Goal: Information Seeking & Learning: Learn about a topic

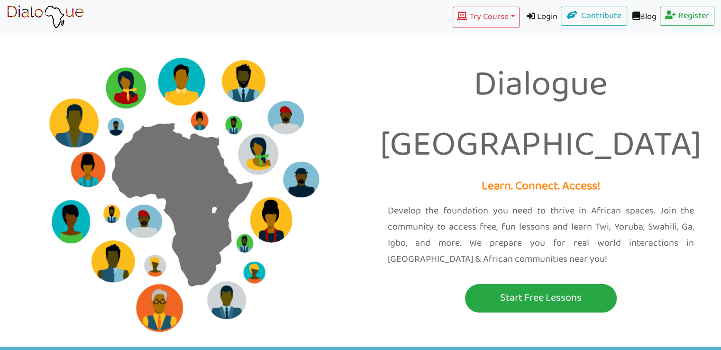
click at [536, 19] on link "Login" at bounding box center [540, 17] width 42 height 21
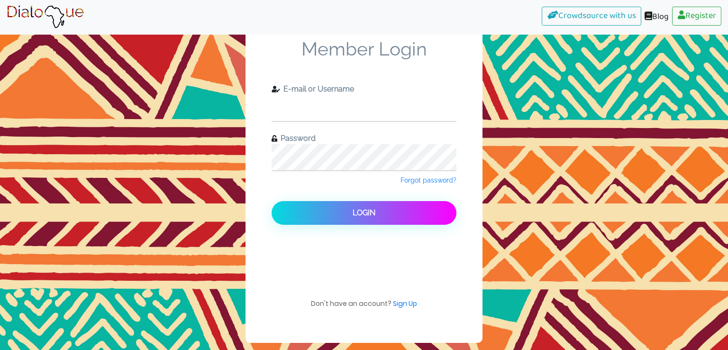
click at [370, 106] on input "text" at bounding box center [364, 108] width 185 height 26
type input "[EMAIL_ADDRESS][DOMAIN_NAME]"
click at [272, 201] on button "Login" at bounding box center [364, 213] width 185 height 24
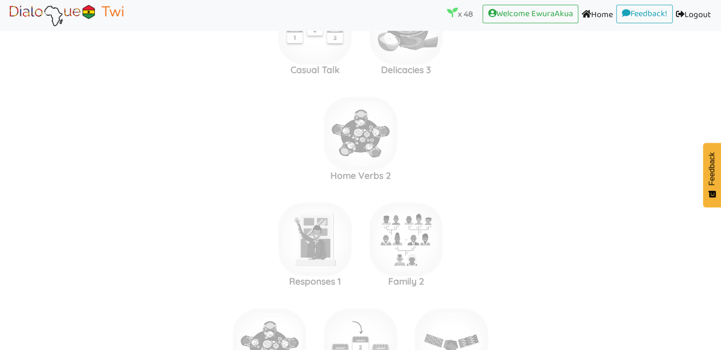
scroll to position [4982, 0]
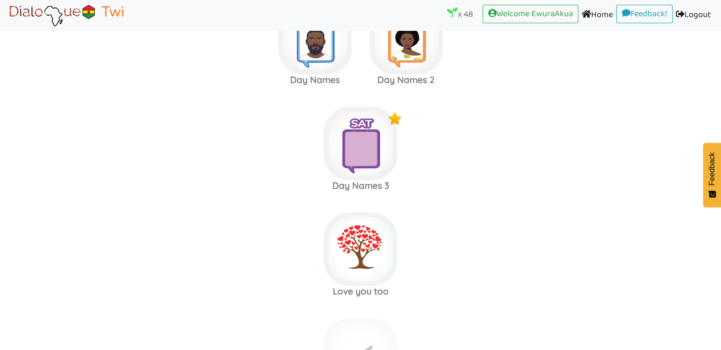
scroll to position [4181, 0]
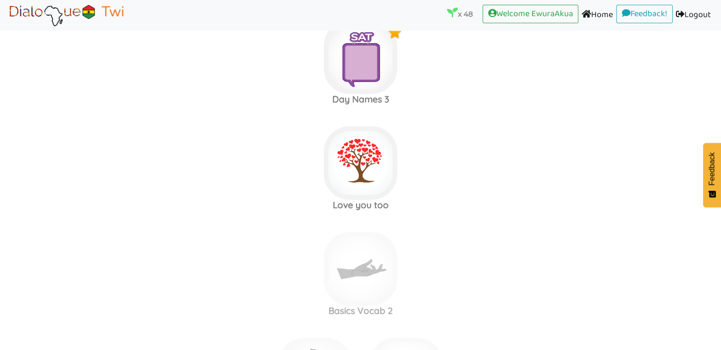
scroll to position [4267, 0]
click at [364, 151] on img at bounding box center [360, 163] width 73 height 73
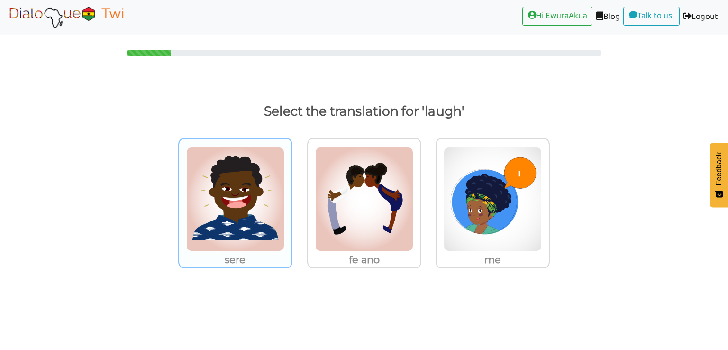
click at [227, 185] on img at bounding box center [235, 199] width 98 height 104
click at [291, 190] on input "sere" at bounding box center [294, 193] width 7 height 7
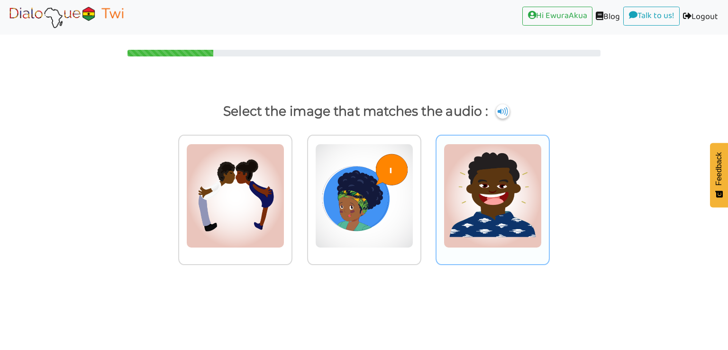
click at [483, 206] on img at bounding box center [493, 196] width 98 height 104
click at [549, 193] on input "radio" at bounding box center [552, 189] width 7 height 7
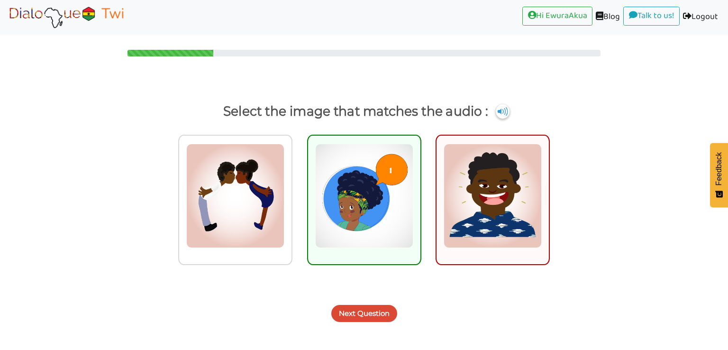
click at [370, 309] on button "Next Question" at bounding box center [364, 313] width 66 height 17
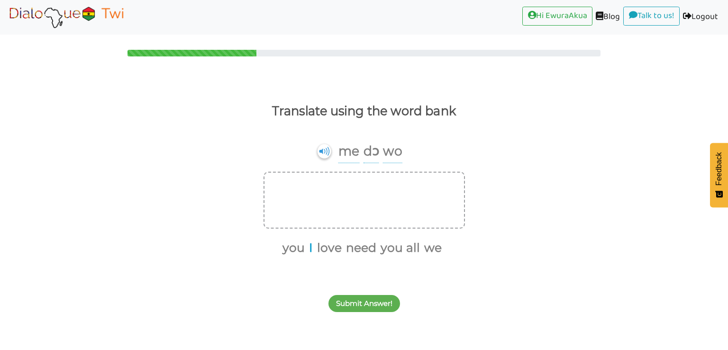
click at [309, 245] on button "I" at bounding box center [309, 248] width 7 height 18
click at [321, 249] on button "love" at bounding box center [324, 248] width 28 height 18
click at [366, 247] on button "you all" at bounding box center [380, 248] width 43 height 18
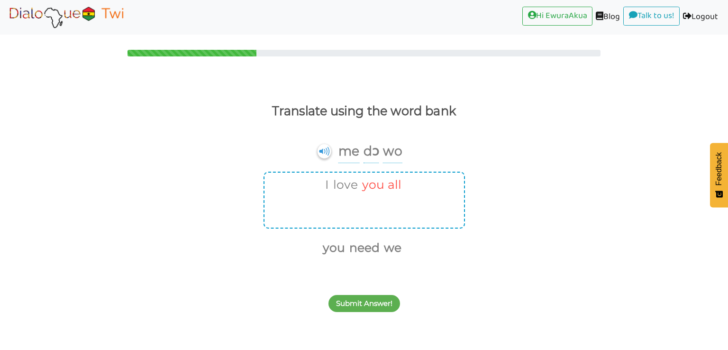
click at [376, 190] on button "you all" at bounding box center [380, 185] width 43 height 18
click at [312, 249] on button "you" at bounding box center [311, 248] width 26 height 18
click at [368, 306] on button "Submit Answer!" at bounding box center [364, 303] width 72 height 17
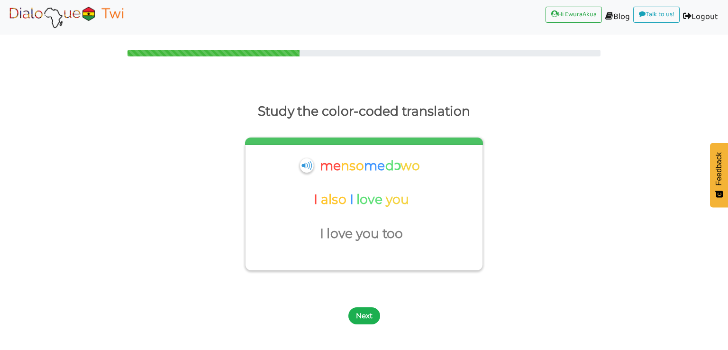
click at [361, 319] on button "Next" at bounding box center [364, 315] width 32 height 17
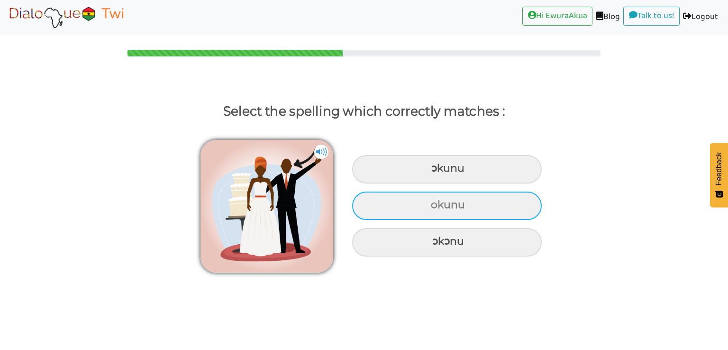
click at [408, 216] on div "okunu" at bounding box center [447, 205] width 190 height 28
click at [429, 208] on input "okunu" at bounding box center [432, 205] width 6 height 6
radio input "true"
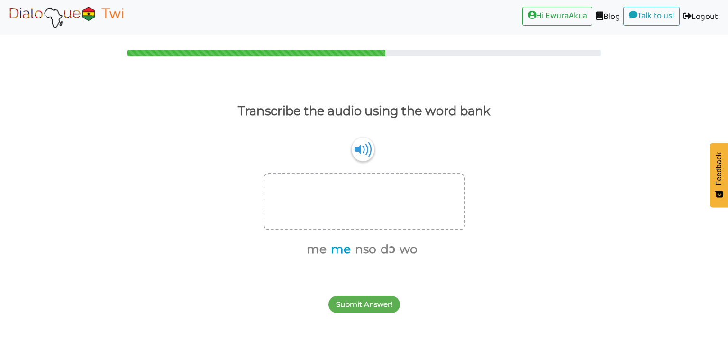
click at [341, 248] on button "me" at bounding box center [338, 249] width 23 height 18
click at [350, 251] on button "nso" at bounding box center [352, 249] width 25 height 18
click at [337, 251] on button "me" at bounding box center [339, 249] width 23 height 18
click at [345, 251] on button "dɔ" at bounding box center [349, 249] width 18 height 18
click at [360, 251] on button "wo" at bounding box center [360, 249] width 21 height 18
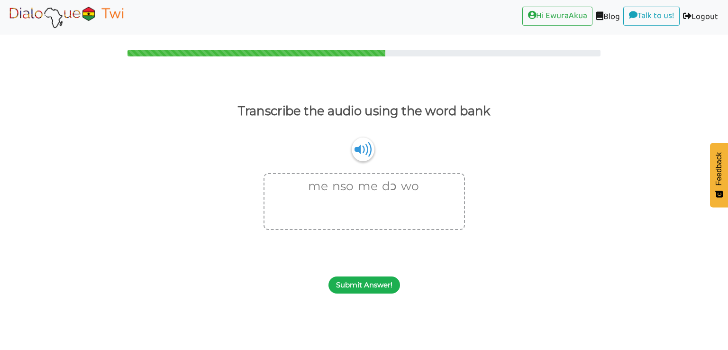
click at [361, 290] on button "Submit Answer!" at bounding box center [364, 284] width 72 height 17
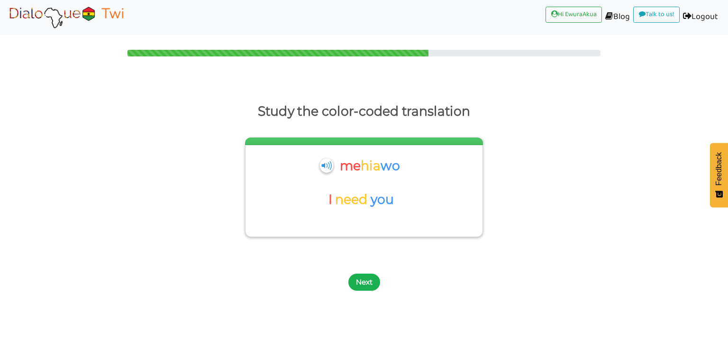
click at [368, 281] on button "Next" at bounding box center [364, 281] width 32 height 17
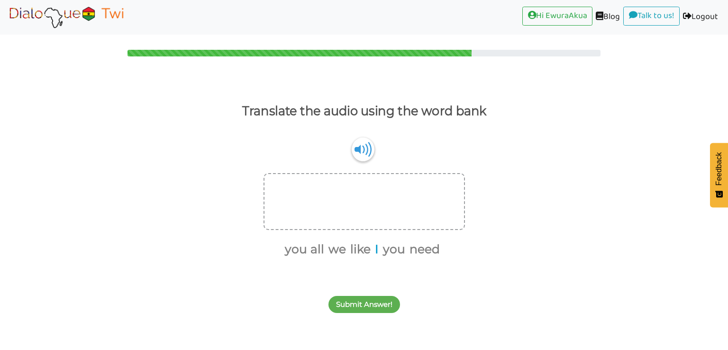
click at [377, 252] on button "I" at bounding box center [374, 249] width 7 height 18
click at [417, 253] on button "need" at bounding box center [419, 249] width 34 height 18
click at [406, 250] on button "you" at bounding box center [406, 249] width 26 height 18
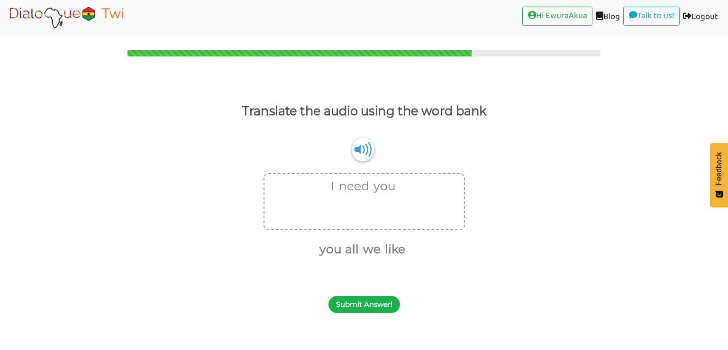
click at [371, 306] on button "Submit Answer!" at bounding box center [364, 304] width 72 height 17
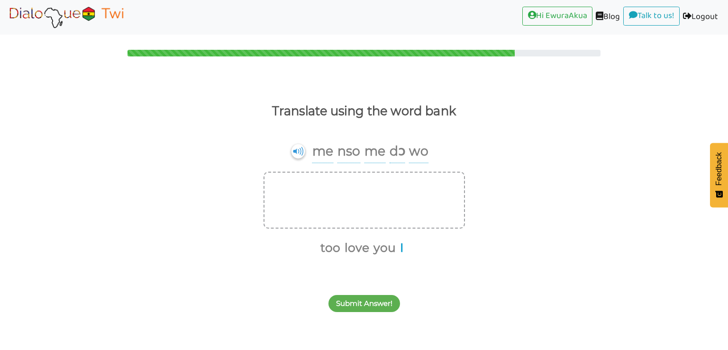
click at [398, 245] on button "I" at bounding box center [400, 248] width 7 height 18
click at [394, 249] on button "you" at bounding box center [387, 248] width 26 height 18
click at [368, 186] on button "you" at bounding box center [366, 185] width 26 height 18
click at [359, 249] on button "love" at bounding box center [359, 248] width 28 height 18
click at [377, 251] on button "you" at bounding box center [373, 248] width 26 height 18
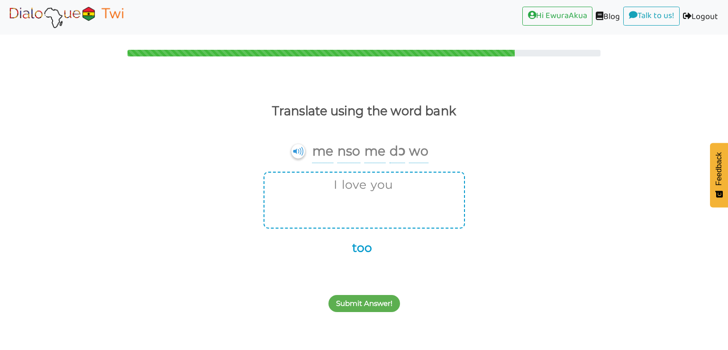
click at [363, 251] on button "too" at bounding box center [360, 248] width 23 height 18
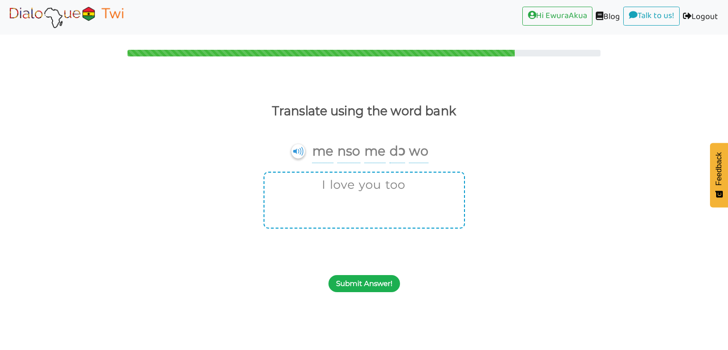
click at [366, 287] on button "Submit Answer!" at bounding box center [364, 283] width 72 height 17
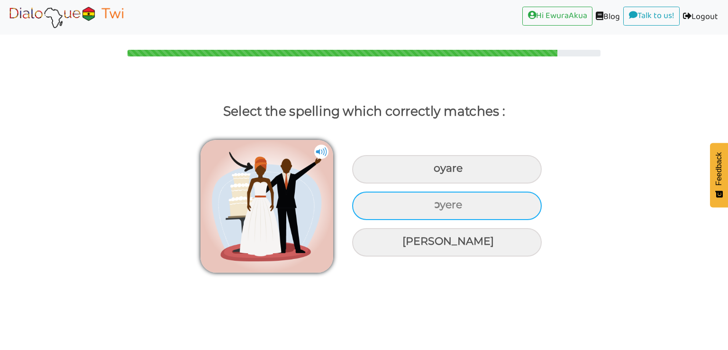
click at [415, 207] on div "ɔyere" at bounding box center [447, 205] width 190 height 28
click at [432, 207] on input "ɔyere" at bounding box center [435, 205] width 6 height 6
radio input "true"
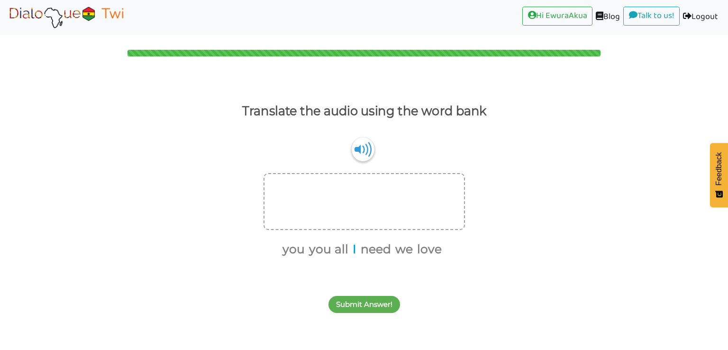
click at [355, 252] on button "I" at bounding box center [352, 249] width 7 height 18
click at [363, 252] on button "need" at bounding box center [370, 249] width 34 height 18
click at [341, 249] on button "you all" at bounding box center [348, 249] width 43 height 18
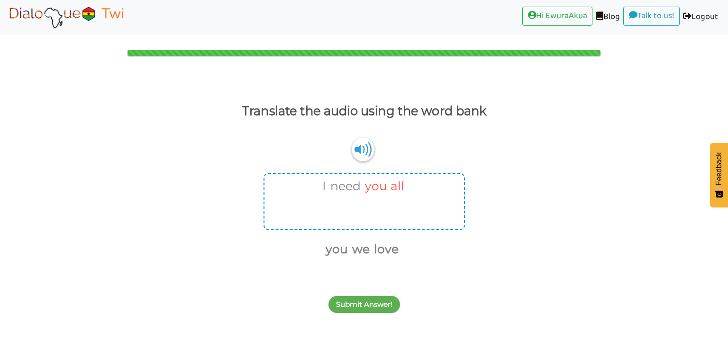
click at [392, 186] on button "you all" at bounding box center [383, 186] width 43 height 18
click at [318, 249] on button "you" at bounding box center [313, 249] width 26 height 18
click at [362, 298] on button "Submit Answer!" at bounding box center [364, 304] width 72 height 17
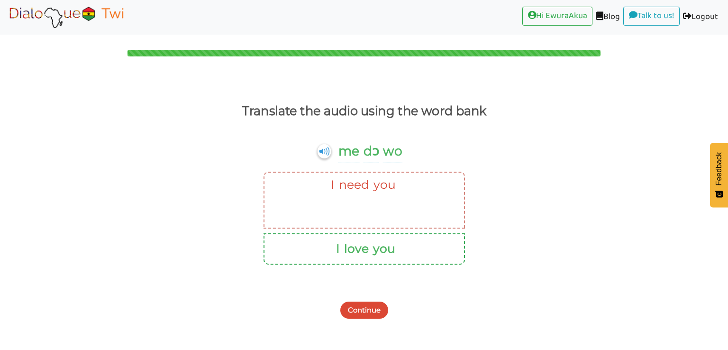
click at [365, 308] on button "Continue" at bounding box center [364, 309] width 48 height 17
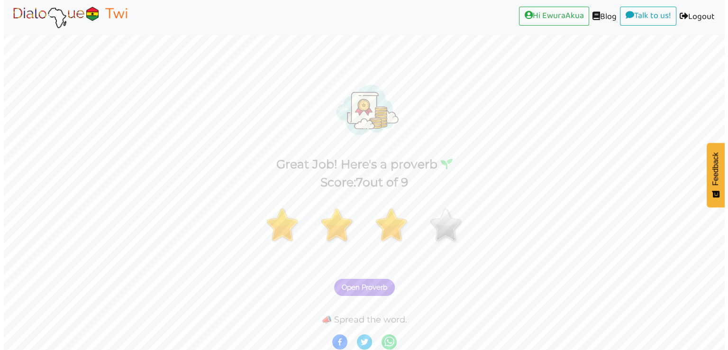
scroll to position [2, 0]
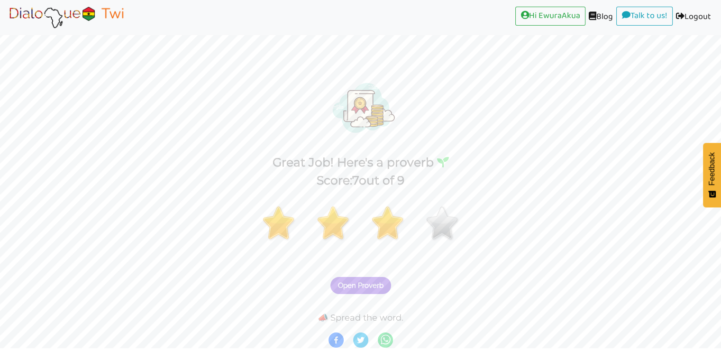
click at [373, 283] on span "Open Proverb" at bounding box center [360, 285] width 45 height 9
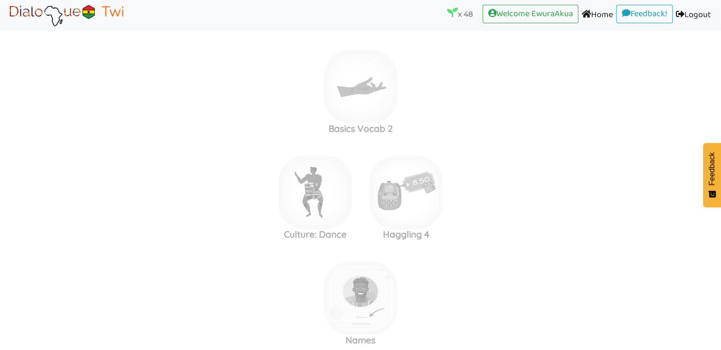
scroll to position [4450, 0]
click at [367, 97] on img at bounding box center [360, 85] width 73 height 73
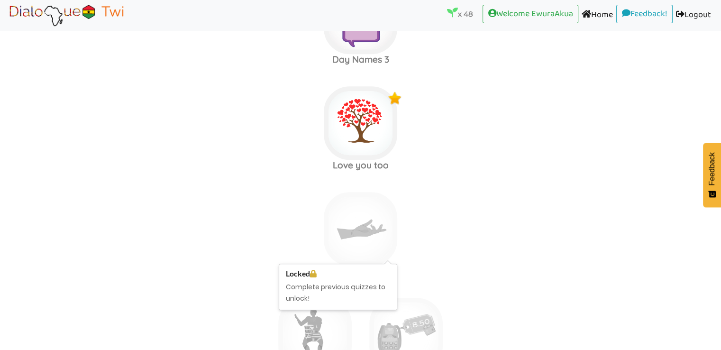
scroll to position [4307, 0]
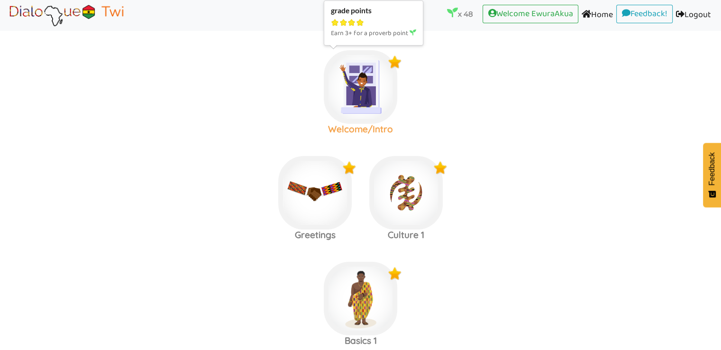
click at [354, 82] on img at bounding box center [360, 86] width 73 height 73
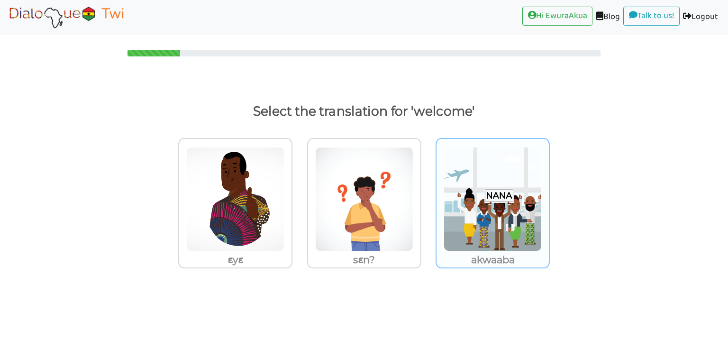
click at [457, 206] on img at bounding box center [493, 199] width 98 height 104
click at [549, 197] on input "akwaaba" at bounding box center [552, 193] width 7 height 7
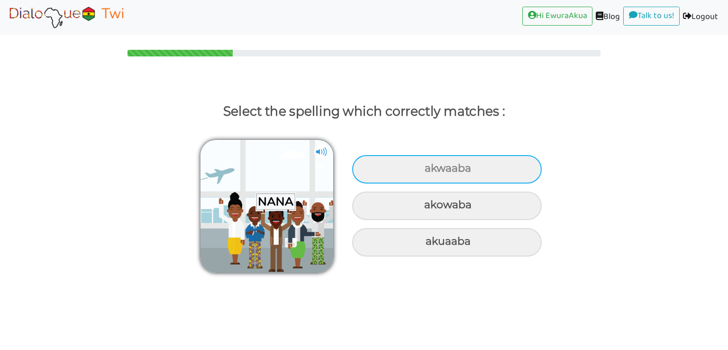
click at [515, 162] on div "akwaaba" at bounding box center [447, 169] width 190 height 28
click at [429, 165] on input "akwaaba" at bounding box center [426, 168] width 6 height 6
radio input "true"
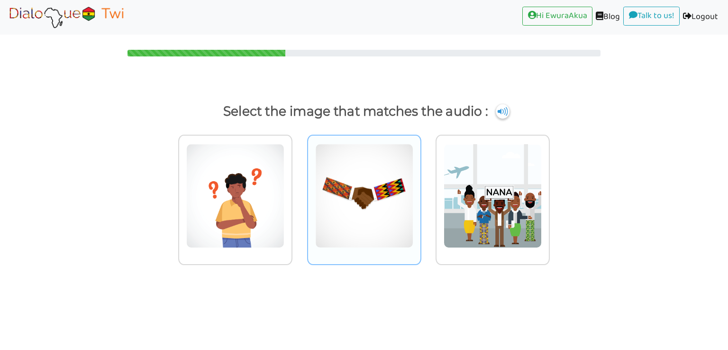
click at [394, 170] on img at bounding box center [364, 196] width 98 height 104
click at [420, 186] on input "radio" at bounding box center [423, 189] width 7 height 7
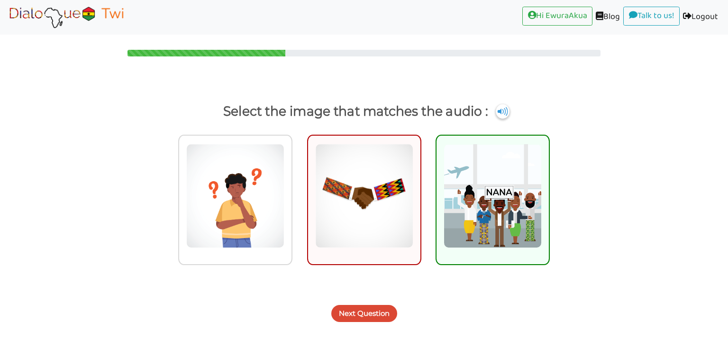
click at [379, 308] on button "Next Question" at bounding box center [364, 313] width 66 height 17
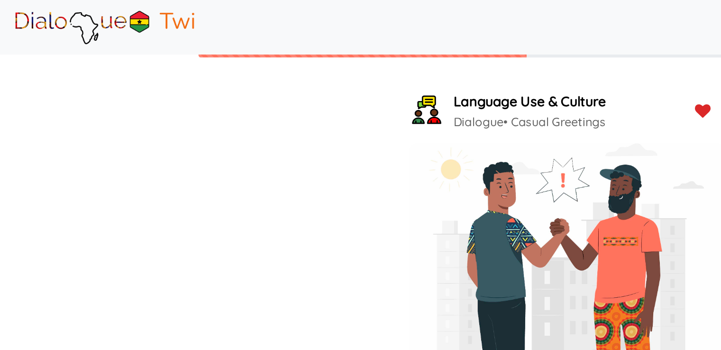
scroll to position [20, 0]
drag, startPoint x: 385, startPoint y: 292, endPoint x: 408, endPoint y: 294, distance: 23.3
click at [407, 299] on span "Bɔkɔɔ" at bounding box center [394, 304] width 25 height 11
copy span "Bɔkɔɔ"
drag, startPoint x: 379, startPoint y: 278, endPoint x: 414, endPoint y: 275, distance: 35.2
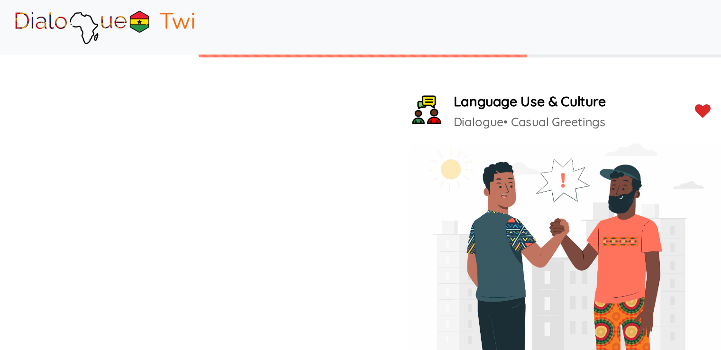
click at [414, 282] on p "You'll often hear people say: Ɛte sɛn? ( How are you? ). A common response is: …" at bounding box center [360, 304] width 201 height 45
copy span "Ɛte sɛn?"
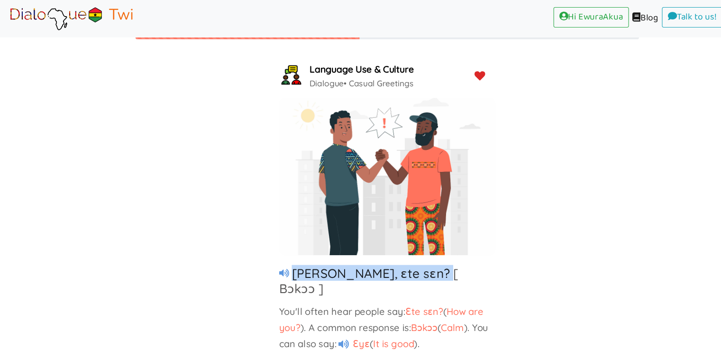
drag, startPoint x: 399, startPoint y: 254, endPoint x: 274, endPoint y: 253, distance: 125.6
click at [274, 253] on div "Kofi, ɛte sɛn? [ Bɔkɔɔ ] You'll often hear people say: Ɛte sɛn? ( How are you? …" at bounding box center [360, 287] width 201 height 80
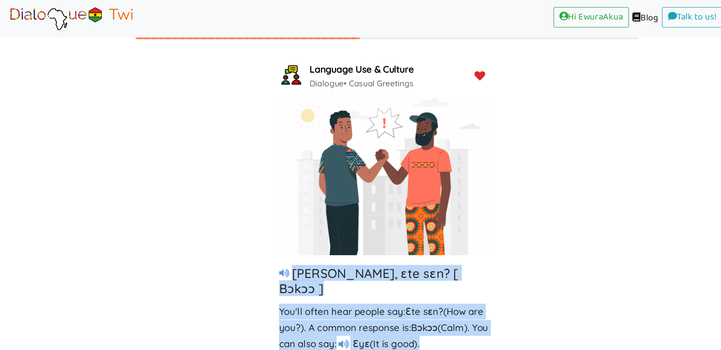
drag, startPoint x: 398, startPoint y: 307, endPoint x: 293, endPoint y: 259, distance: 115.3
click at [274, 254] on div "Kofi, ɛte sɛn? [ Bɔkɔɔ ] You'll often hear people say: Ɛte sɛn? ( How are you? …" at bounding box center [360, 287] width 201 height 80
copy div "Kofi, ɛte sɛn? [ Bɔkɔɔ ] You'll often hear people say: Ɛte sɛn? ( How are you? …"
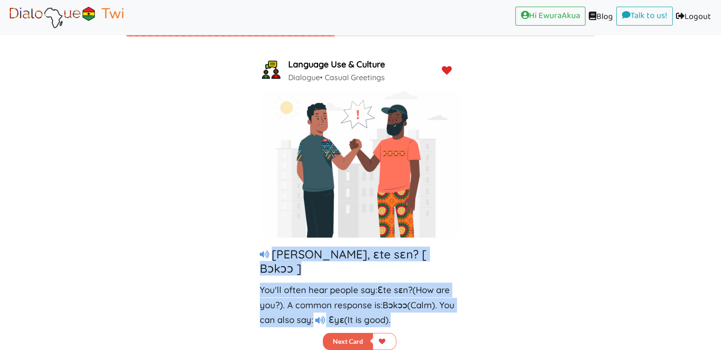
click at [352, 336] on button "Next Card" at bounding box center [348, 341] width 50 height 17
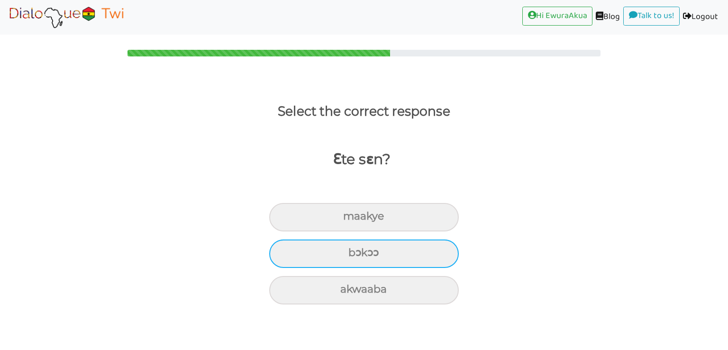
click at [401, 245] on div "bɔkɔɔ" at bounding box center [364, 253] width 190 height 28
click at [355, 250] on input "bɔkɔɔ" at bounding box center [352, 253] width 6 height 6
radio input "true"
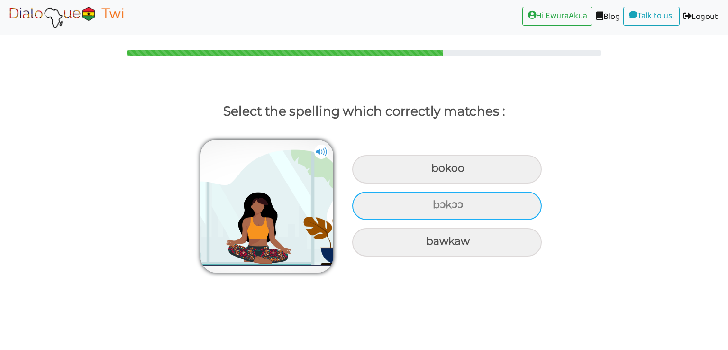
click at [437, 201] on div "bɔkɔɔ" at bounding box center [447, 205] width 190 height 28
click at [437, 202] on input "bɔkɔɔ" at bounding box center [434, 205] width 6 height 6
radio input "true"
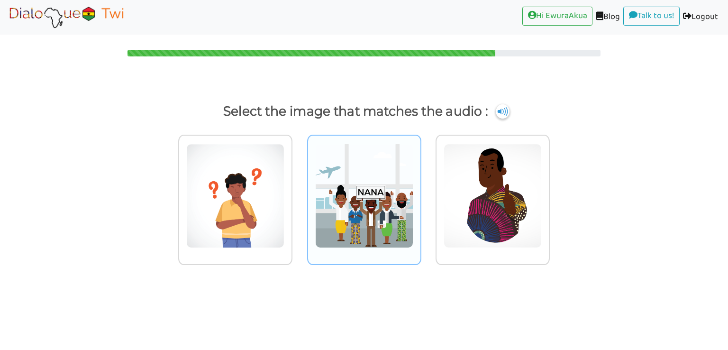
click at [390, 220] on img at bounding box center [364, 196] width 98 height 104
click at [420, 193] on input "radio" at bounding box center [423, 189] width 7 height 7
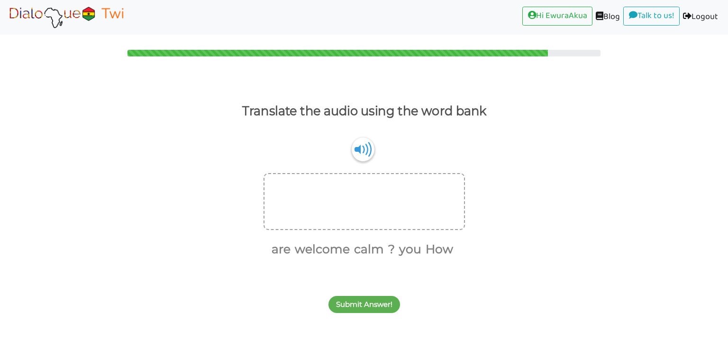
click at [68, 15] on img at bounding box center [66, 17] width 119 height 24
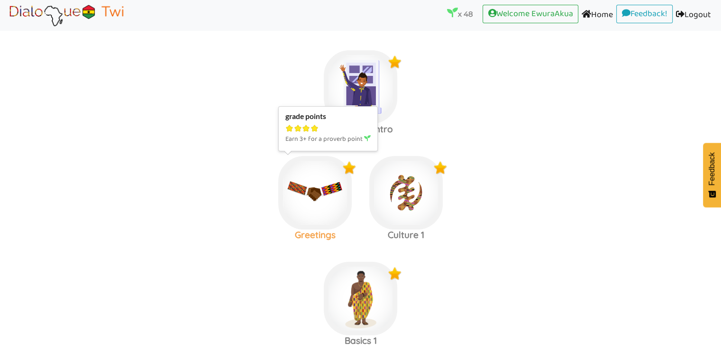
click at [317, 197] on img at bounding box center [314, 192] width 73 height 73
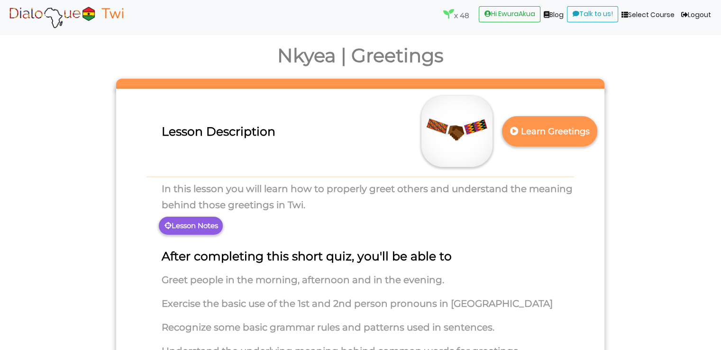
scroll to position [40, 0]
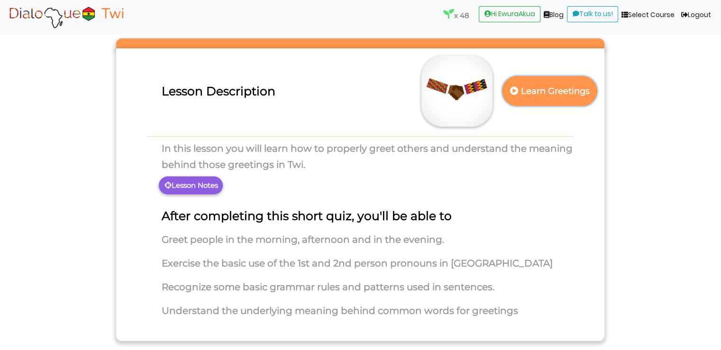
click at [550, 100] on p "Learn Greetings" at bounding box center [549, 91] width 83 height 23
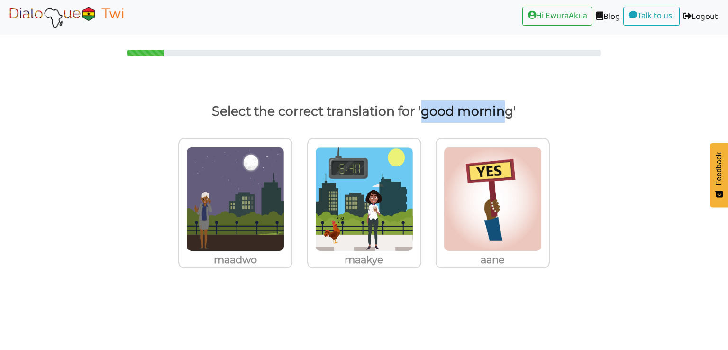
drag, startPoint x: 423, startPoint y: 113, endPoint x: 508, endPoint y: 111, distance: 84.8
click at [508, 111] on p "Select the correct translation for 'good morning'" at bounding box center [363, 111] width 691 height 23
click at [345, 189] on img at bounding box center [364, 199] width 98 height 104
click at [420, 190] on input "maakye" at bounding box center [423, 193] width 7 height 7
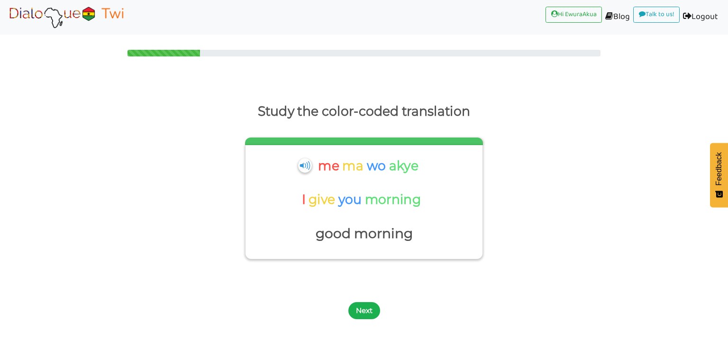
click at [366, 310] on button "Next" at bounding box center [364, 310] width 32 height 17
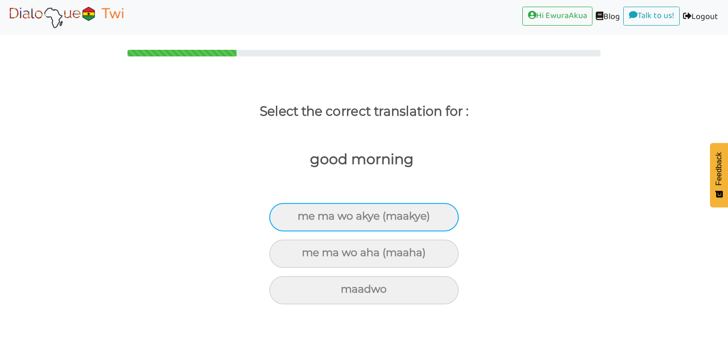
click at [396, 213] on div "me ma wo akye (maakye)" at bounding box center [364, 217] width 190 height 28
click at [305, 213] on input "me ma wo akye (maakye)" at bounding box center [302, 216] width 6 height 6
radio input "true"
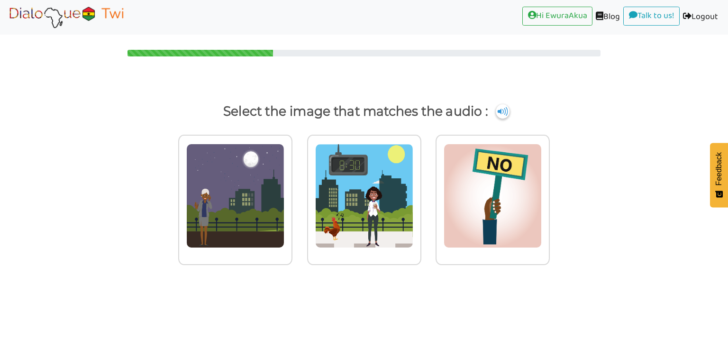
click at [360, 301] on body "Hi EwuraAkua (current) Blog (current) Talk to us! (current) Logout (current) Se…" at bounding box center [364, 175] width 728 height 350
click at [384, 207] on img at bounding box center [364, 196] width 98 height 104
click at [420, 193] on input "radio" at bounding box center [423, 189] width 7 height 7
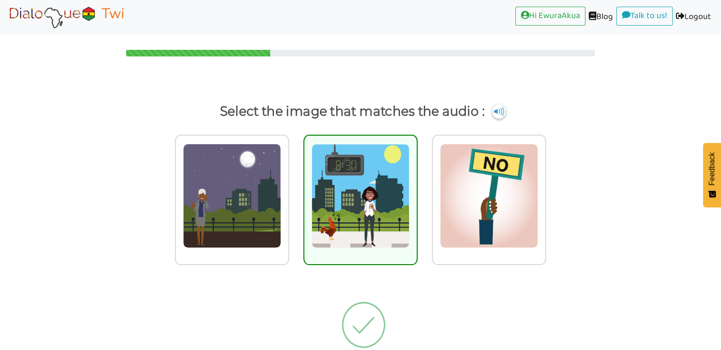
click at [368, 318] on img at bounding box center [363, 324] width 89 height 95
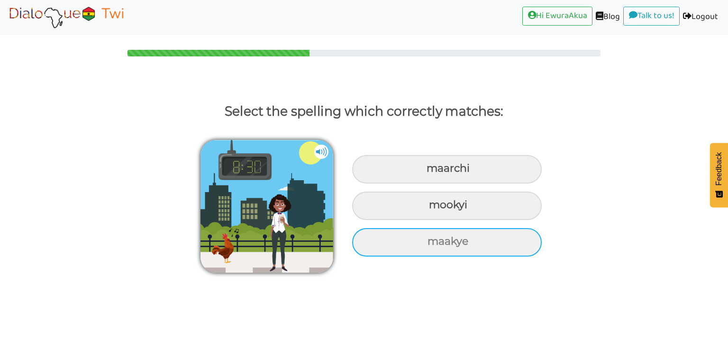
click at [398, 245] on div "maakye" at bounding box center [447, 242] width 190 height 28
click at [426, 245] on input "maakye" at bounding box center [429, 241] width 6 height 6
radio input "true"
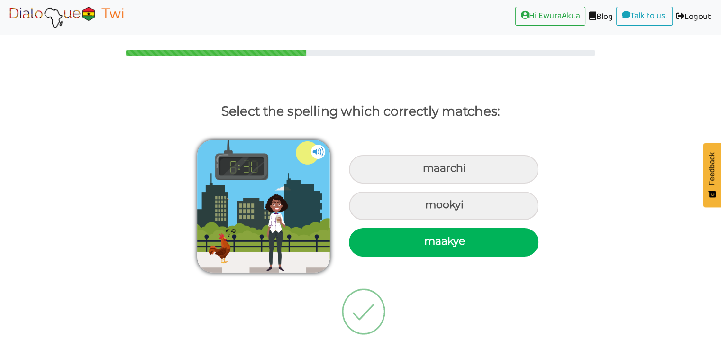
click at [366, 299] on img at bounding box center [363, 311] width 89 height 95
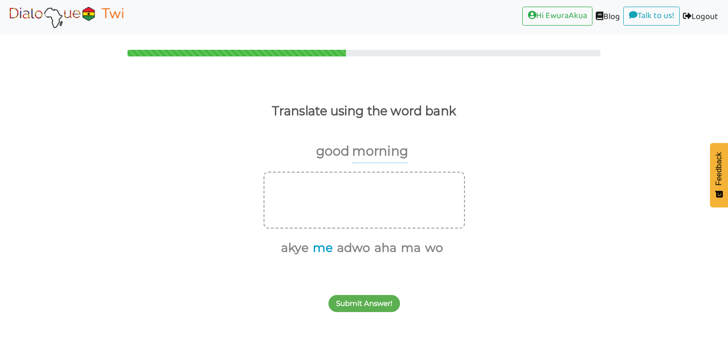
click at [326, 245] on button "me" at bounding box center [320, 248] width 23 height 18
click at [392, 248] on button "ma" at bounding box center [397, 248] width 23 height 18
click at [408, 248] on button "wo" at bounding box center [408, 248] width 21 height 18
click at [338, 253] on button "akye" at bounding box center [328, 248] width 31 height 18
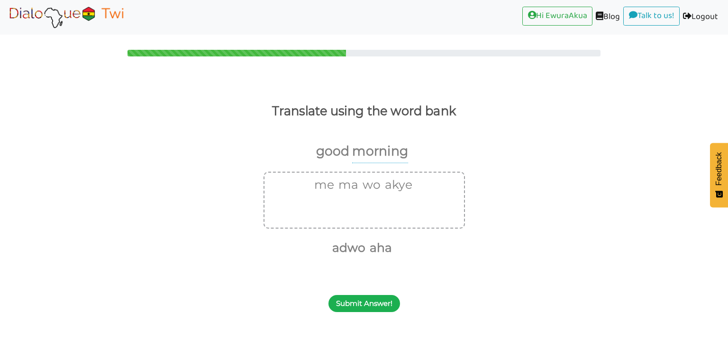
click at [370, 304] on button "Submit Answer!" at bounding box center [364, 303] width 72 height 17
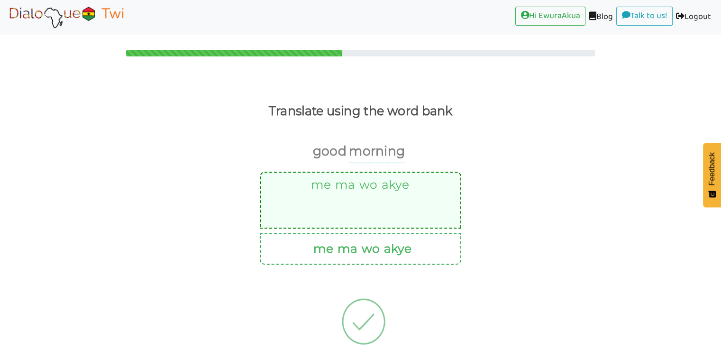
click at [370, 309] on img at bounding box center [363, 321] width 89 height 95
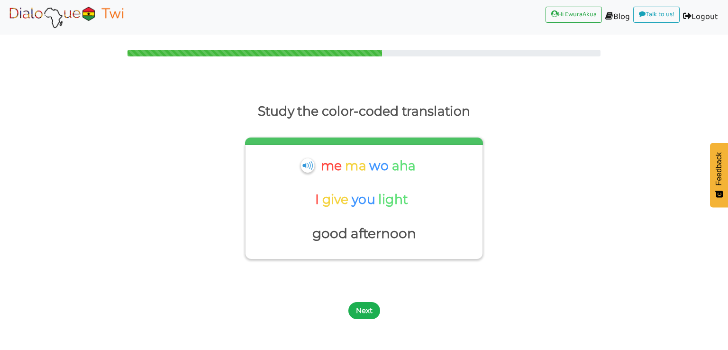
click at [362, 311] on button "Next" at bounding box center [364, 310] width 32 height 17
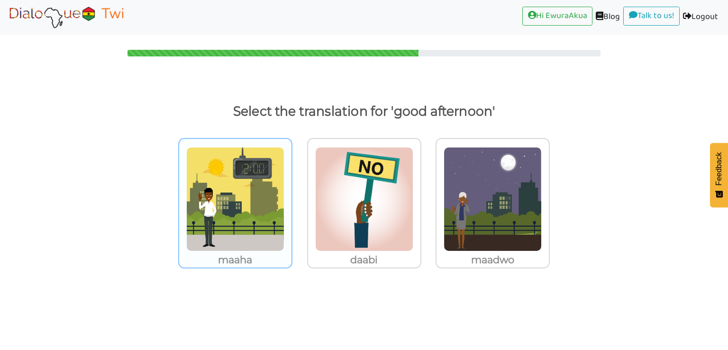
click at [269, 215] on img at bounding box center [235, 199] width 98 height 104
click at [291, 197] on input "maaha" at bounding box center [294, 193] width 7 height 7
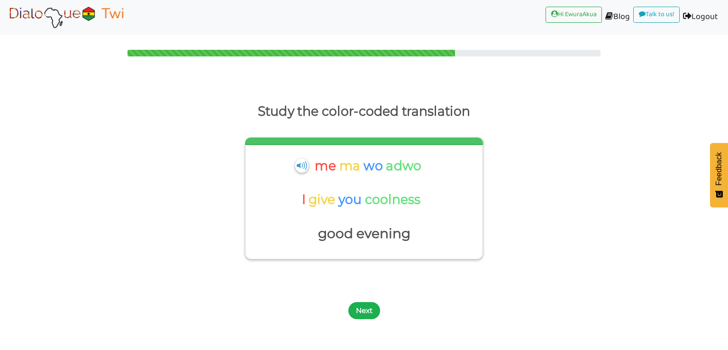
click at [362, 317] on button "Next" at bounding box center [364, 310] width 32 height 17
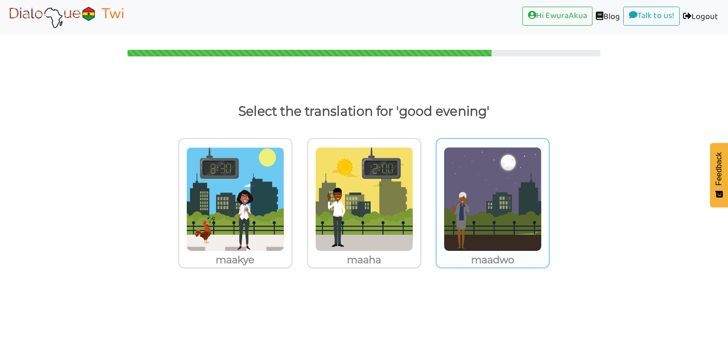
click at [438, 191] on div "maadwo" at bounding box center [492, 203] width 114 height 130
click at [549, 191] on input "maadwo" at bounding box center [552, 193] width 7 height 7
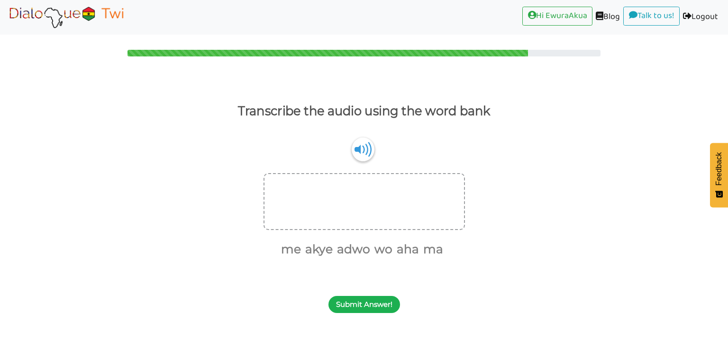
click at [362, 308] on button "Submit Answer!" at bounding box center [364, 304] width 72 height 17
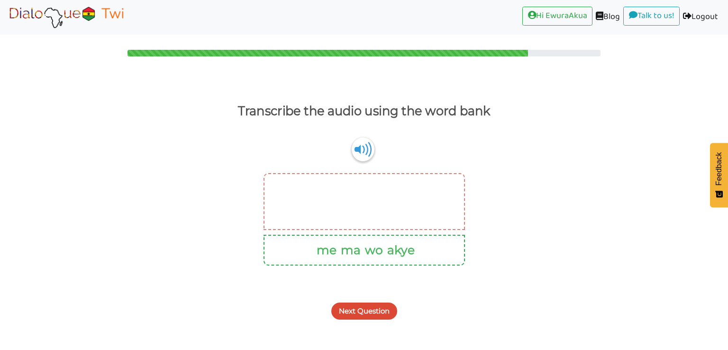
click at [355, 312] on button "Next Question" at bounding box center [364, 310] width 66 height 17
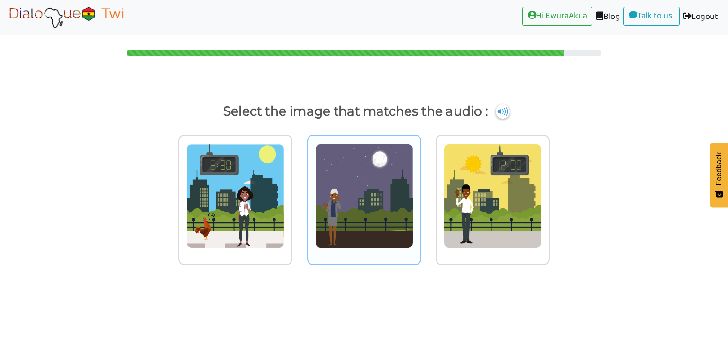
click at [362, 158] on img at bounding box center [364, 196] width 98 height 104
click at [420, 186] on input "radio" at bounding box center [423, 189] width 7 height 7
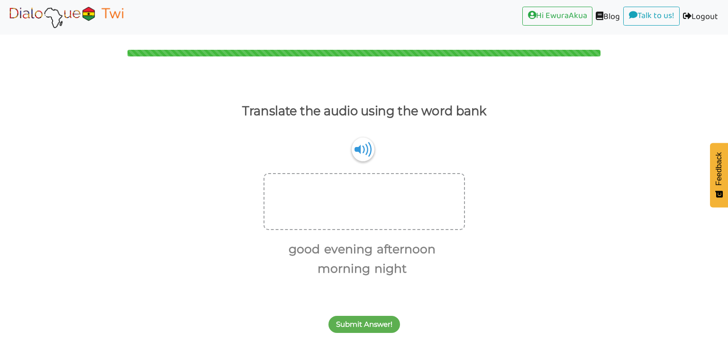
click at [55, 14] on img at bounding box center [66, 17] width 119 height 24
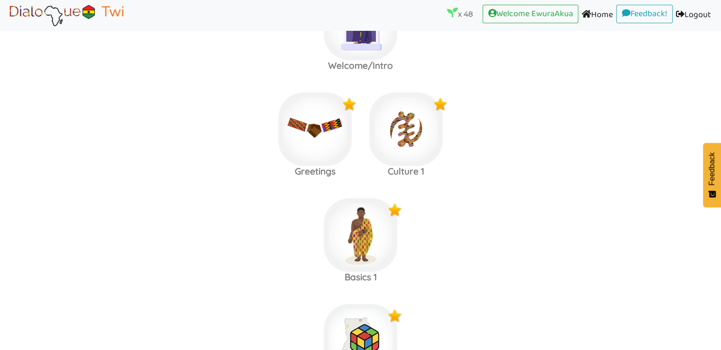
scroll to position [64, 0]
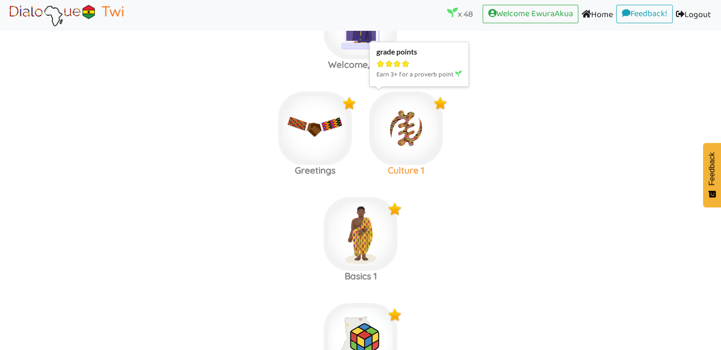
click at [399, 148] on img at bounding box center [405, 127] width 73 height 73
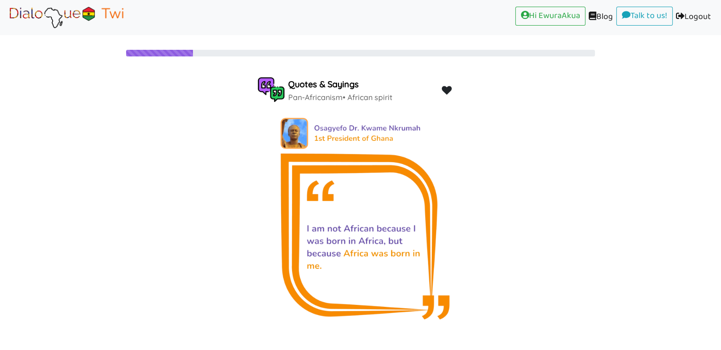
scroll to position [20, 0]
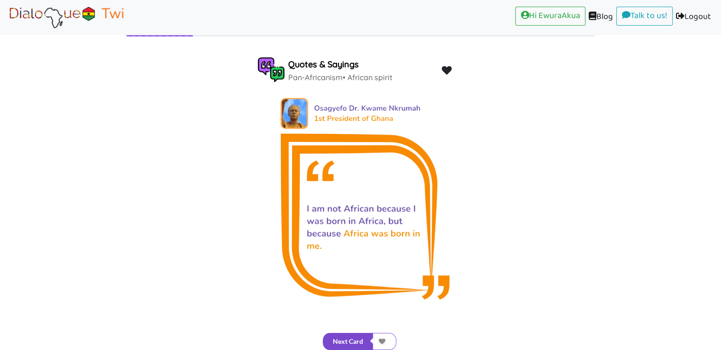
click at [350, 344] on button "Next Card" at bounding box center [348, 341] width 50 height 17
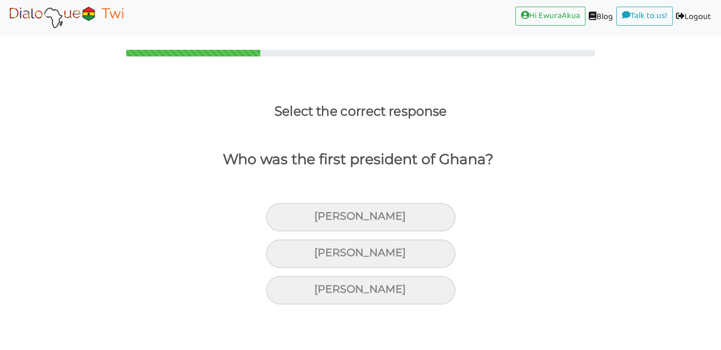
scroll to position [0, 0]
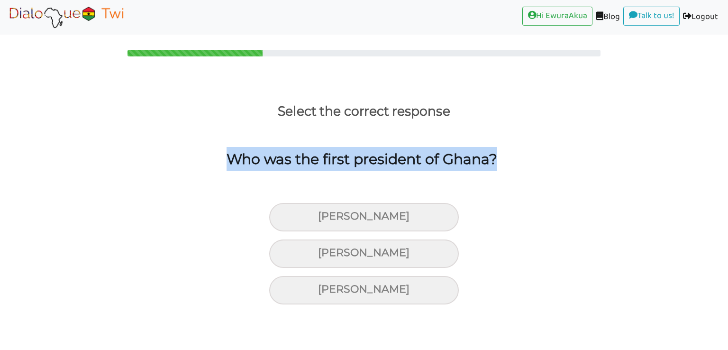
drag, startPoint x: 224, startPoint y: 157, endPoint x: 497, endPoint y: 149, distance: 272.6
click at [497, 149] on p "Who was the first president of Ghana?" at bounding box center [359, 159] width 275 height 24
copy p "Who was the first president of Ghana?"
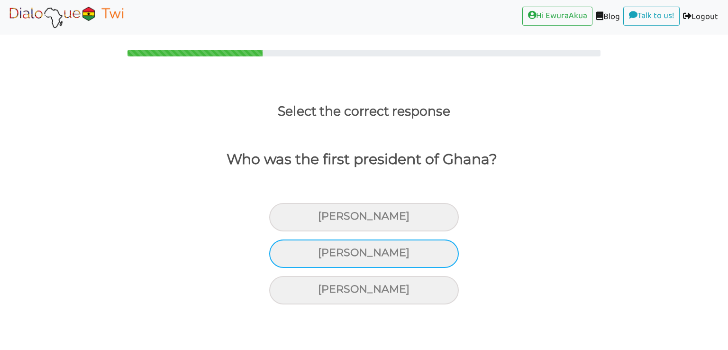
click at [360, 252] on div "Kwame Nkrumah" at bounding box center [364, 253] width 190 height 28
click at [325, 252] on input "Kwame Nkrumah" at bounding box center [322, 253] width 6 height 6
radio input "true"
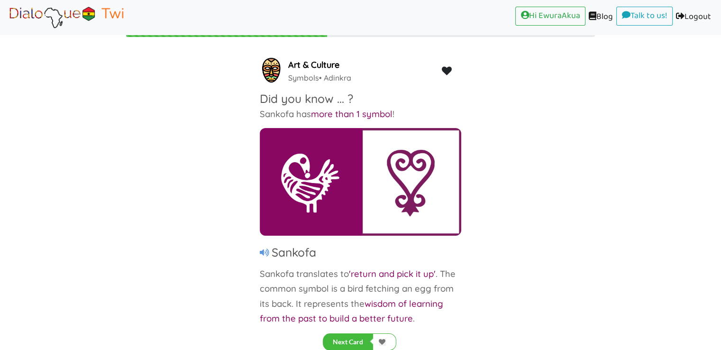
scroll to position [20, 0]
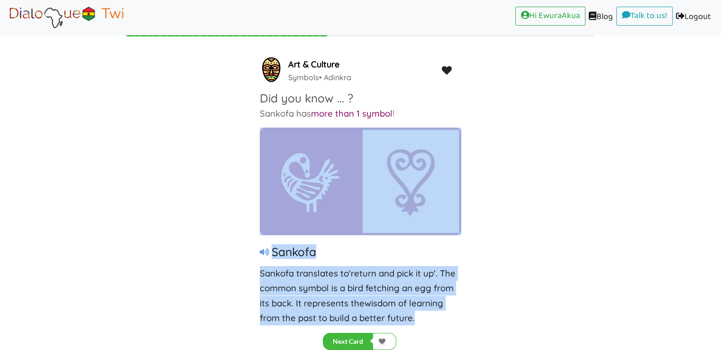
drag, startPoint x: 418, startPoint y: 323, endPoint x: 254, endPoint y: 141, distance: 245.2
click at [254, 141] on div "Art & Culture Symbols • Adinkra Did you know ... ? Sankofa has more than 1 symb…" at bounding box center [360, 192] width 721 height 313
click at [252, 141] on div "Art & Culture Symbols • Adinkra Did you know ... ? Sankofa has more than 1 symb…" at bounding box center [360, 186] width 721 height 261
drag, startPoint x: 251, startPoint y: 114, endPoint x: 423, endPoint y: 318, distance: 266.7
click at [423, 318] on div "Art & Culture Symbols • Adinkra Did you know ... ? Sankofa has more than 1 symb…" at bounding box center [360, 192] width 721 height 313
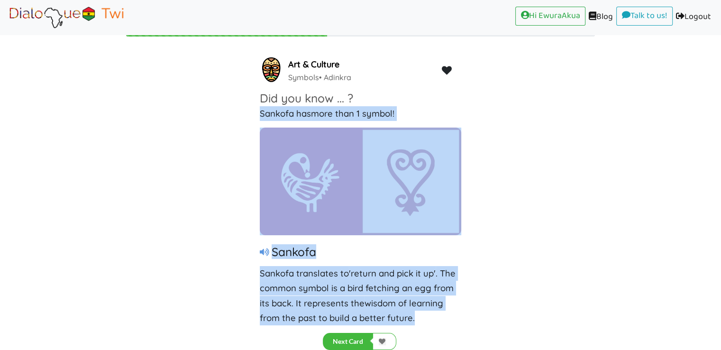
drag, startPoint x: 393, startPoint y: 172, endPoint x: 225, endPoint y: 146, distance: 170.6
click at [225, 146] on div "Art & Culture Symbols • Adinkra Did you know ... ? Sankofa has more than 1 symb…" at bounding box center [360, 186] width 721 height 261
click at [273, 115] on p "Sankofa has more than 1 symbol !" at bounding box center [360, 113] width 201 height 15
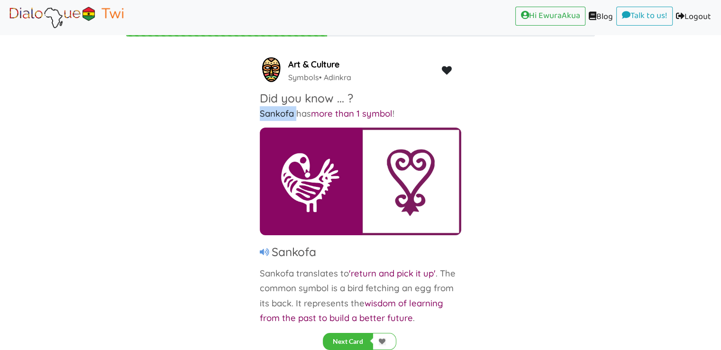
click at [273, 115] on p "Sankofa has more than 1 symbol !" at bounding box center [360, 113] width 201 height 15
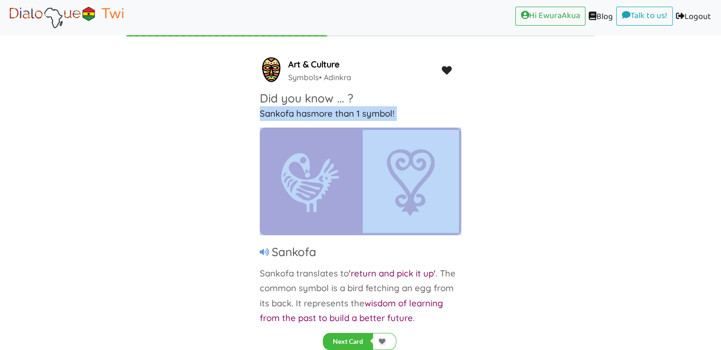
click at [273, 115] on p "Sankofa has more than 1 symbol !" at bounding box center [360, 113] width 201 height 15
click at [294, 177] on img at bounding box center [360, 181] width 201 height 108
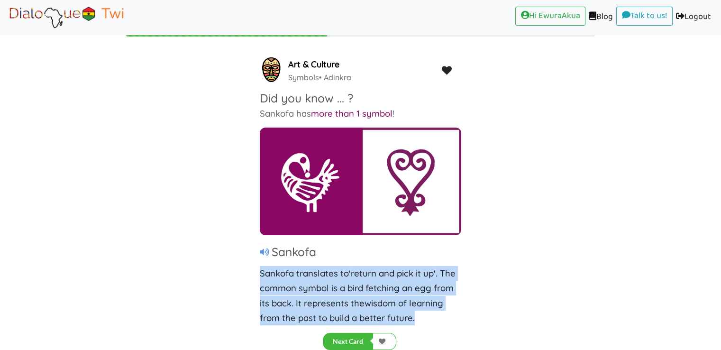
drag, startPoint x: 417, startPoint y: 320, endPoint x: 261, endPoint y: 268, distance: 164.7
click at [261, 268] on div "Art & Culture Symbols • Adinkra Did you know ... ? Sankofa has more than 1 symb…" at bounding box center [360, 192] width 721 height 313
copy p "Sankofa translates to 'return and pick it up' . The common symbol is a bird fet…"
click at [353, 338] on button "Next Card" at bounding box center [348, 341] width 50 height 17
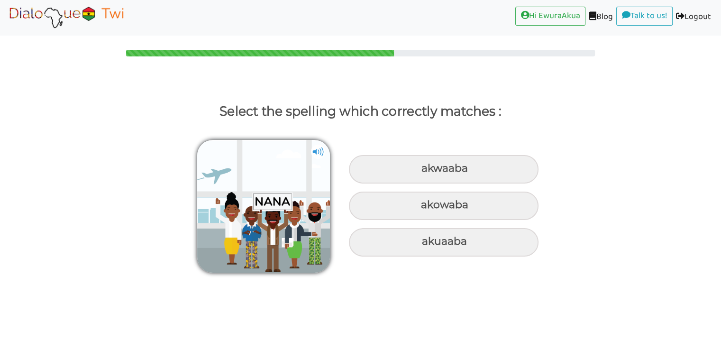
scroll to position [0, 0]
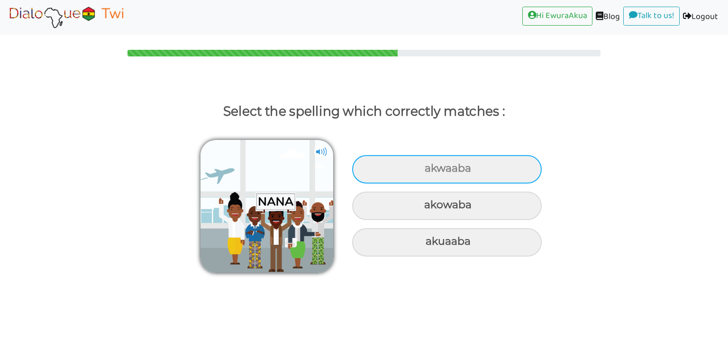
click at [409, 156] on div "akwaaba" at bounding box center [447, 169] width 190 height 28
click at [423, 165] on input "akwaaba" at bounding box center [426, 168] width 6 height 6
radio input "true"
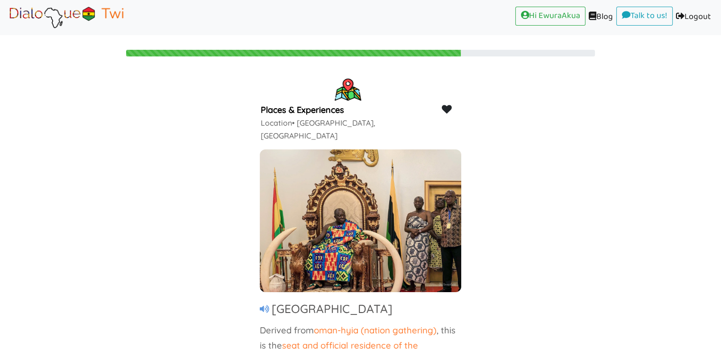
scroll to position [20, 0]
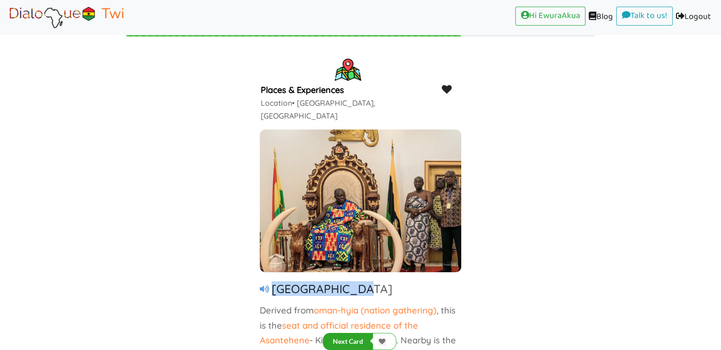
drag, startPoint x: 360, startPoint y: 251, endPoint x: 275, endPoint y: 245, distance: 85.5
click at [275, 281] on div "Manhyia Palace Derived from oman-hyia (nation gathering) , this is the seat and…" at bounding box center [360, 321] width 201 height 81
copy h3 "Manhyia Palace"
drag, startPoint x: 462, startPoint y: 319, endPoint x: 258, endPoint y: 269, distance: 210.3
click at [258, 269] on div "Places & Experiences Location • Kumasi, Ghana Manhyia Palace Derived from oman-…" at bounding box center [360, 192] width 721 height 313
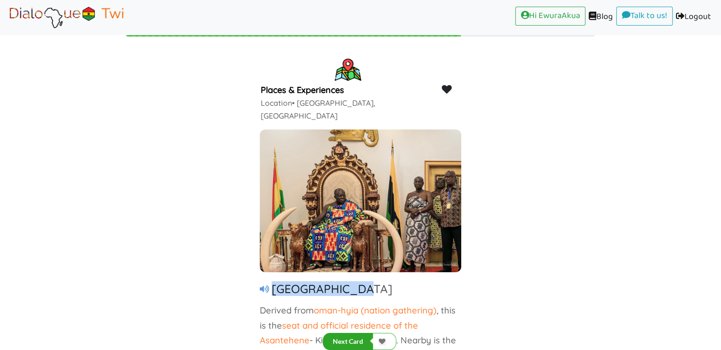
copy p "Derived from oman-hyia (nation gathering) , this is the seat and official resid…"
click at [362, 344] on button "Next Card" at bounding box center [348, 341] width 50 height 17
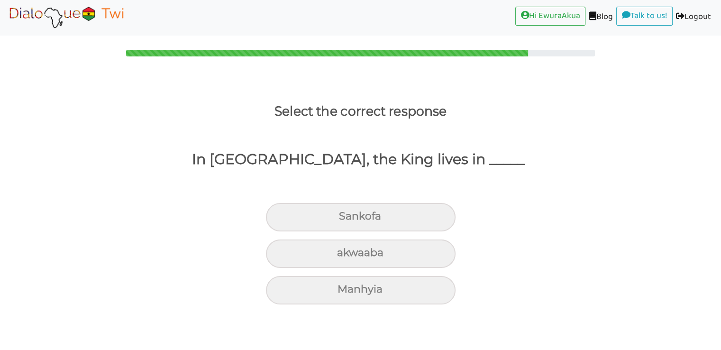
scroll to position [0, 0]
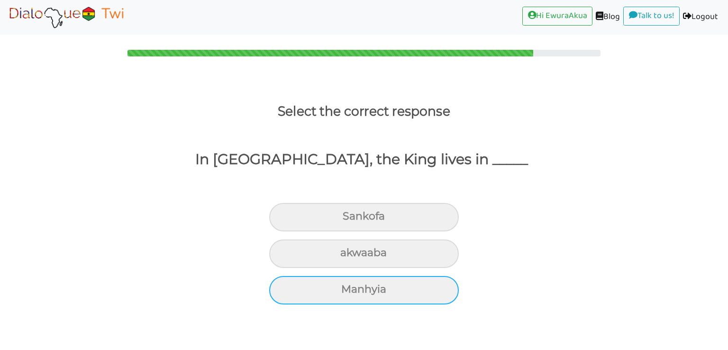
click at [368, 296] on div "Manhyia" at bounding box center [364, 290] width 190 height 28
click at [348, 292] on input "Manhyia" at bounding box center [345, 289] width 6 height 6
radio input "true"
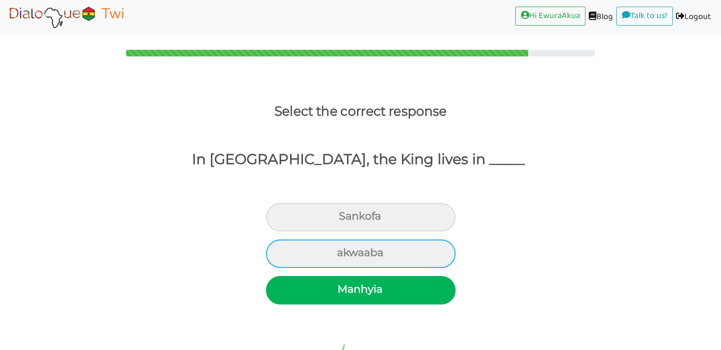
scroll to position [51, 0]
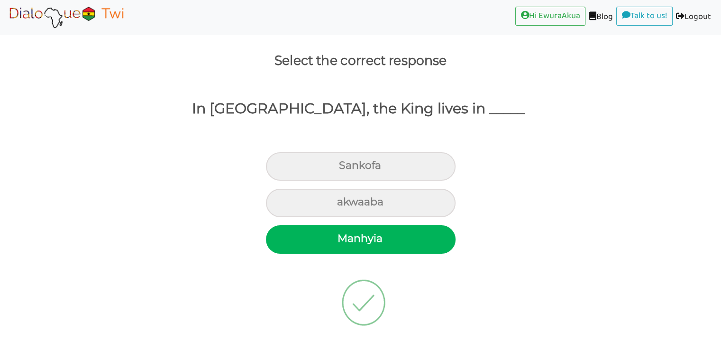
click at [366, 286] on img at bounding box center [363, 302] width 89 height 95
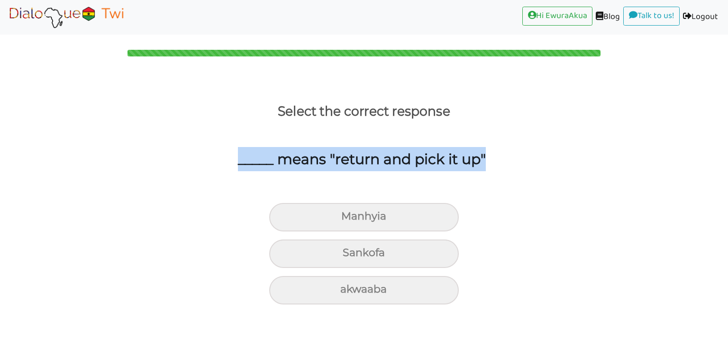
drag, startPoint x: 489, startPoint y: 164, endPoint x: 237, endPoint y: 158, distance: 251.2
click at [237, 158] on div "_____ means "return and pick it up"" at bounding box center [357, 174] width 742 height 75
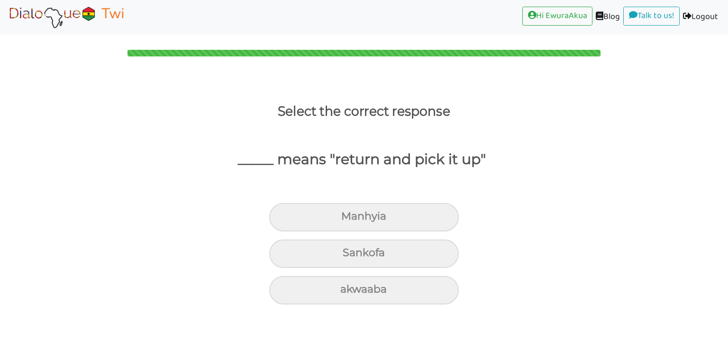
drag, startPoint x: 301, startPoint y: 159, endPoint x: 164, endPoint y: 193, distance: 141.6
click at [164, 193] on div "_____ means "return and pick it up"" at bounding box center [357, 174] width 742 height 75
click at [325, 250] on div "Sankofa" at bounding box center [364, 253] width 190 height 28
click at [344, 250] on input "Sankofa" at bounding box center [347, 253] width 6 height 6
radio input "true"
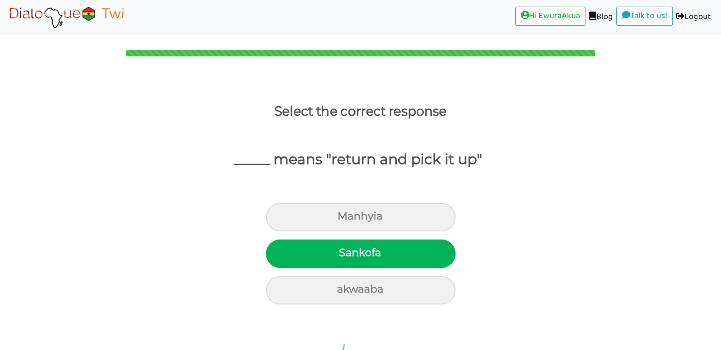
scroll to position [51, 0]
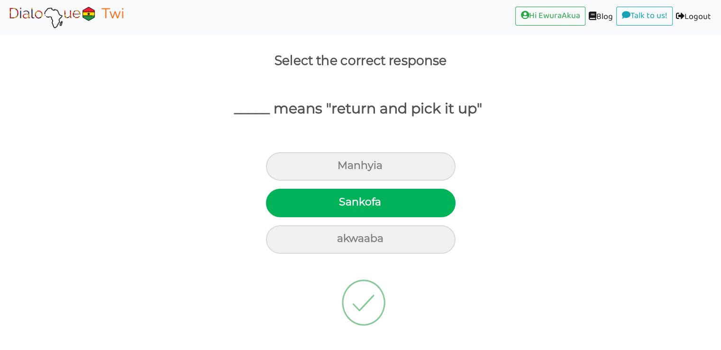
click at [379, 302] on img at bounding box center [363, 302] width 89 height 95
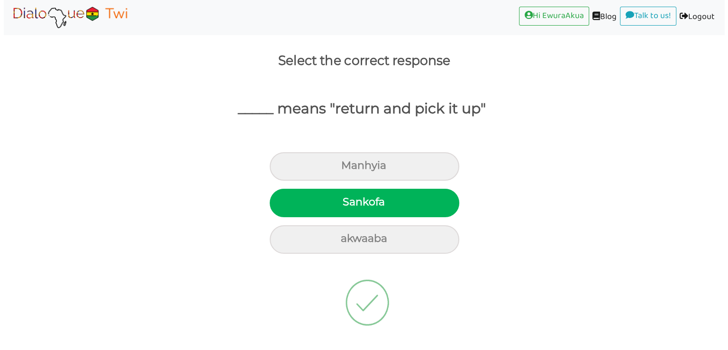
scroll to position [2, 0]
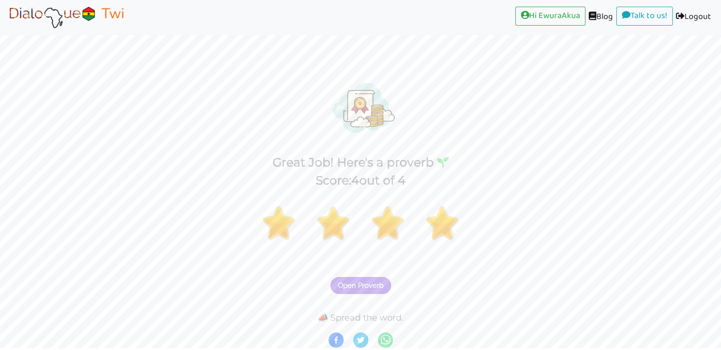
click at [364, 278] on button "Open Proverb" at bounding box center [360, 285] width 61 height 17
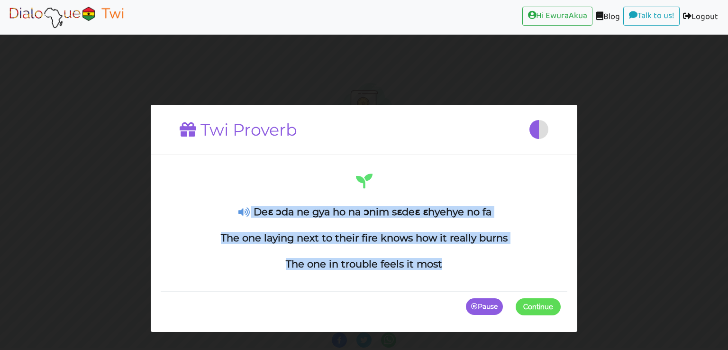
drag, startPoint x: 448, startPoint y: 265, endPoint x: 216, endPoint y: 211, distance: 238.4
click at [216, 211] on div "Deɛ ɔda ne gya ho na ɔnim sɛdeɛ ɛhyehye no fa The one laying next to their fire…" at bounding box center [363, 221] width 393 height 99
copy div "Deɛ ɔda ne gya ho na ɔnim sɛdeɛ ɛhyehye no fa The one laying next to their fire…"
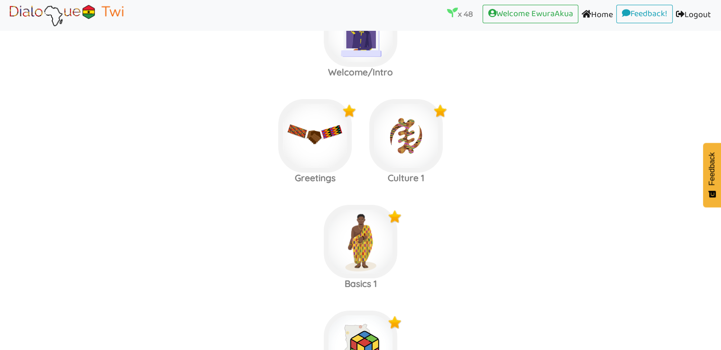
scroll to position [113, 0]
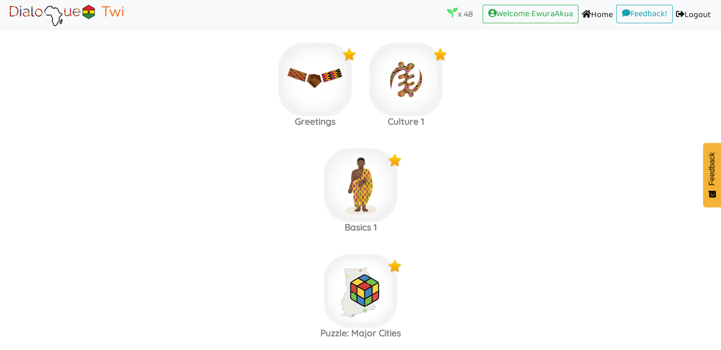
click at [625, 144] on label "Basics 1" at bounding box center [360, 185] width 721 height 102
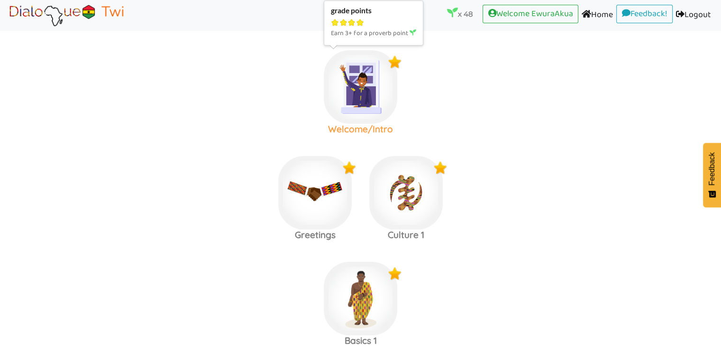
click at [370, 99] on img at bounding box center [360, 86] width 73 height 73
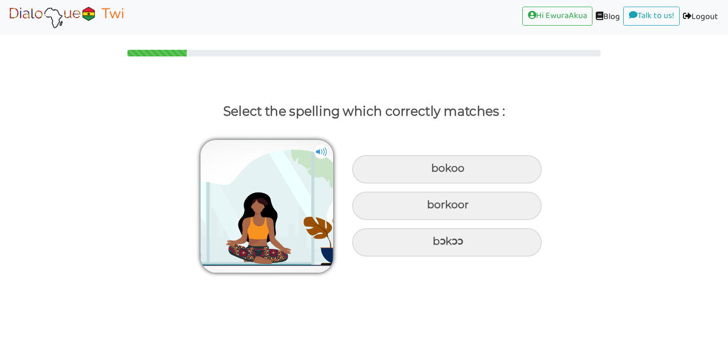
click at [577, 154] on div "bokoo borkoor bɔkɔɔ" at bounding box center [364, 201] width 728 height 148
click at [449, 239] on div "bɔkɔɔ" at bounding box center [447, 242] width 190 height 28
click at [437, 239] on input "bɔkɔɔ" at bounding box center [434, 241] width 6 height 6
radio input "true"
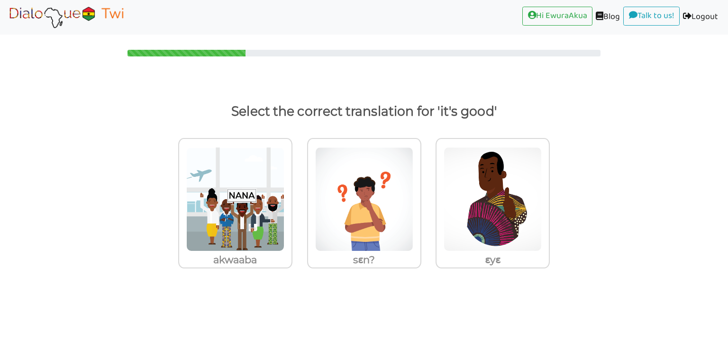
click at [562, 168] on div "akwaaba sɛn? ɛyɛ" at bounding box center [364, 212] width 728 height 162
click at [451, 198] on img at bounding box center [493, 199] width 98 height 104
click at [549, 197] on input "ɛyɛ" at bounding box center [552, 193] width 7 height 7
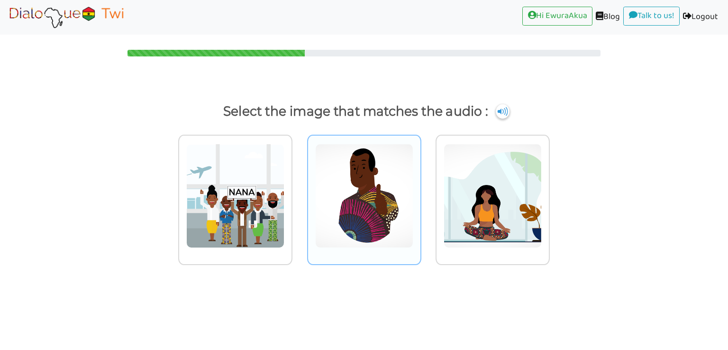
click at [348, 182] on img at bounding box center [364, 196] width 98 height 104
click at [420, 186] on input "radio" at bounding box center [423, 189] width 7 height 7
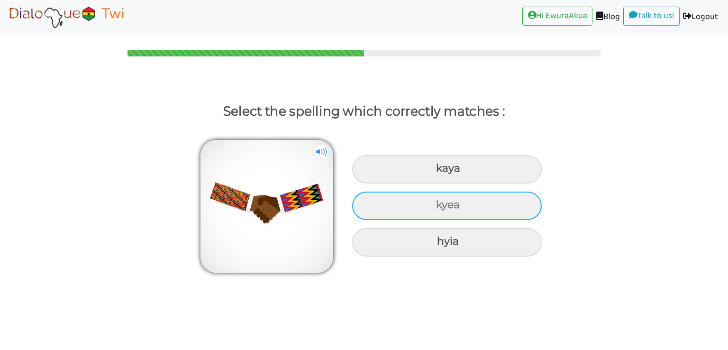
click at [377, 198] on div "kyea" at bounding box center [447, 205] width 190 height 28
click at [434, 202] on input "kyea" at bounding box center [437, 205] width 6 height 6
radio input "true"
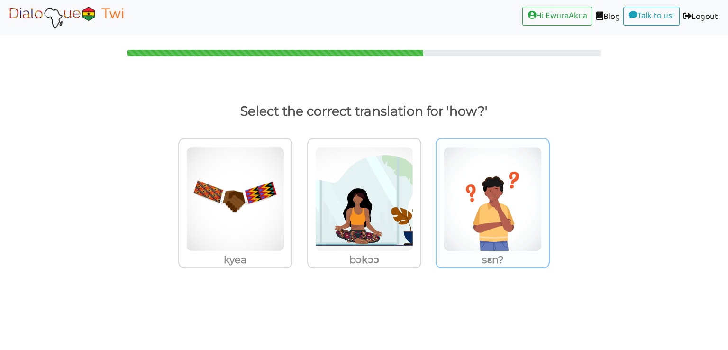
click at [472, 206] on img at bounding box center [493, 199] width 98 height 104
click at [549, 197] on input "sɛn?" at bounding box center [552, 193] width 7 height 7
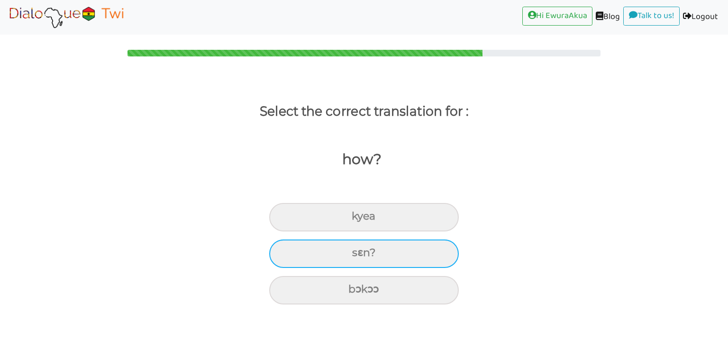
click at [392, 256] on div "sɛn?" at bounding box center [364, 253] width 190 height 28
click at [359, 256] on input "sɛn?" at bounding box center [356, 253] width 6 height 6
radio input "true"
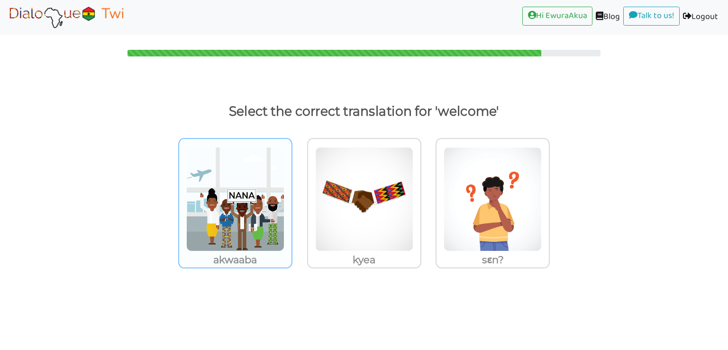
click at [244, 227] on img at bounding box center [235, 199] width 98 height 104
click at [291, 197] on input "akwaaba" at bounding box center [294, 193] width 7 height 7
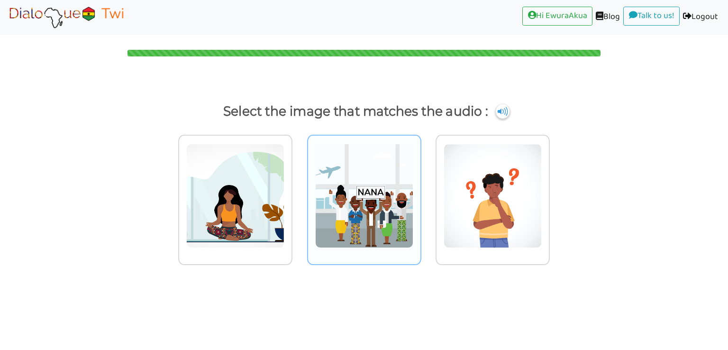
click at [349, 213] on img at bounding box center [364, 196] width 98 height 104
click at [420, 193] on input "radio" at bounding box center [423, 189] width 7 height 7
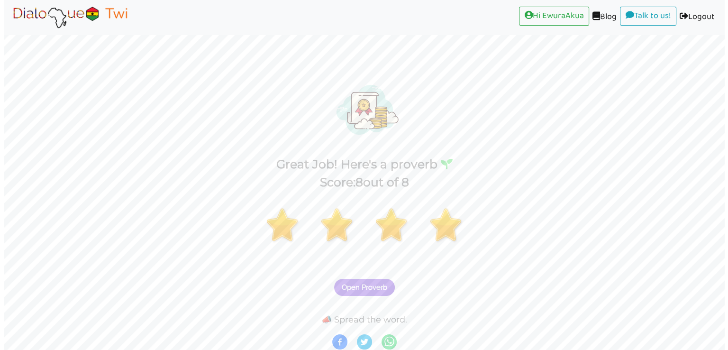
scroll to position [2, 0]
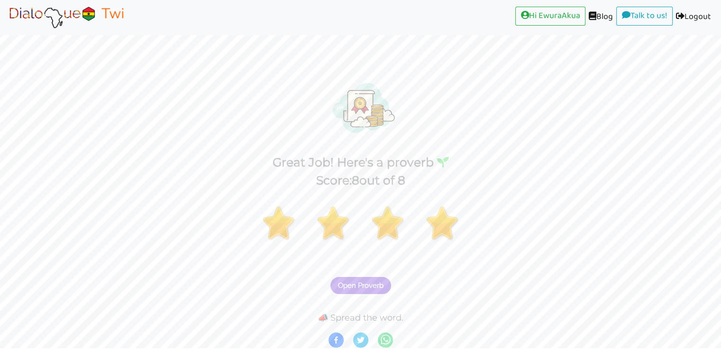
click at [363, 289] on span "Open Proverb" at bounding box center [360, 285] width 45 height 9
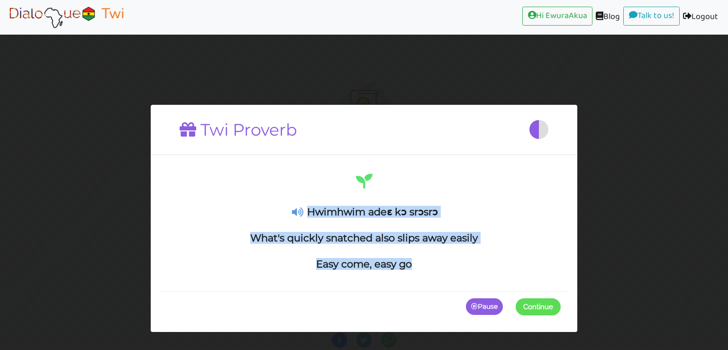
drag, startPoint x: 418, startPoint y: 269, endPoint x: 309, endPoint y: 211, distance: 123.4
click at [309, 211] on div "Hwimhwim adeɛ kɔ srɔsrɔ What's quickly snatched also slips away easily Easy com…" at bounding box center [363, 221] width 393 height 99
copy div "Hwimhwim adeɛ kɔ srɔsrɔ What's quickly snatched also slips away easily Easy com…"
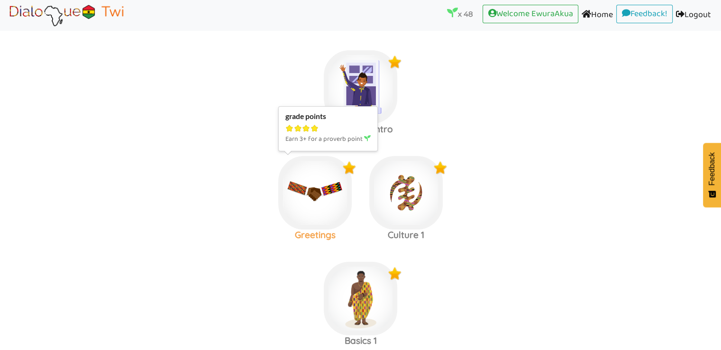
click at [315, 192] on img at bounding box center [314, 192] width 73 height 73
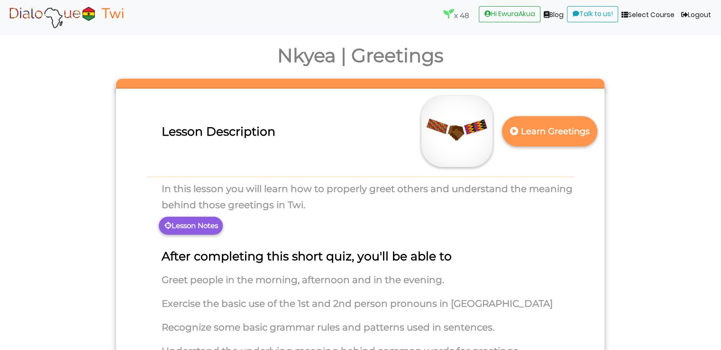
scroll to position [40, 0]
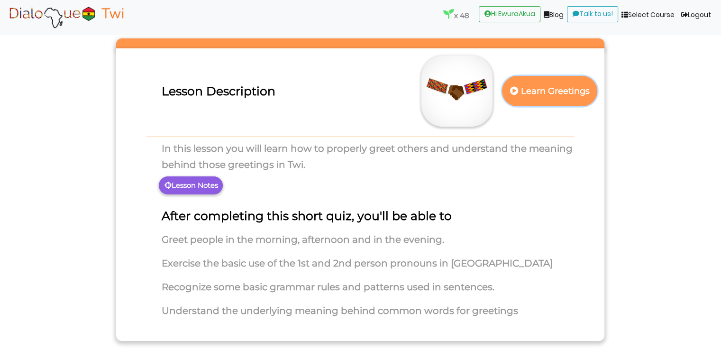
click at [527, 93] on p "Learn Greetings" at bounding box center [549, 91] width 83 height 23
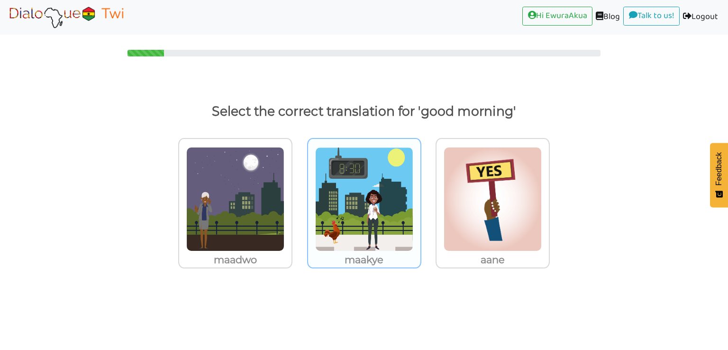
click at [361, 227] on img at bounding box center [364, 199] width 98 height 104
click at [420, 197] on input "maakye" at bounding box center [423, 193] width 7 height 7
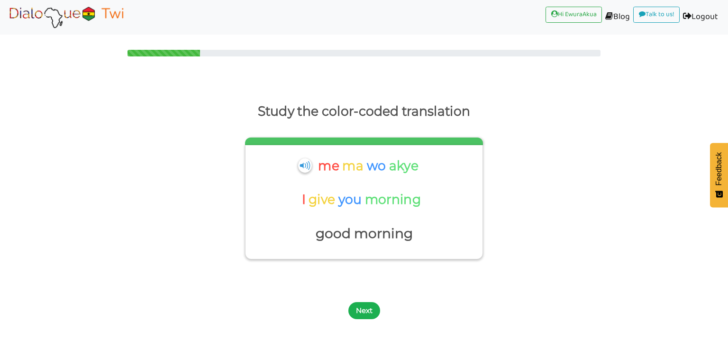
click at [370, 309] on button "Next" at bounding box center [364, 310] width 32 height 17
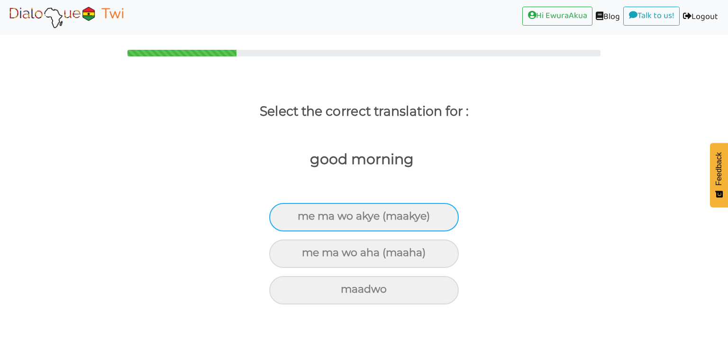
click at [393, 225] on div "me ma wo akye (maakye)" at bounding box center [364, 217] width 190 height 28
click at [305, 219] on input "me ma wo akye (maakye)" at bounding box center [302, 216] width 6 height 6
radio input "true"
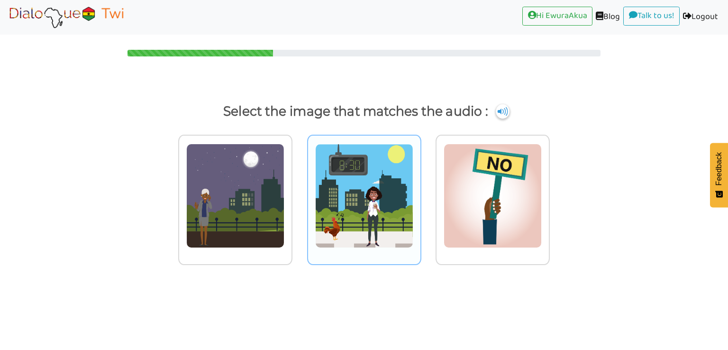
click at [362, 239] on img at bounding box center [364, 196] width 98 height 104
click at [420, 193] on input "radio" at bounding box center [423, 189] width 7 height 7
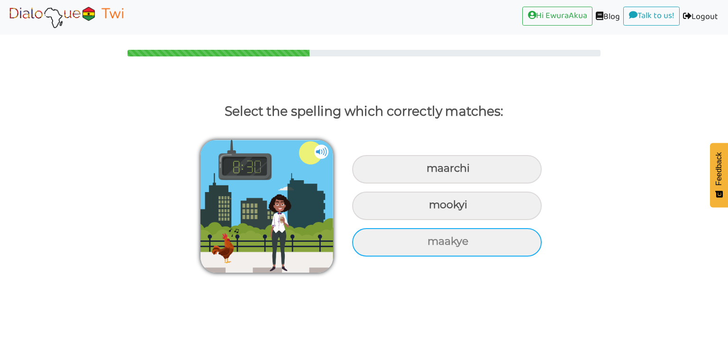
click at [374, 239] on div "maakye" at bounding box center [447, 242] width 190 height 28
click at [426, 239] on input "maakye" at bounding box center [429, 241] width 6 height 6
radio input "true"
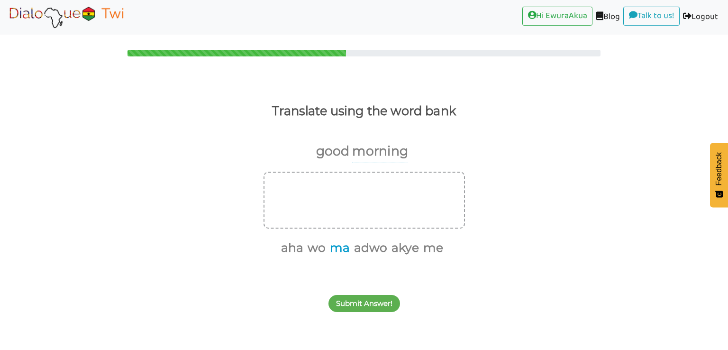
click at [342, 249] on button "ma" at bounding box center [337, 248] width 23 height 18
click at [415, 250] on button "me" at bounding box center [419, 248] width 23 height 18
click at [340, 250] on button "wo" at bounding box center [338, 248] width 21 height 18
click at [394, 248] on button "akye" at bounding box center [392, 248] width 31 height 18
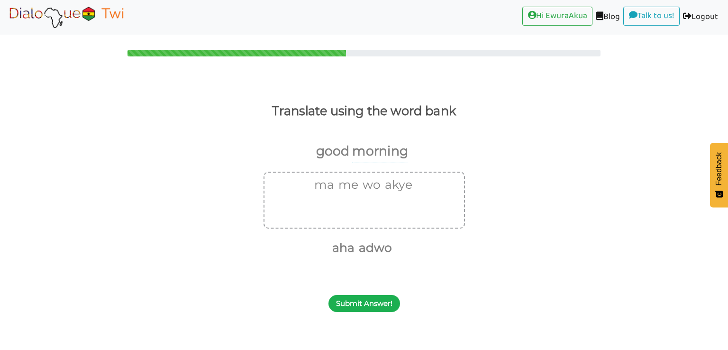
click at [381, 305] on button "Submit Answer!" at bounding box center [364, 303] width 72 height 17
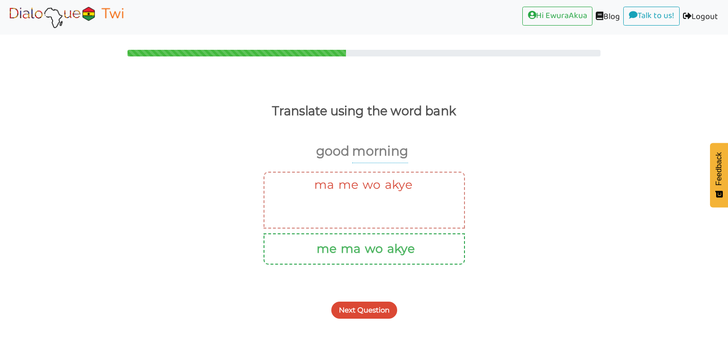
click at [371, 308] on button "Next Question" at bounding box center [364, 309] width 66 height 17
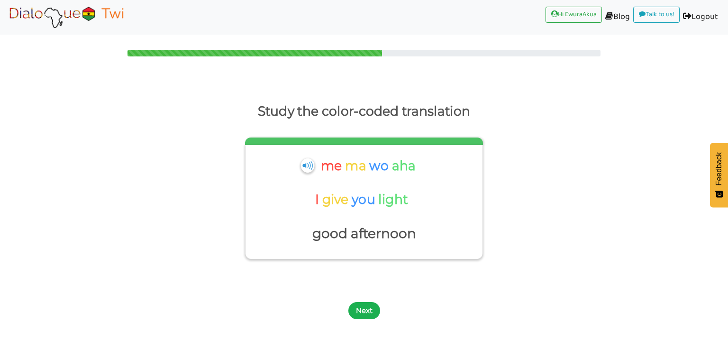
click at [371, 308] on button "Next" at bounding box center [364, 310] width 32 height 17
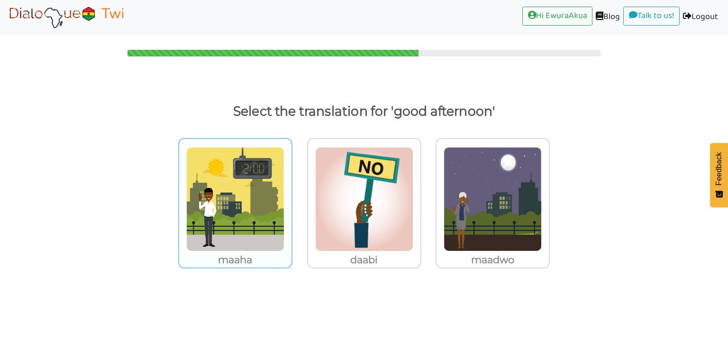
click at [265, 233] on img at bounding box center [235, 199] width 98 height 104
click at [291, 197] on input "maaha" at bounding box center [294, 193] width 7 height 7
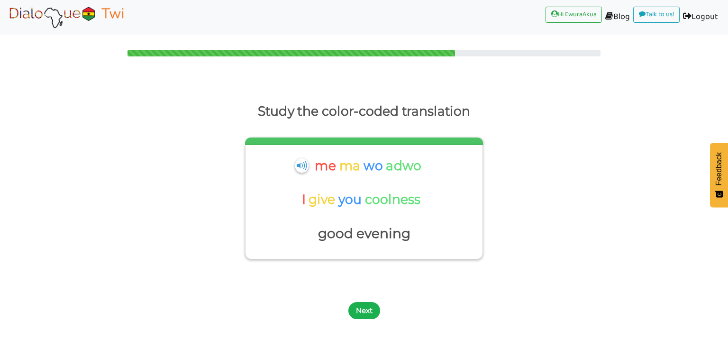
click at [370, 308] on button "Next" at bounding box center [364, 310] width 32 height 17
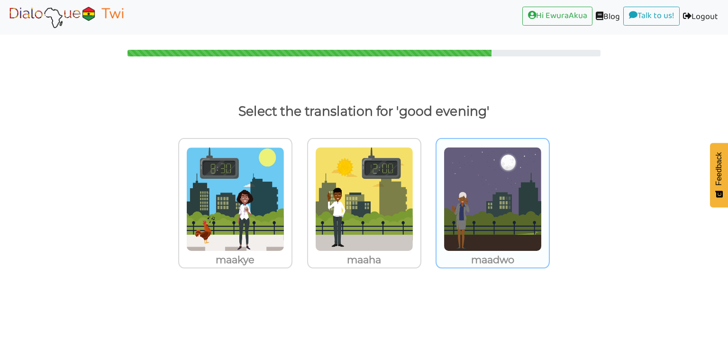
click at [507, 218] on img at bounding box center [493, 199] width 98 height 104
click at [549, 197] on input "maadwo" at bounding box center [552, 193] width 7 height 7
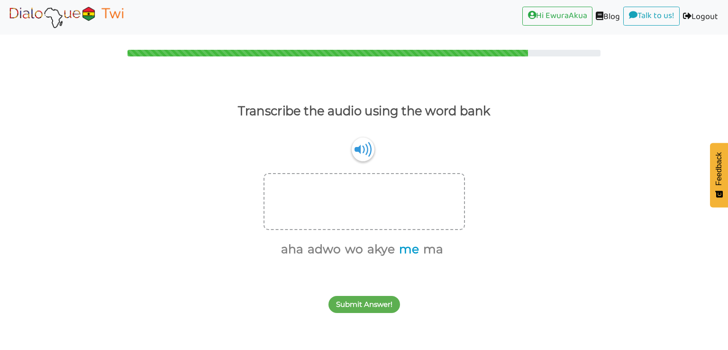
click at [408, 254] on button "me" at bounding box center [407, 249] width 23 height 18
click at [418, 253] on button "ma" at bounding box center [419, 249] width 23 height 18
click at [378, 248] on button "wo" at bounding box center [376, 249] width 21 height 18
click at [390, 248] on button "akye" at bounding box center [392, 249] width 31 height 18
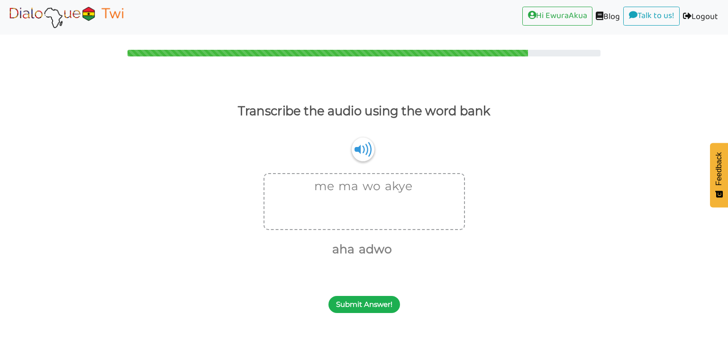
click at [377, 304] on button "Submit Answer!" at bounding box center [364, 304] width 72 height 17
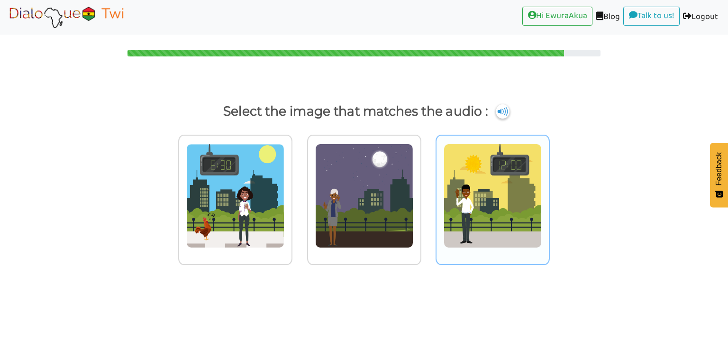
click at [446, 209] on img at bounding box center [493, 196] width 98 height 104
click at [549, 193] on input "radio" at bounding box center [552, 189] width 7 height 7
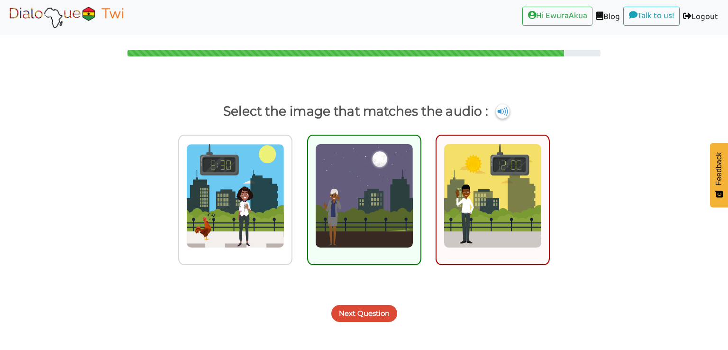
click at [373, 308] on button "Next Question" at bounding box center [364, 313] width 66 height 17
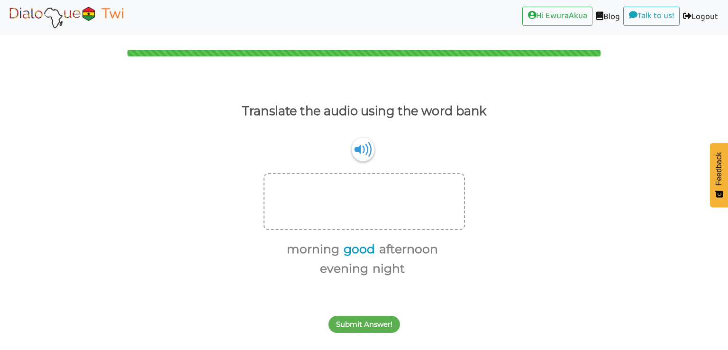
click at [361, 250] on button "good" at bounding box center [357, 249] width 35 height 18
click at [313, 256] on button "morning" at bounding box center [303, 249] width 56 height 18
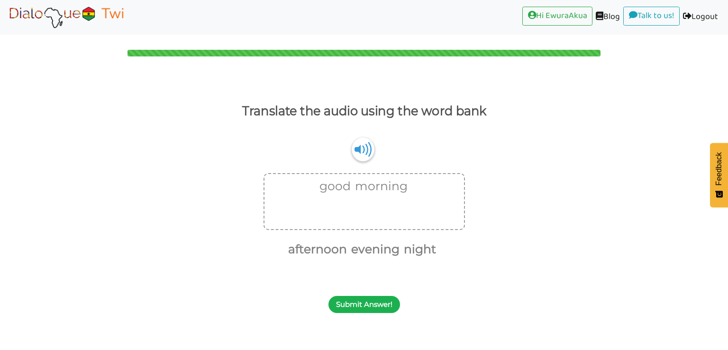
click at [363, 300] on button "Submit Answer!" at bounding box center [364, 304] width 72 height 17
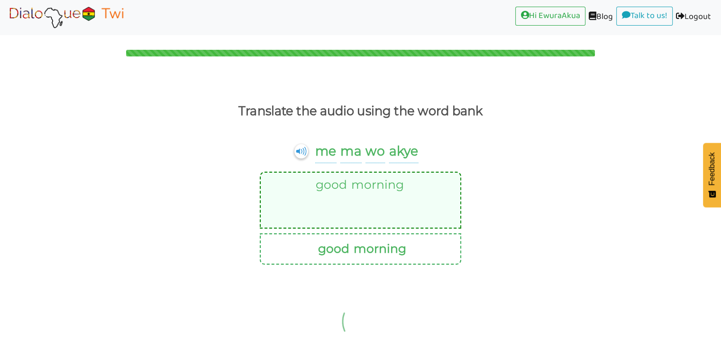
click at [370, 326] on img at bounding box center [363, 321] width 89 height 95
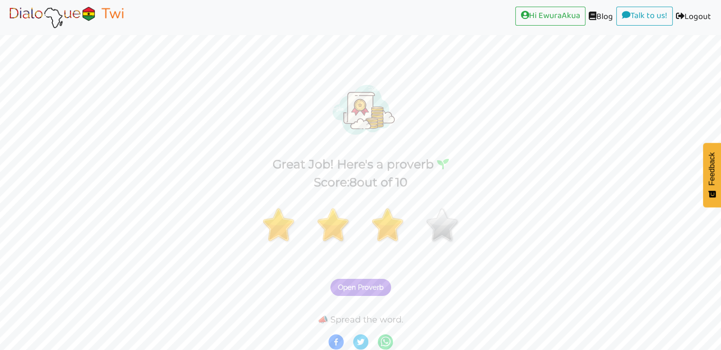
click at [375, 285] on span "Open Proverb" at bounding box center [360, 287] width 45 height 9
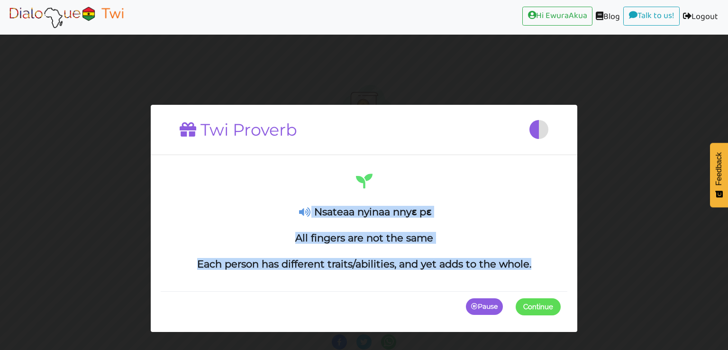
drag, startPoint x: 535, startPoint y: 271, endPoint x: 293, endPoint y: 203, distance: 251.0
click at [293, 203] on div "Nsateaa nyinaa nnyɛ pɛ All fingers are not the same Each person has different t…" at bounding box center [364, 228] width 407 height 126
copy div "Nsateaa nyinaa nnyɛ pɛ All fingers are not the same Each person has different t…"
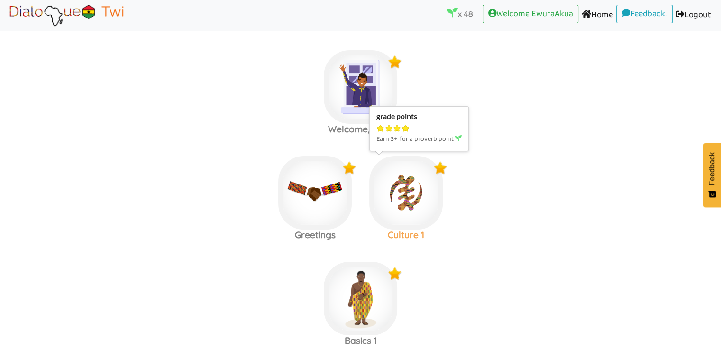
click at [423, 190] on img at bounding box center [405, 192] width 73 height 73
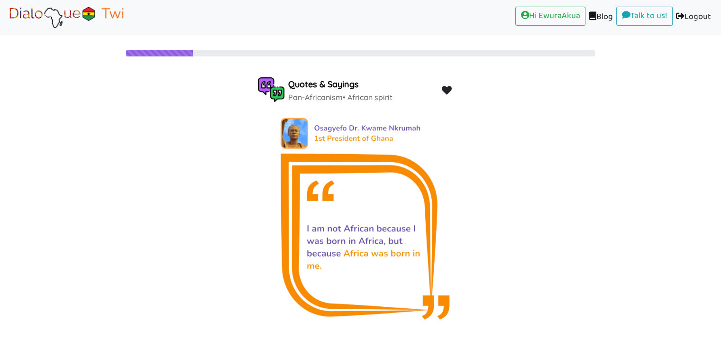
scroll to position [20, 0]
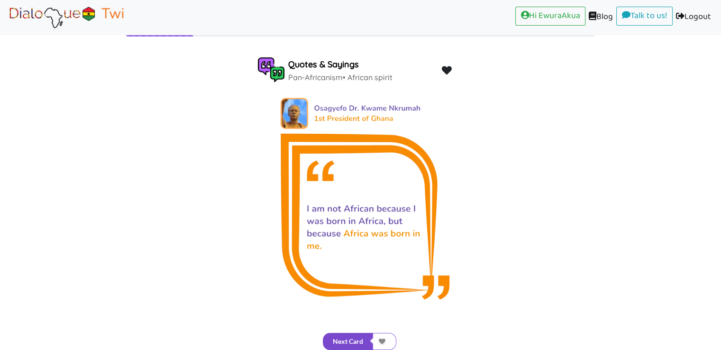
click at [355, 340] on button "Next Card" at bounding box center [348, 341] width 50 height 17
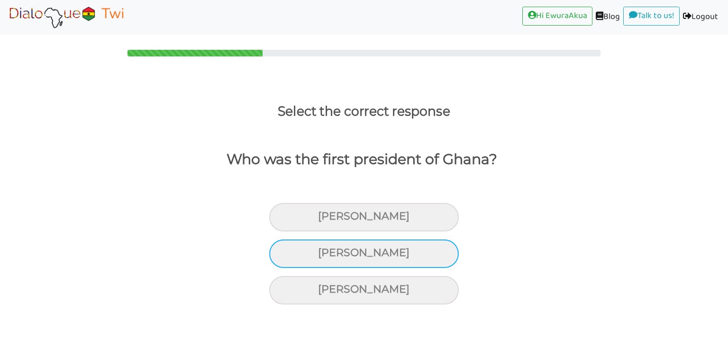
click at [387, 250] on div "Kwame Nkrumah" at bounding box center [364, 253] width 190 height 28
click at [325, 250] on input "Kwame Nkrumah" at bounding box center [322, 253] width 6 height 6
radio input "true"
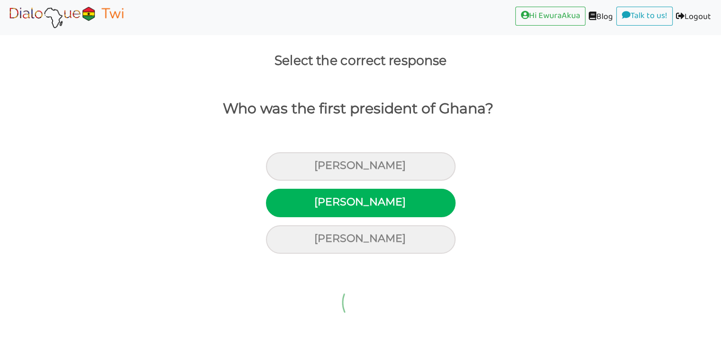
scroll to position [20, 0]
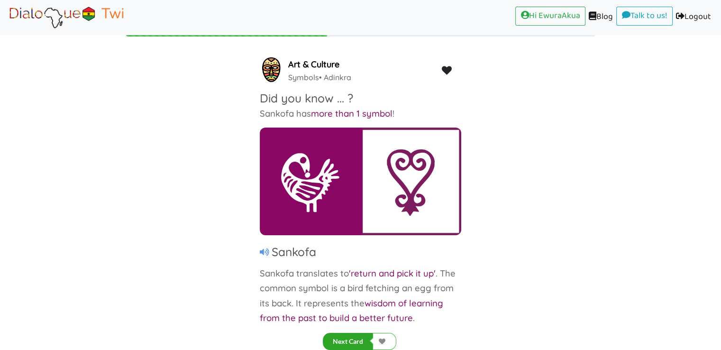
click at [349, 340] on button "Next Card" at bounding box center [348, 341] width 50 height 17
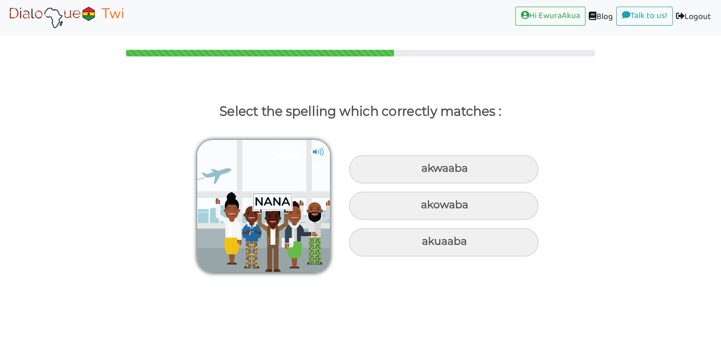
scroll to position [0, 0]
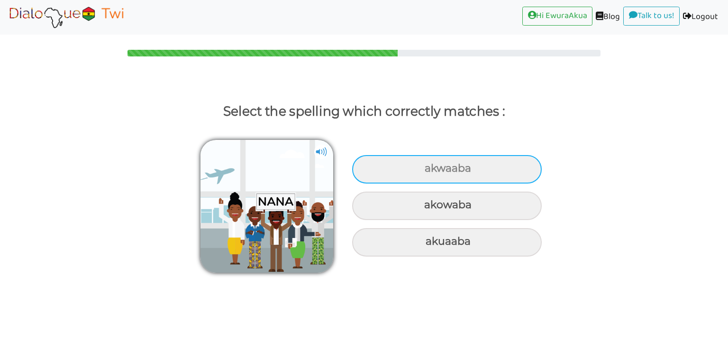
click at [441, 182] on div "akwaaba" at bounding box center [447, 169] width 190 height 28
click at [429, 172] on input "akwaaba" at bounding box center [426, 168] width 6 height 6
radio input "true"
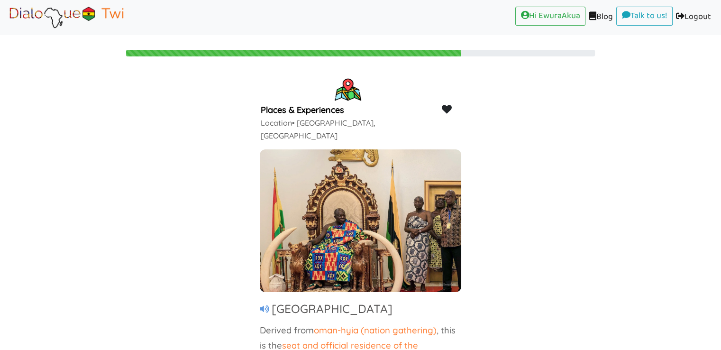
scroll to position [20, 0]
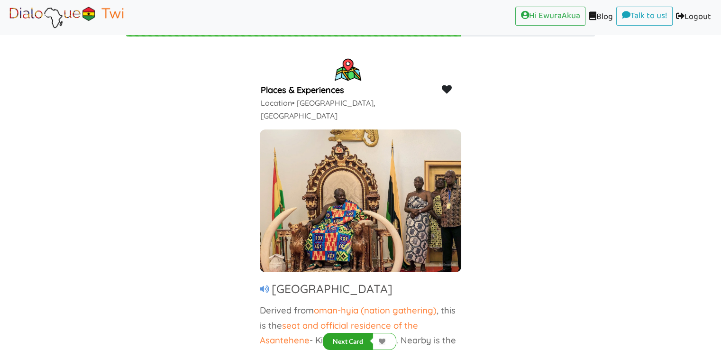
click at [351, 344] on button "Next Card" at bounding box center [348, 341] width 50 height 17
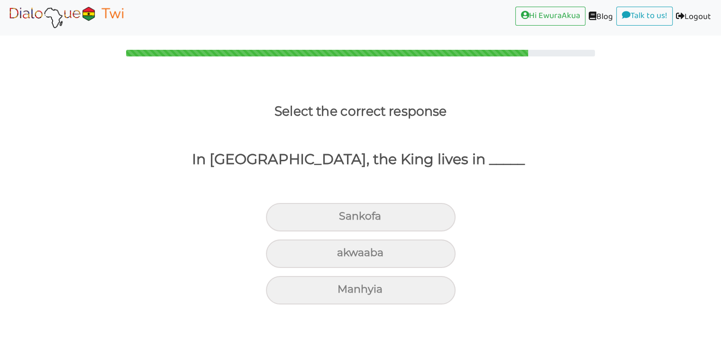
scroll to position [0, 0]
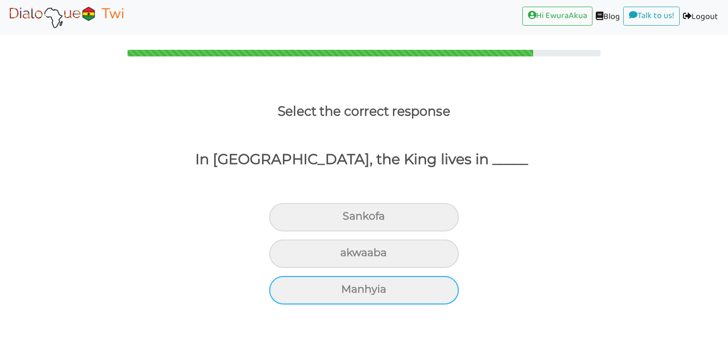
click at [381, 289] on div "Manhyia" at bounding box center [364, 290] width 190 height 28
click at [348, 289] on input "Manhyia" at bounding box center [345, 289] width 6 height 6
radio input "true"
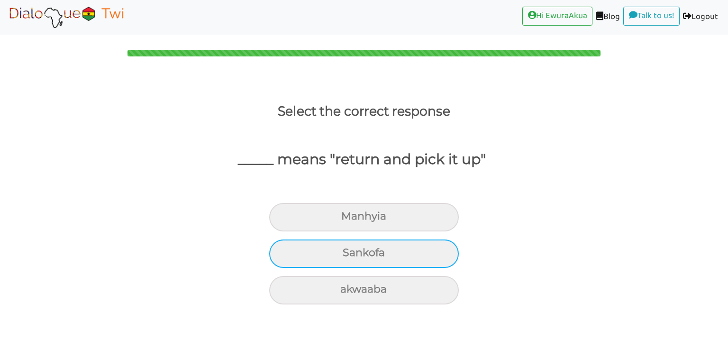
click at [390, 260] on div "Sankofa" at bounding box center [364, 253] width 190 height 28
click at [350, 256] on input "Sankofa" at bounding box center [347, 253] width 6 height 6
radio input "true"
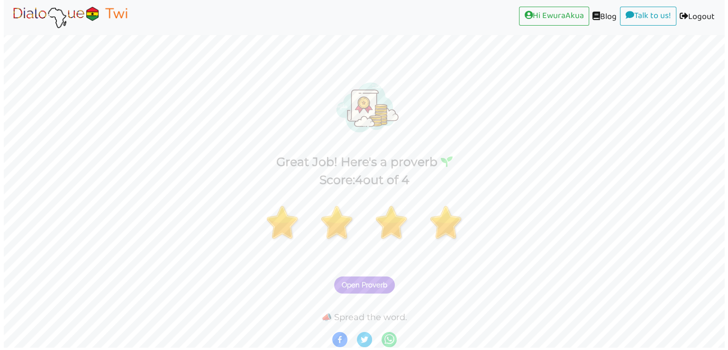
scroll to position [2, 0]
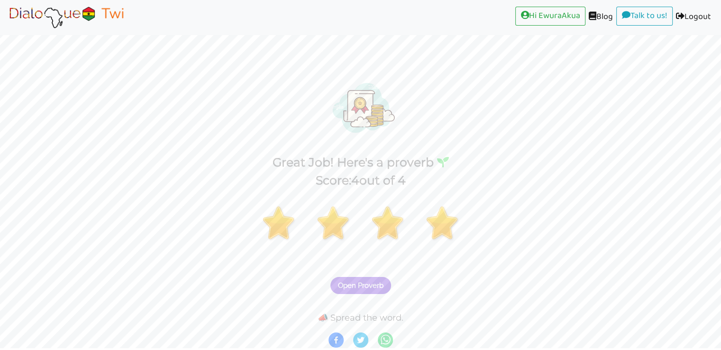
click at [366, 279] on button "Open Proverb" at bounding box center [360, 285] width 61 height 17
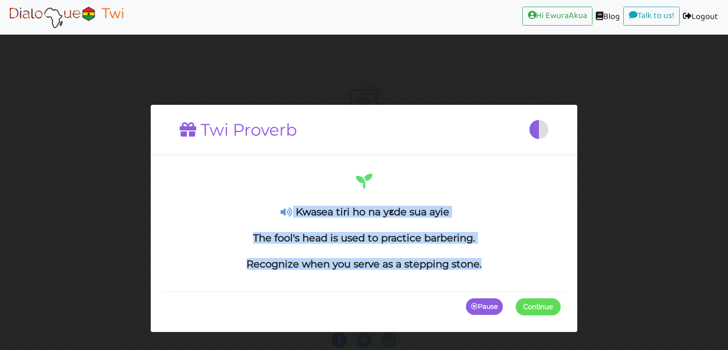
drag, startPoint x: 487, startPoint y: 266, endPoint x: 291, endPoint y: 201, distance: 206.0
click at [291, 201] on div "Kwasea tiri ho na yɛde sua ayie The fool's head is used to practice barbering. …" at bounding box center [363, 221] width 393 height 99
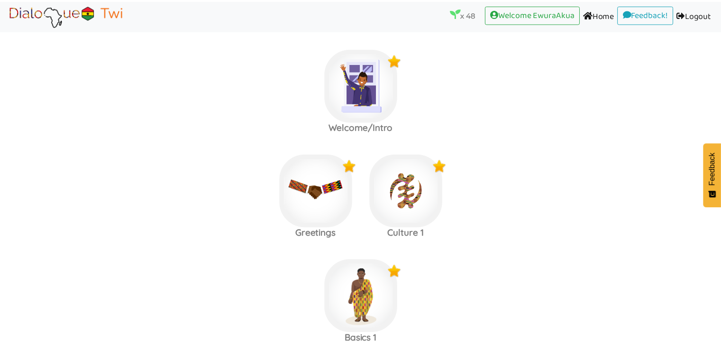
scroll to position [113, 0]
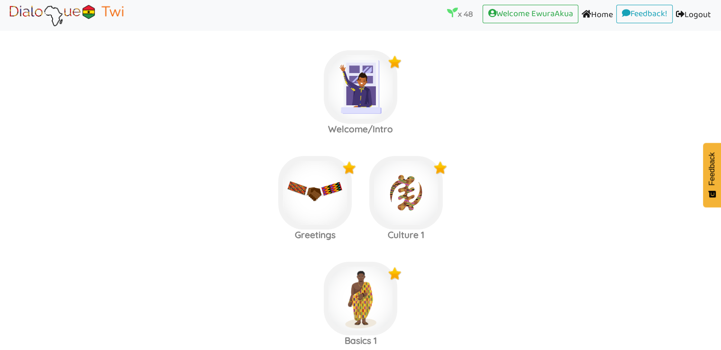
click at [451, 184] on label "Greetings Culture 1" at bounding box center [360, 193] width 721 height 102
click at [428, 185] on img at bounding box center [405, 192] width 73 height 73
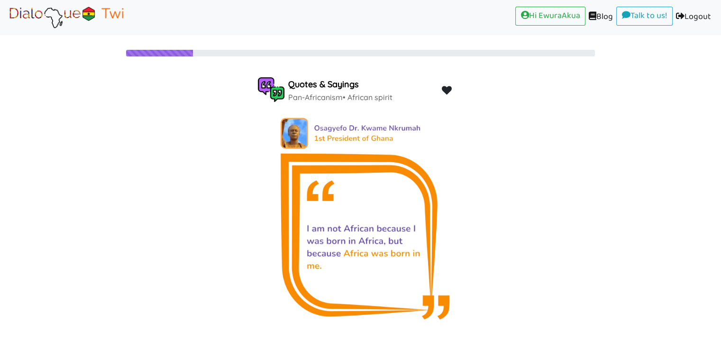
scroll to position [20, 0]
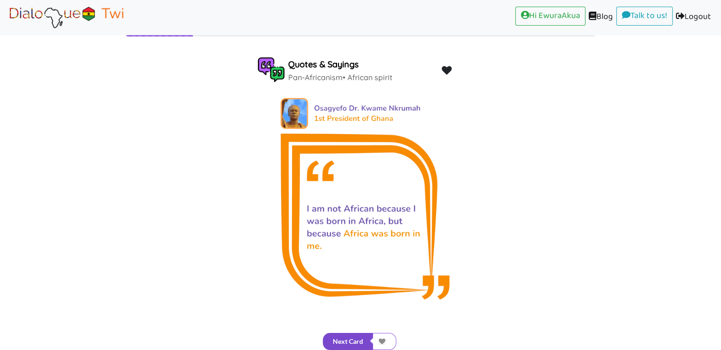
click at [355, 342] on button "Next Card" at bounding box center [348, 341] width 50 height 17
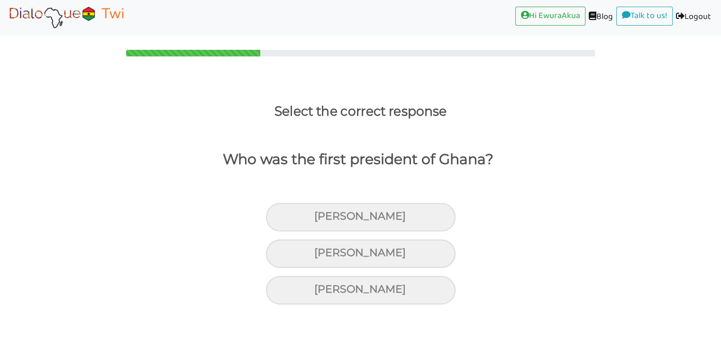
scroll to position [0, 0]
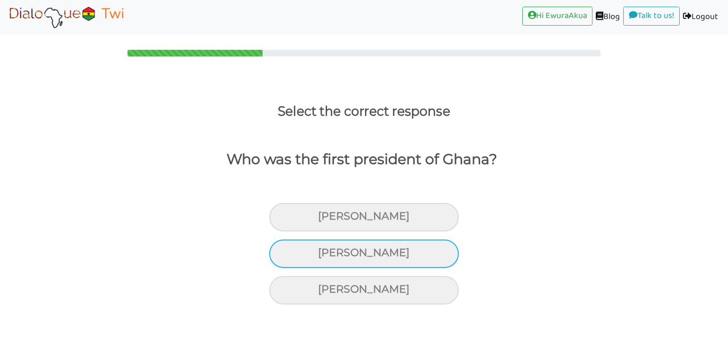
click at [395, 258] on div "Kwame Nkrumah" at bounding box center [364, 253] width 190 height 28
click at [325, 256] on input "Kwame Nkrumah" at bounding box center [322, 253] width 6 height 6
radio input "true"
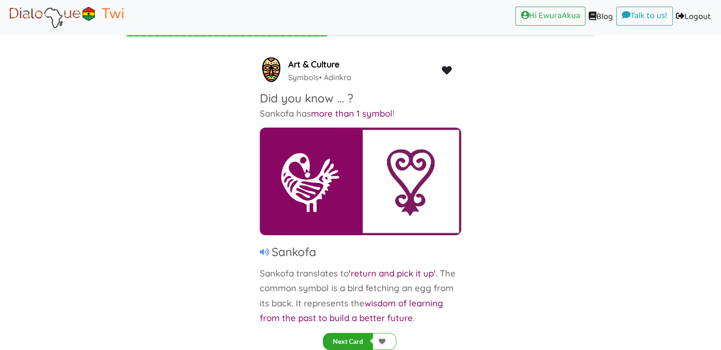
scroll to position [20, 0]
click at [193, 325] on div "Next Card" at bounding box center [360, 333] width 721 height 33
click at [337, 341] on button "Next Card" at bounding box center [348, 341] width 50 height 17
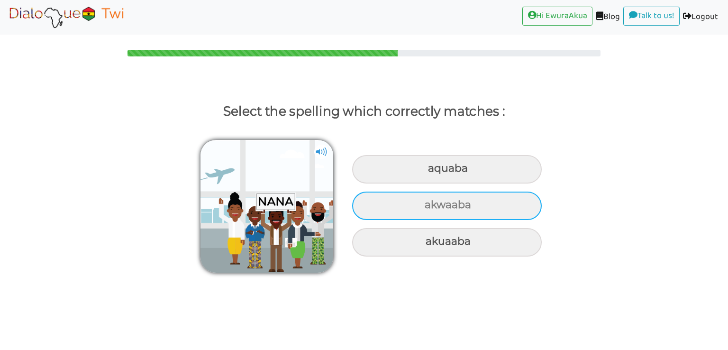
click at [442, 214] on div "akwaaba" at bounding box center [447, 205] width 190 height 28
click at [429, 208] on input "akwaaba" at bounding box center [426, 205] width 6 height 6
radio input "true"
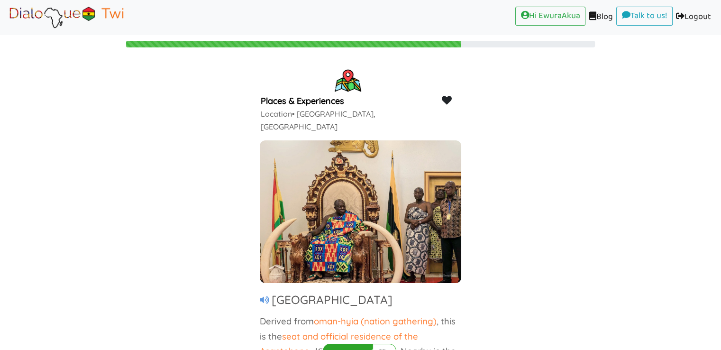
scroll to position [20, 0]
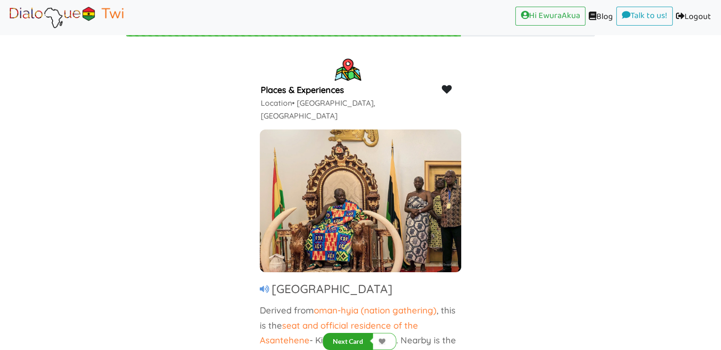
click at [350, 334] on button "Next Card" at bounding box center [348, 341] width 50 height 17
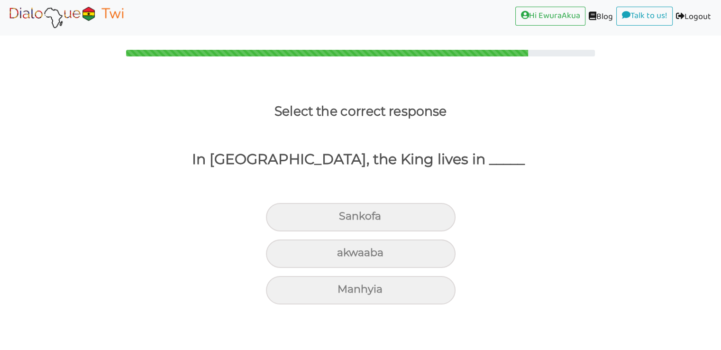
scroll to position [0, 0]
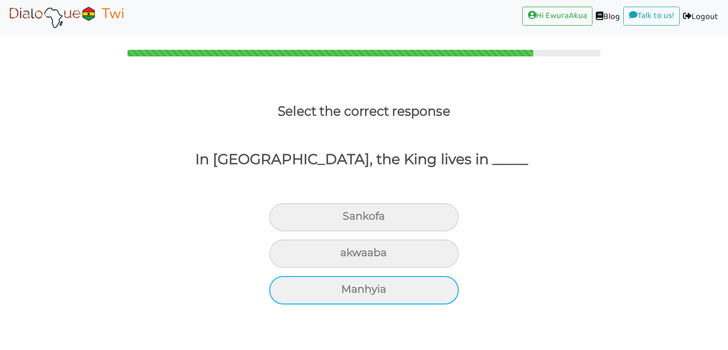
click at [377, 290] on div "Manhyia" at bounding box center [364, 290] width 190 height 28
click at [348, 290] on input "Manhyia" at bounding box center [345, 289] width 6 height 6
radio input "true"
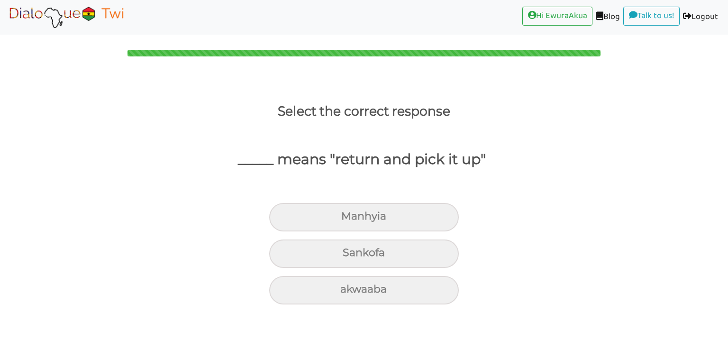
click at [573, 170] on div "_____ means "return and pick it up"" at bounding box center [357, 174] width 742 height 75
click at [390, 260] on div "Sankofa" at bounding box center [364, 253] width 190 height 28
click at [350, 256] on input "Sankofa" at bounding box center [347, 253] width 6 height 6
radio input "true"
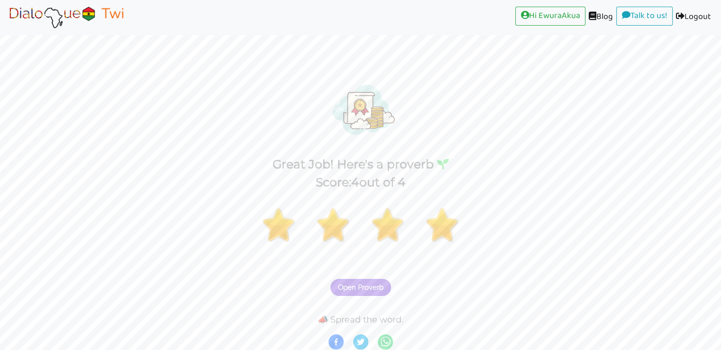
click at [367, 293] on button "Open Proverb" at bounding box center [360, 287] width 61 height 17
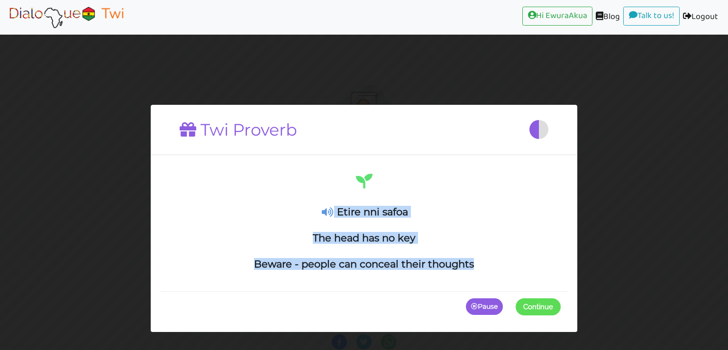
drag, startPoint x: 483, startPoint y: 270, endPoint x: 334, endPoint y: 208, distance: 162.1
click at [334, 208] on div "Etire nni safoa The head has no key Beware - people can conceal their thoughts" at bounding box center [364, 228] width 407 height 126
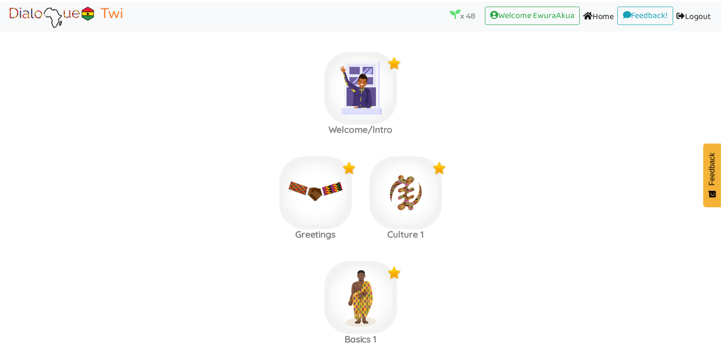
scroll to position [113, 0]
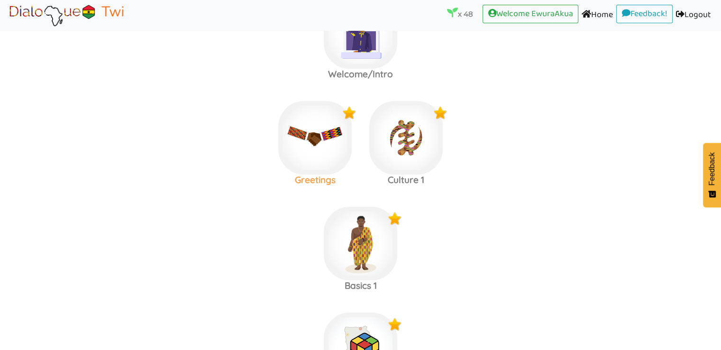
scroll to position [59, 0]
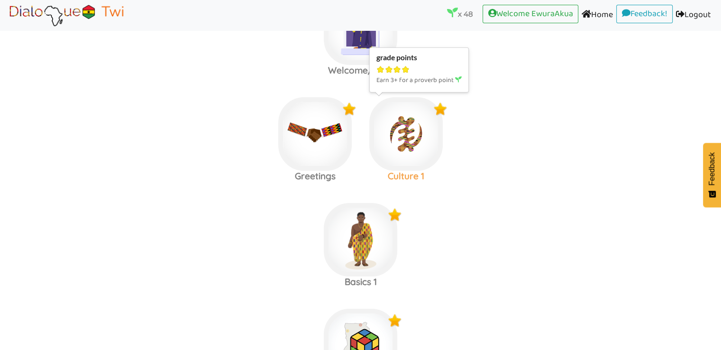
click at [409, 163] on img at bounding box center [405, 133] width 73 height 73
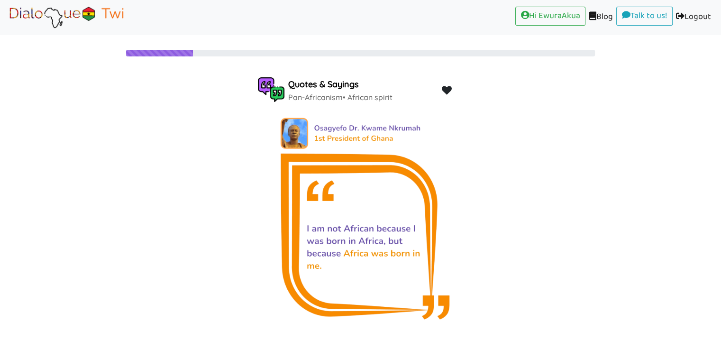
scroll to position [20, 0]
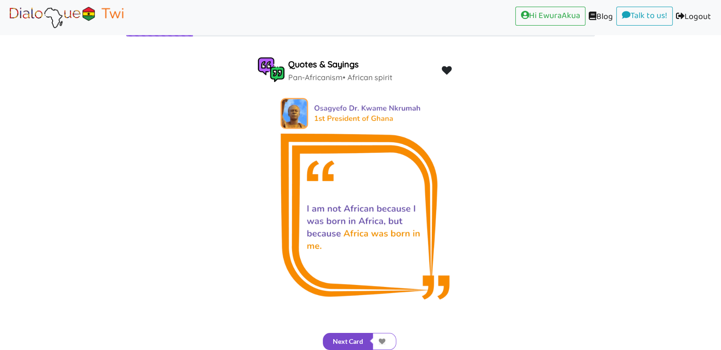
click at [357, 341] on button "Next Card" at bounding box center [348, 341] width 50 height 17
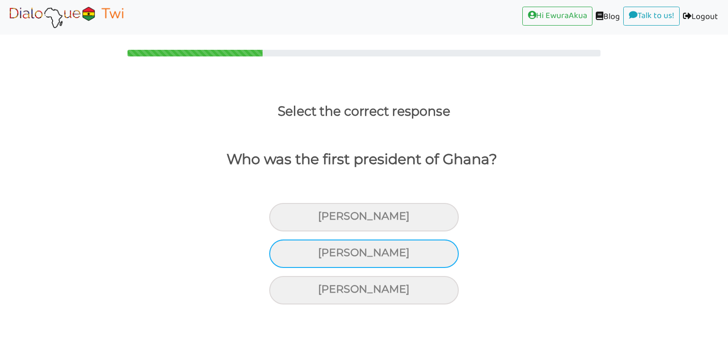
click at [410, 262] on div "Kwame Nkrumah" at bounding box center [364, 253] width 190 height 28
click at [325, 256] on input "Kwame Nkrumah" at bounding box center [322, 253] width 6 height 6
radio input "true"
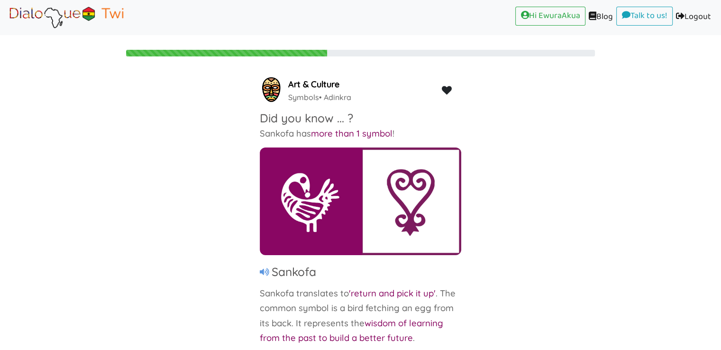
scroll to position [20, 0]
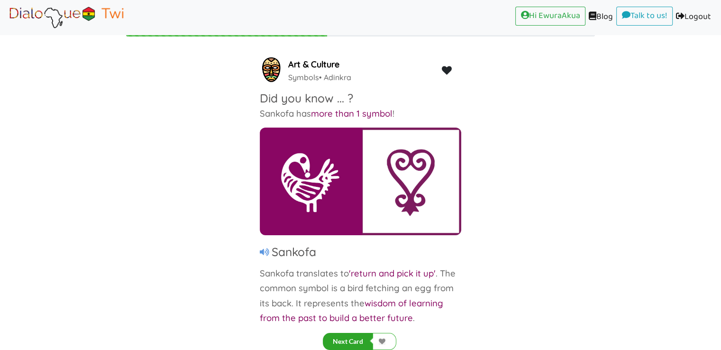
click at [344, 341] on button "Next Card" at bounding box center [348, 341] width 50 height 17
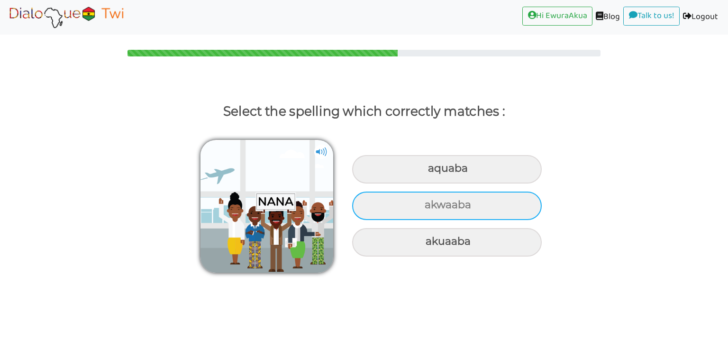
click at [424, 216] on div "akwaaba" at bounding box center [447, 205] width 190 height 28
click at [424, 208] on input "akwaaba" at bounding box center [426, 205] width 6 height 6
radio input "true"
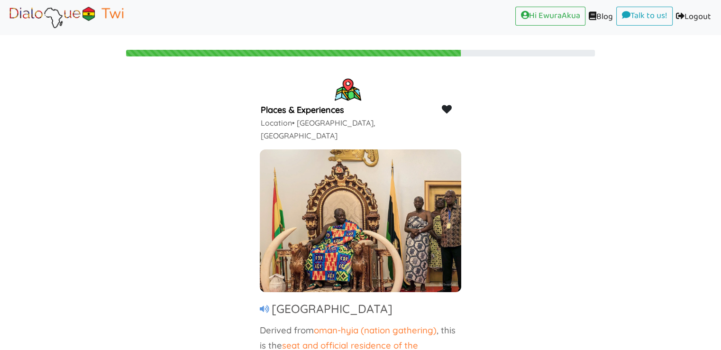
scroll to position [20, 0]
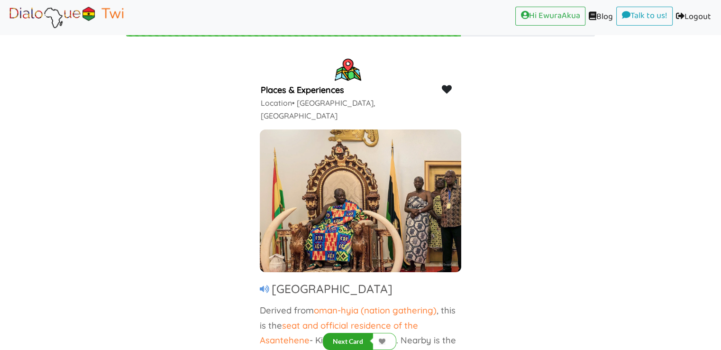
click at [355, 339] on button "Next Card" at bounding box center [348, 341] width 50 height 17
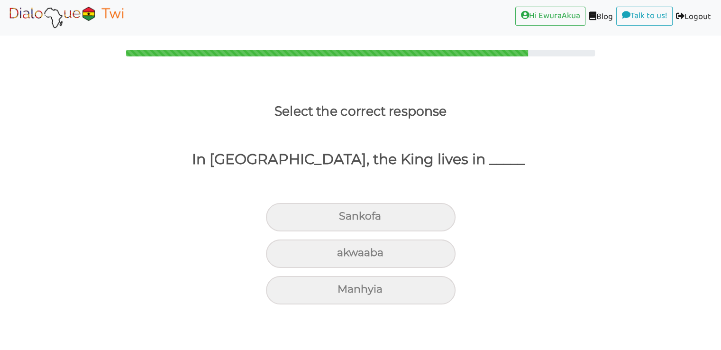
scroll to position [0, 0]
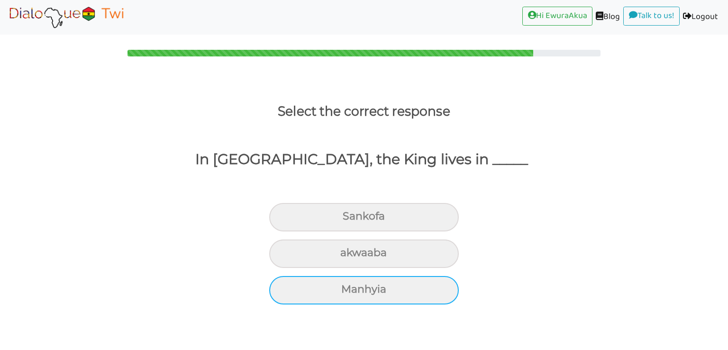
click at [394, 291] on div "Manhyia" at bounding box center [364, 290] width 190 height 28
click at [348, 291] on input "Manhyia" at bounding box center [345, 289] width 6 height 6
radio input "true"
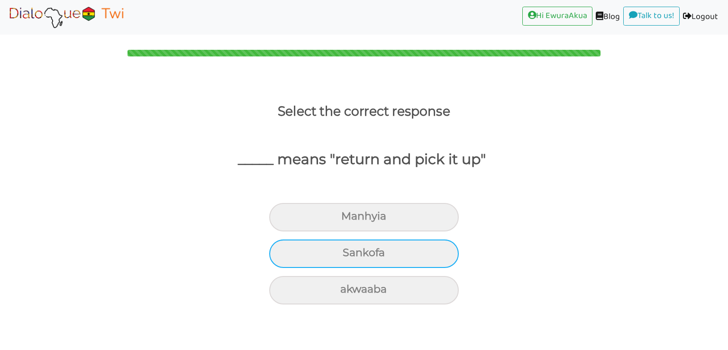
click at [400, 257] on div "Sankofa" at bounding box center [364, 253] width 190 height 28
click at [350, 256] on input "Sankofa" at bounding box center [347, 253] width 6 height 6
radio input "true"
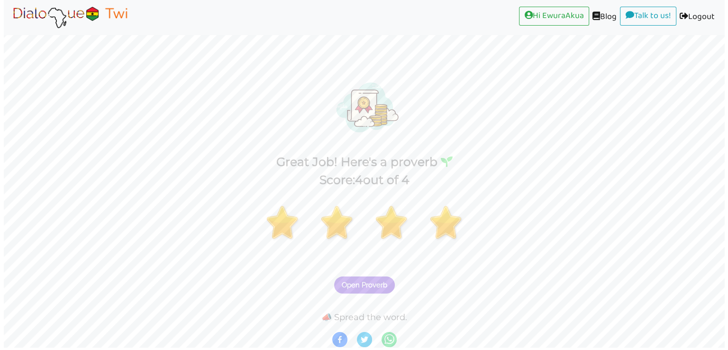
scroll to position [2, 0]
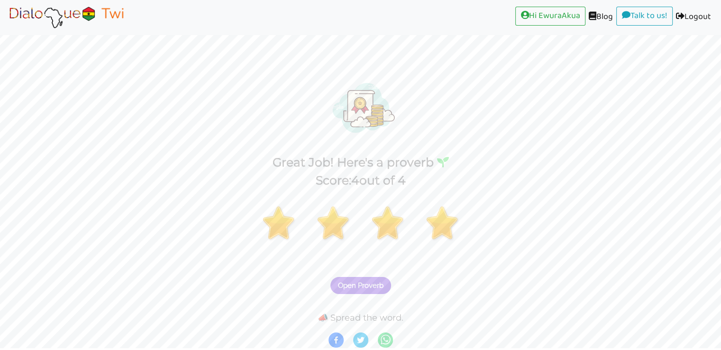
click at [362, 283] on span "Open Proverb" at bounding box center [360, 285] width 45 height 9
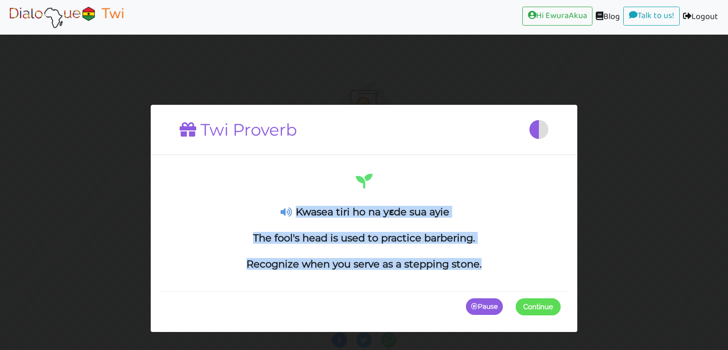
drag, startPoint x: 486, startPoint y: 273, endPoint x: 296, endPoint y: 209, distance: 200.9
click at [296, 209] on div "Kwasea tiri ho na yɛde sua ayie The fool's head is used to practice barbering. …" at bounding box center [364, 228] width 407 height 126
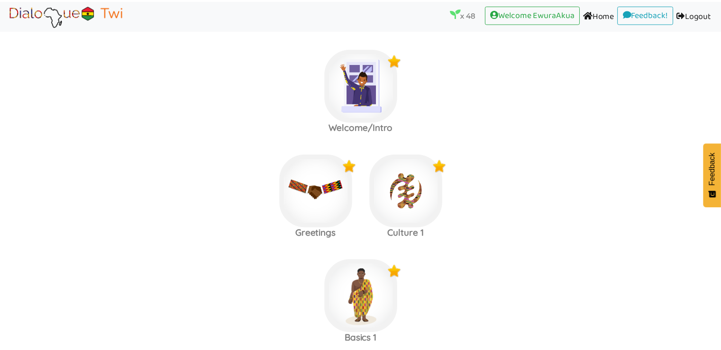
scroll to position [113, 0]
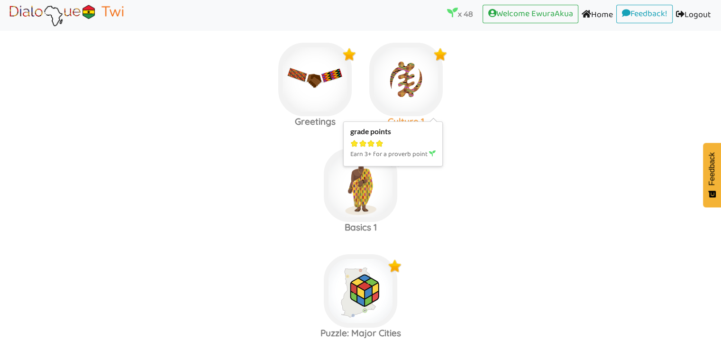
click at [411, 62] on img at bounding box center [405, 79] width 73 height 73
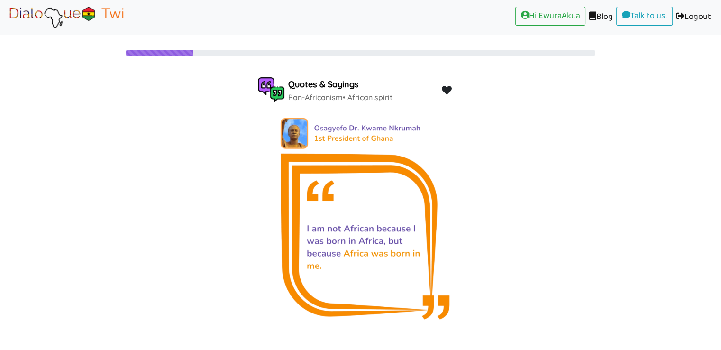
scroll to position [20, 0]
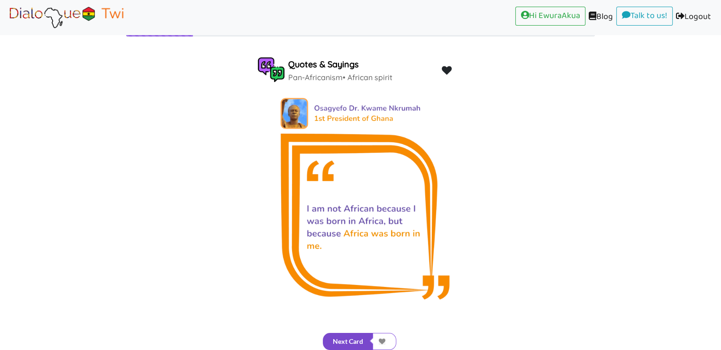
click at [354, 339] on button "Next Card" at bounding box center [348, 341] width 50 height 17
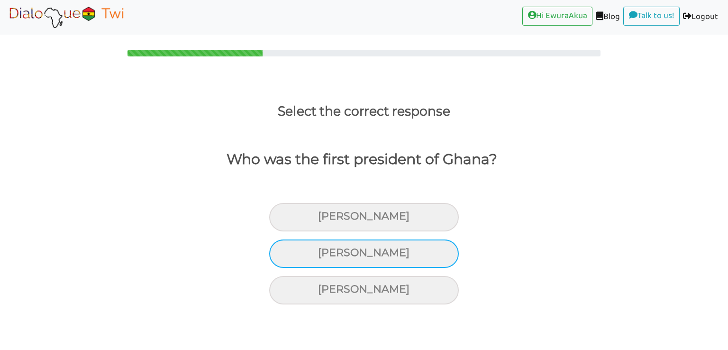
click at [396, 250] on div "Kwame Nkrumah" at bounding box center [364, 253] width 190 height 28
click at [325, 250] on input "Kwame Nkrumah" at bounding box center [322, 253] width 6 height 6
radio input "true"
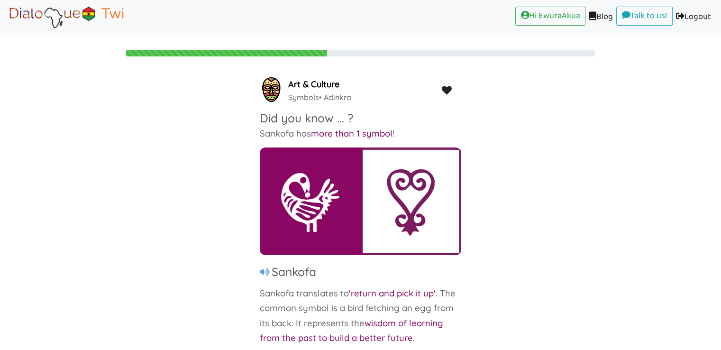
scroll to position [20, 0]
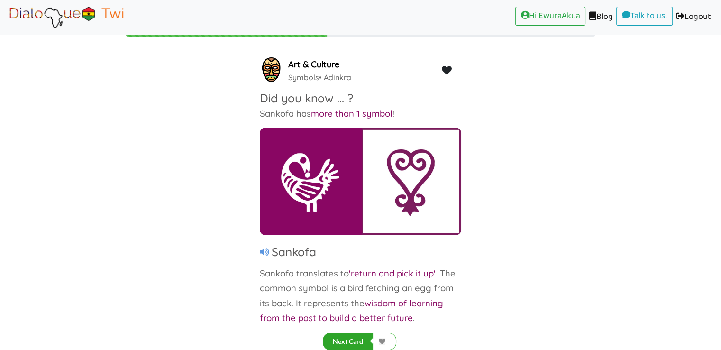
click at [356, 336] on button "Next Card" at bounding box center [348, 341] width 50 height 17
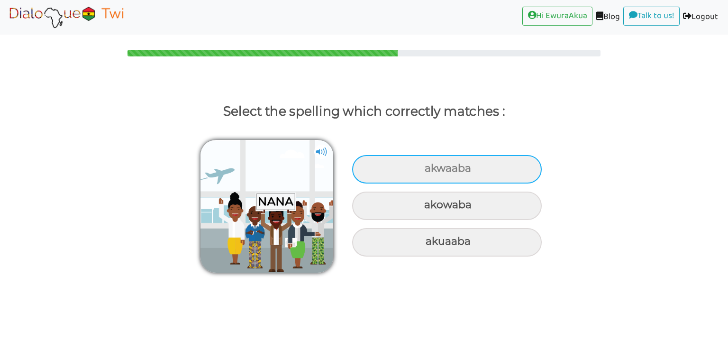
click at [418, 180] on div "akwaaba" at bounding box center [447, 169] width 190 height 28
click at [423, 172] on input "akwaaba" at bounding box center [426, 168] width 6 height 6
radio input "true"
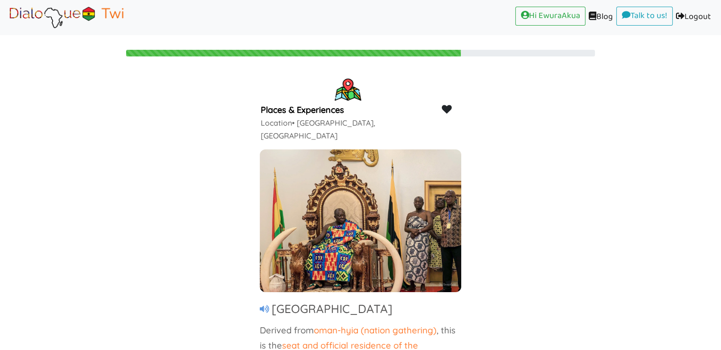
scroll to position [20, 0]
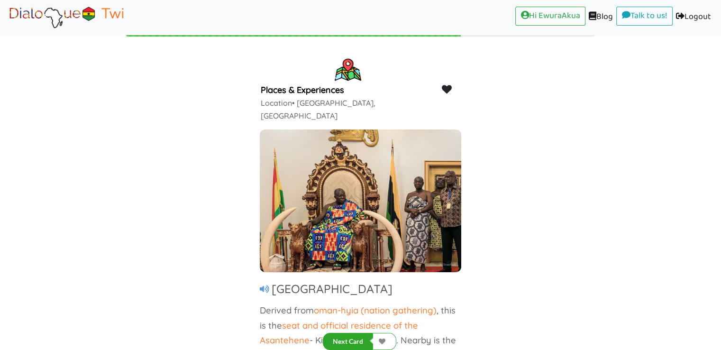
click at [356, 341] on button "Next Card" at bounding box center [348, 341] width 50 height 17
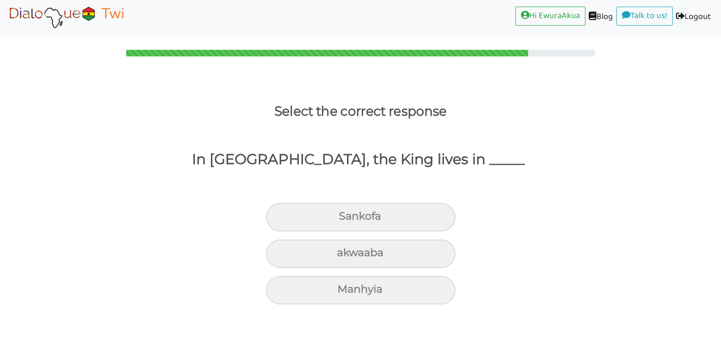
scroll to position [0, 0]
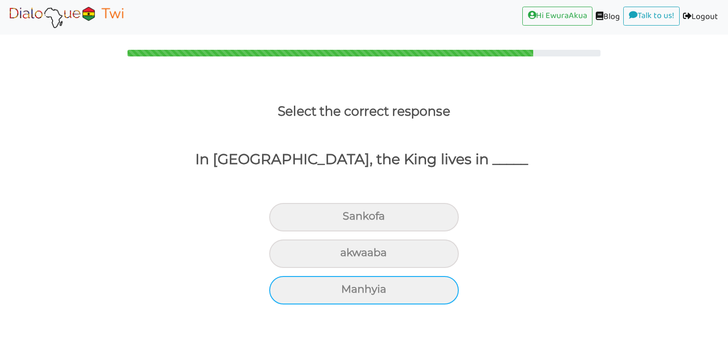
click at [382, 294] on div "Manhyia" at bounding box center [364, 290] width 190 height 28
click at [348, 292] on input "Manhyia" at bounding box center [345, 289] width 6 height 6
radio input "true"
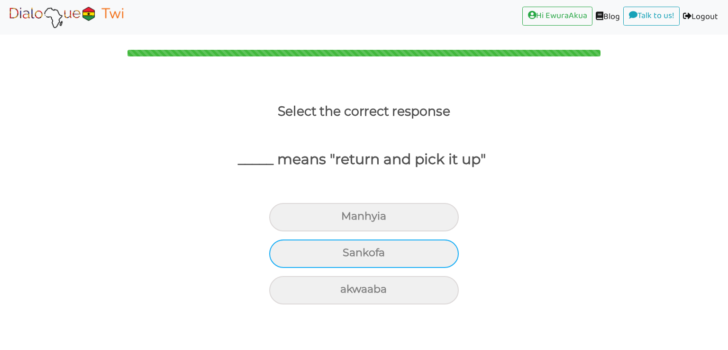
click at [359, 261] on div "Sankofa" at bounding box center [364, 253] width 190 height 28
click at [350, 256] on input "Sankofa" at bounding box center [347, 253] width 6 height 6
radio input "true"
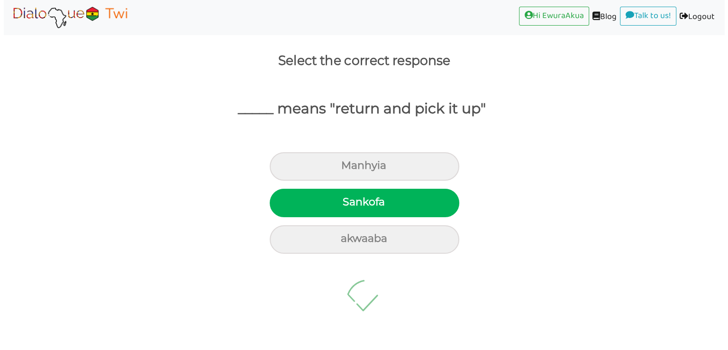
scroll to position [2, 0]
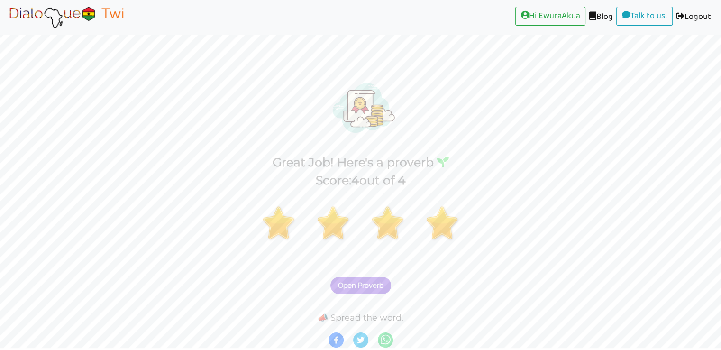
click at [364, 284] on span "Open Proverb" at bounding box center [360, 285] width 45 height 9
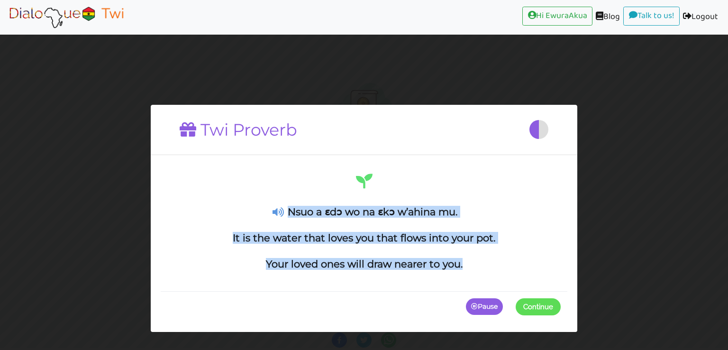
drag, startPoint x: 471, startPoint y: 268, endPoint x: 286, endPoint y: 206, distance: 194.5
click at [286, 206] on div "Nsuo a ɛdɔ wo na ɛkɔ w’ahina mu. It is the water that loves you that flows into…" at bounding box center [363, 221] width 393 height 99
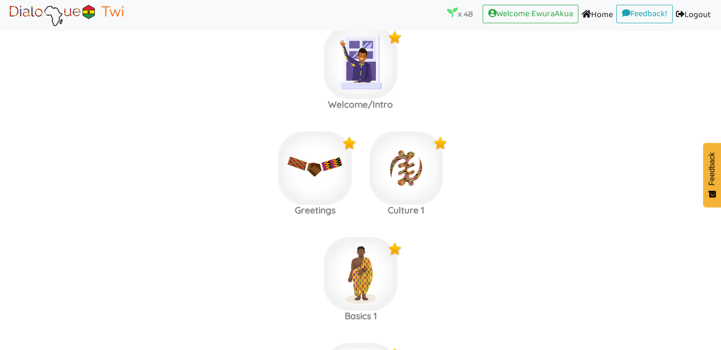
scroll to position [113, 0]
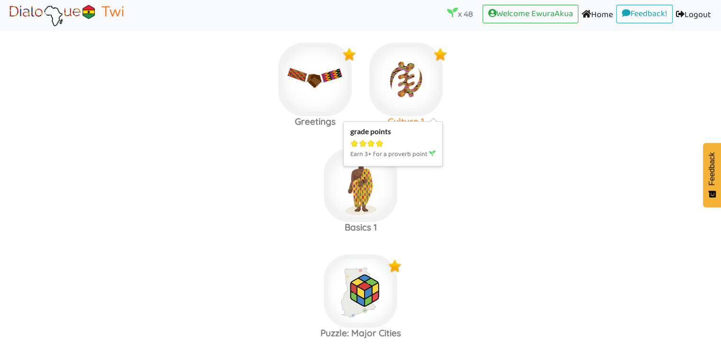
click at [381, 83] on img at bounding box center [405, 79] width 73 height 73
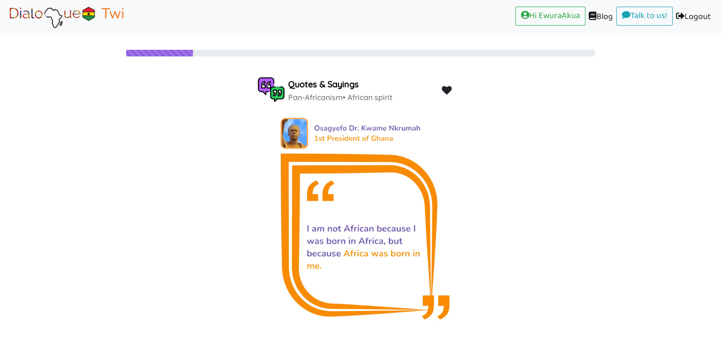
scroll to position [20, 0]
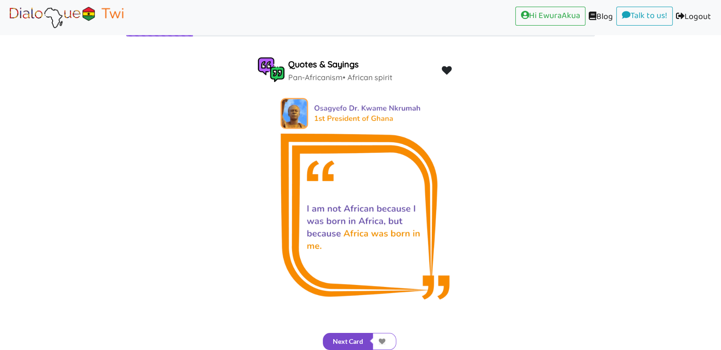
click at [345, 335] on button "Next Card" at bounding box center [348, 341] width 50 height 17
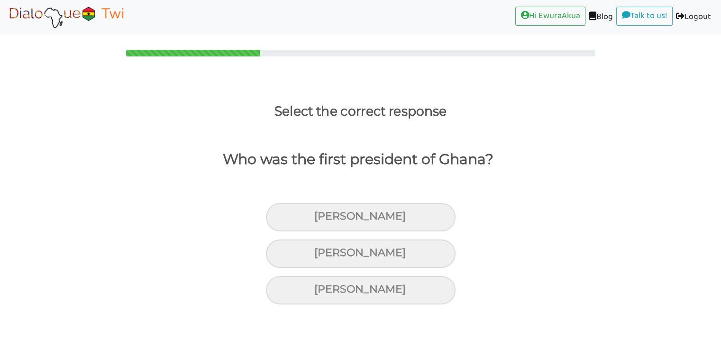
scroll to position [0, 0]
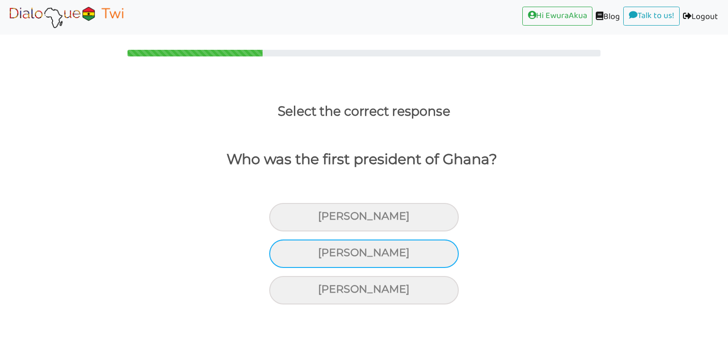
click at [364, 261] on div "Kwame Nkrumah" at bounding box center [364, 253] width 190 height 28
click at [325, 256] on input "Kwame Nkrumah" at bounding box center [322, 253] width 6 height 6
radio input "true"
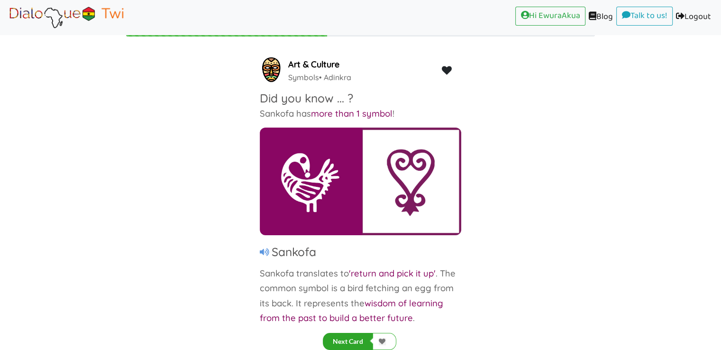
scroll to position [20, 0]
click at [351, 338] on button "Next Card" at bounding box center [348, 341] width 50 height 17
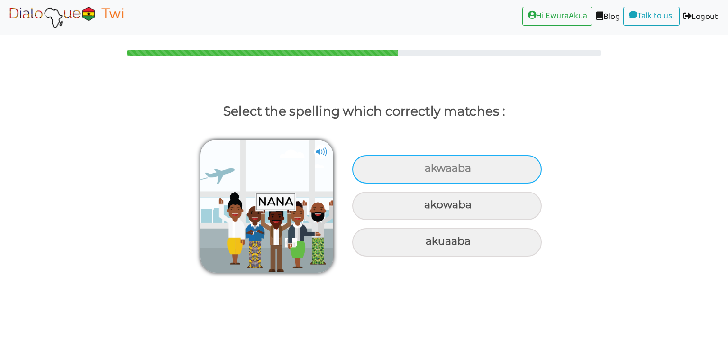
click at [413, 179] on div "akwaaba" at bounding box center [447, 169] width 190 height 28
click at [423, 172] on input "akwaaba" at bounding box center [426, 168] width 6 height 6
radio input "true"
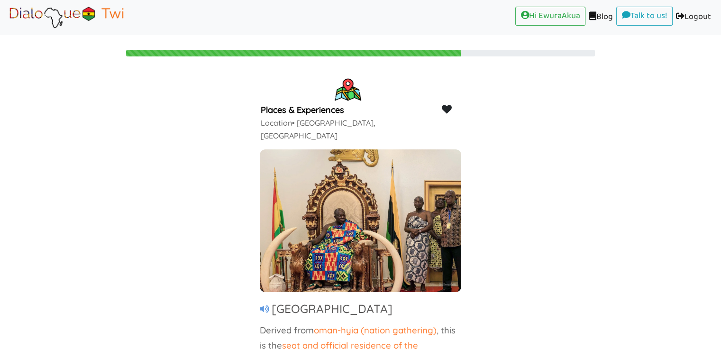
scroll to position [20, 0]
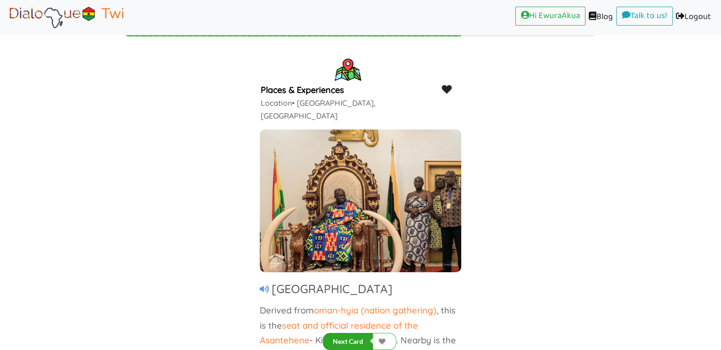
click at [356, 335] on button "Next Card" at bounding box center [348, 341] width 50 height 17
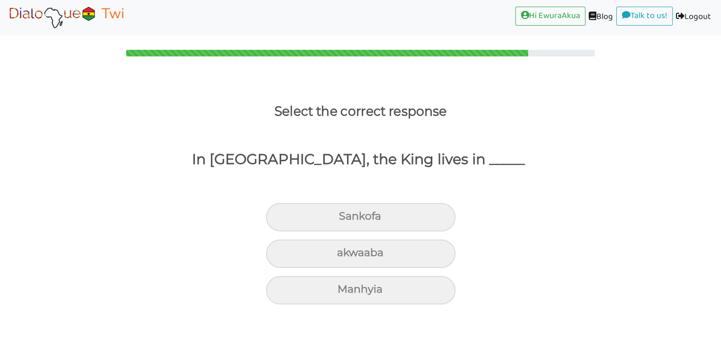
scroll to position [0, 0]
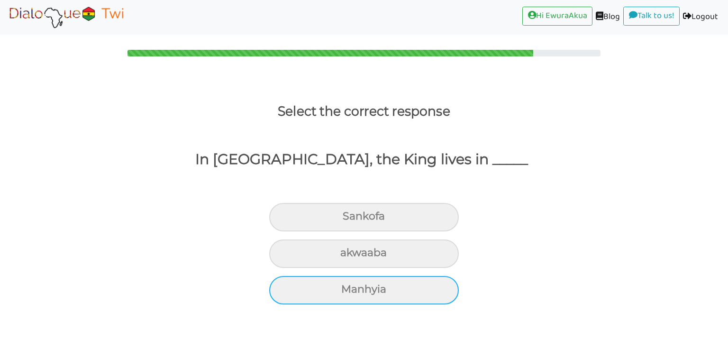
click at [315, 290] on div "Manhyia" at bounding box center [364, 290] width 190 height 28
click at [342, 290] on input "Manhyia" at bounding box center [345, 289] width 6 height 6
radio input "true"
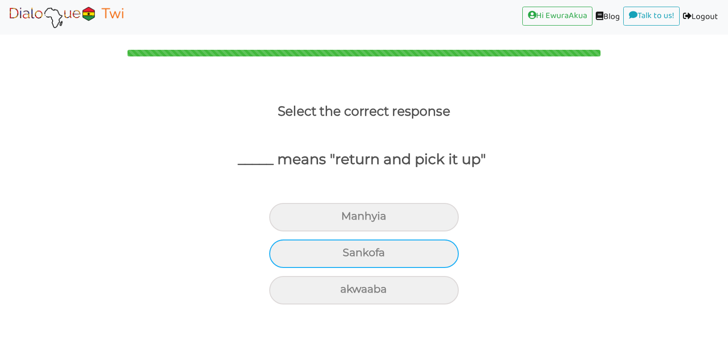
click at [366, 250] on div "Sankofa" at bounding box center [364, 253] width 190 height 28
click at [350, 250] on input "Sankofa" at bounding box center [347, 253] width 6 height 6
radio input "true"
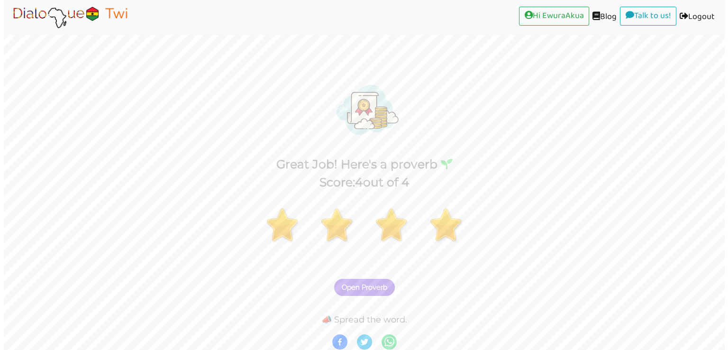
scroll to position [2, 0]
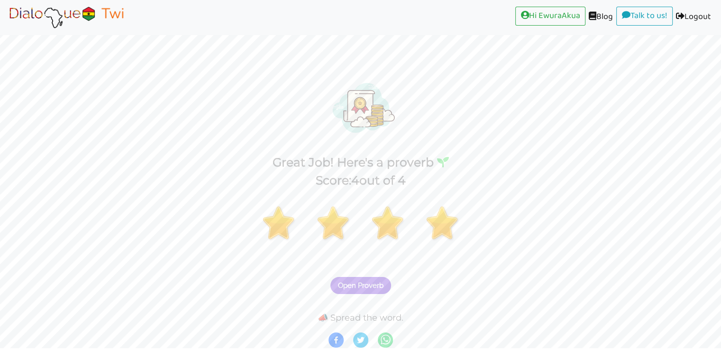
click at [364, 285] on span "Open Proverb" at bounding box center [360, 285] width 45 height 9
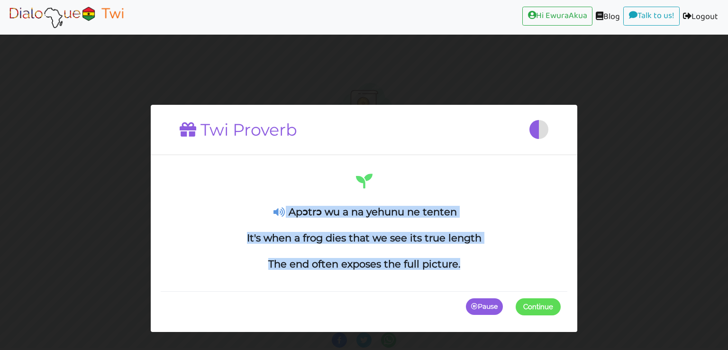
drag, startPoint x: 459, startPoint y: 272, endPoint x: 284, endPoint y: 215, distance: 183.9
click at [284, 215] on div "Apɔtrɔ wu a na yehunu ne tenten It's when a frog dies that we see its true leng…" at bounding box center [364, 228] width 407 height 126
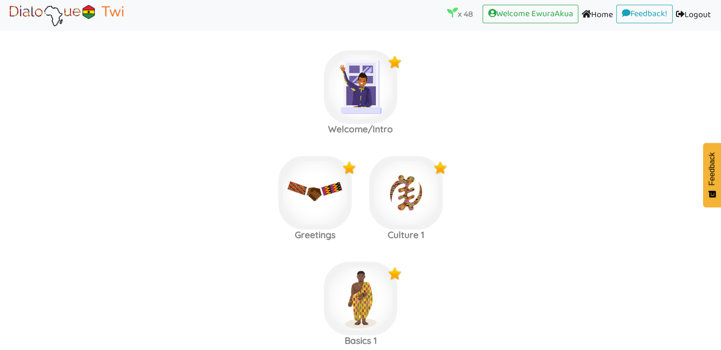
scroll to position [113, 0]
click at [408, 187] on img at bounding box center [405, 192] width 73 height 73
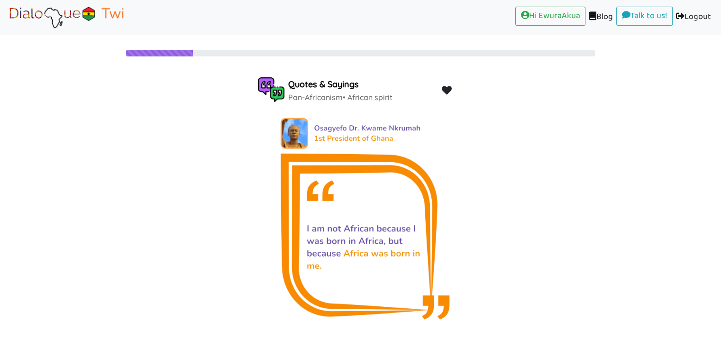
scroll to position [20, 0]
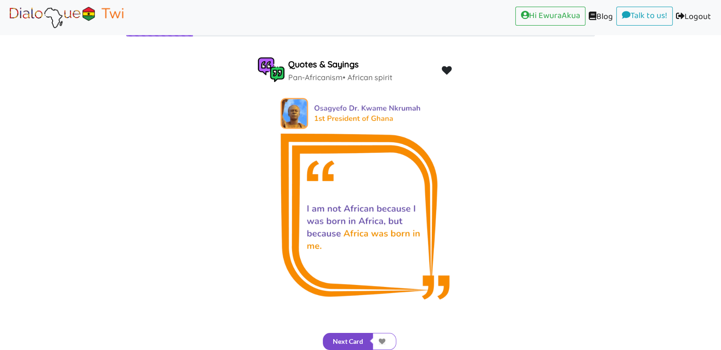
click at [355, 338] on button "Next Card" at bounding box center [348, 341] width 50 height 17
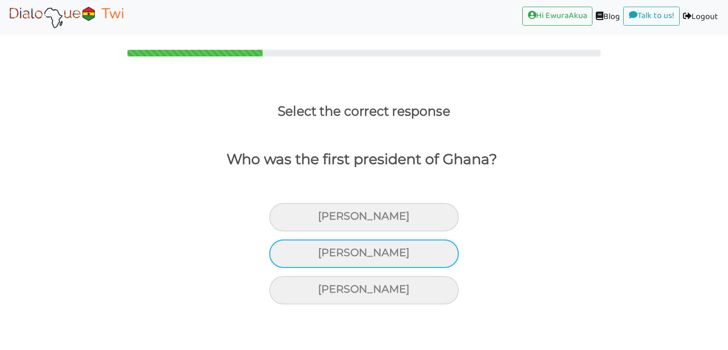
click at [379, 253] on div "Kwame Nkrumah" at bounding box center [364, 253] width 190 height 28
click at [325, 253] on input "Kwame Nkrumah" at bounding box center [322, 253] width 6 height 6
radio input "true"
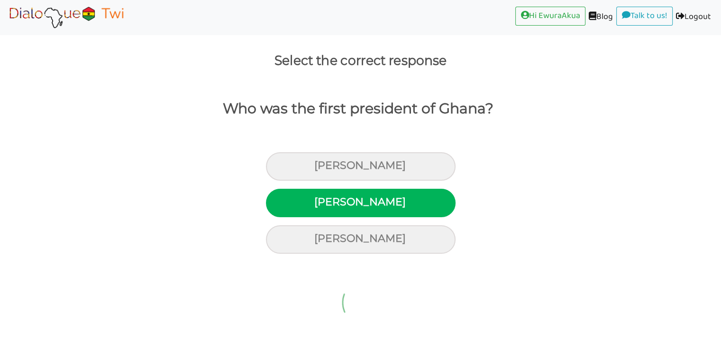
scroll to position [20, 0]
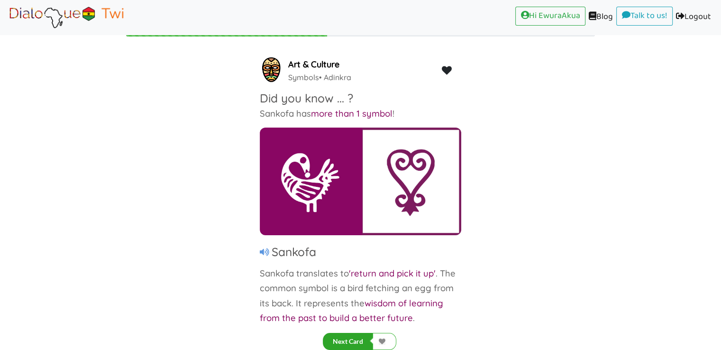
click at [354, 345] on button "Next Card" at bounding box center [348, 341] width 50 height 17
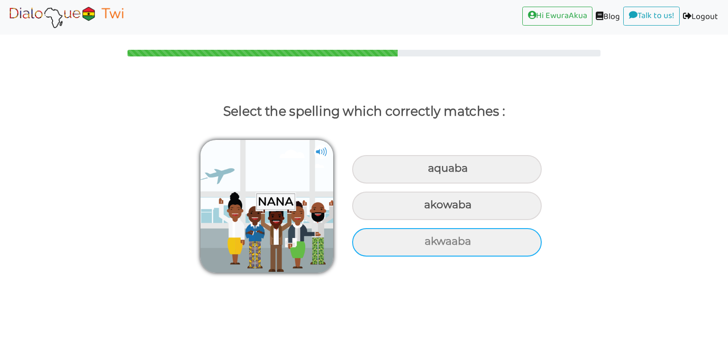
click at [475, 243] on div "akwaaba" at bounding box center [447, 242] width 190 height 28
click at [429, 243] on input "akwaaba" at bounding box center [426, 241] width 6 height 6
radio input "true"
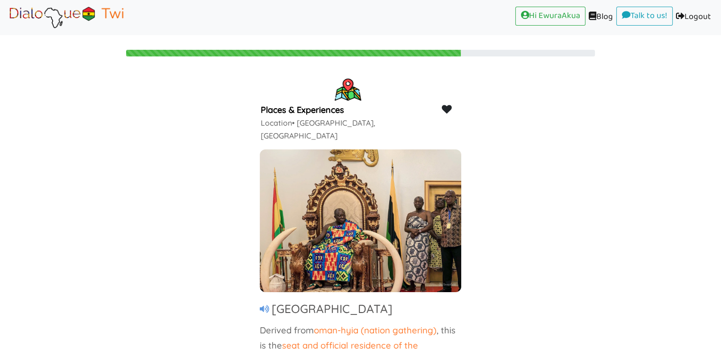
click at [182, 304] on div "Places & Experiences Location • Kumasi, Ghana Manhyia Palace Derived from oman-…" at bounding box center [360, 206] width 721 height 261
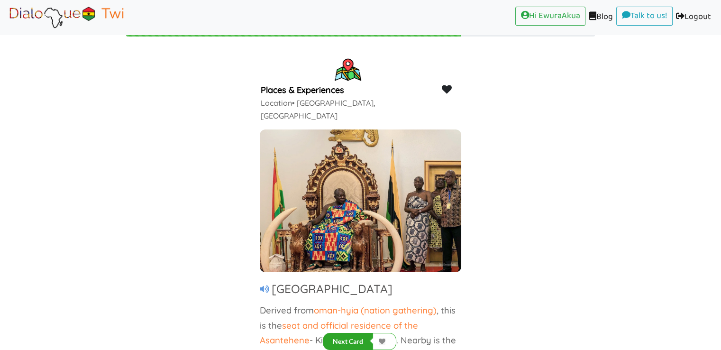
click at [341, 336] on button "Next Card" at bounding box center [348, 341] width 50 height 17
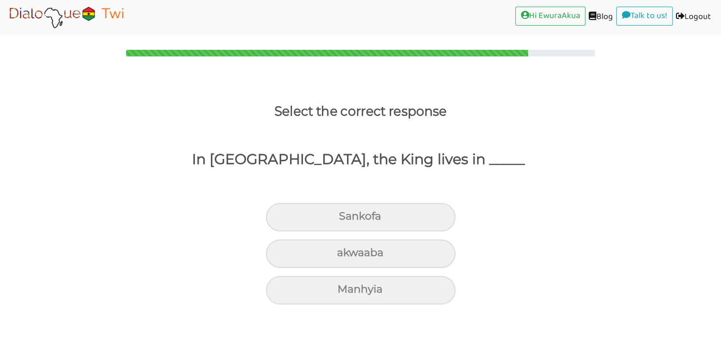
scroll to position [0, 0]
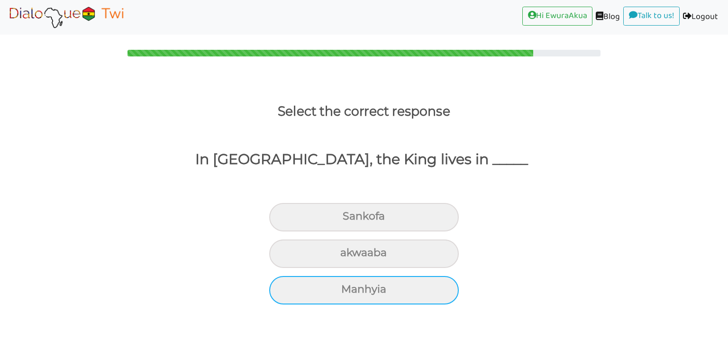
click at [383, 285] on div "Manhyia" at bounding box center [364, 290] width 190 height 28
click at [348, 286] on input "Manhyia" at bounding box center [345, 289] width 6 height 6
radio input "true"
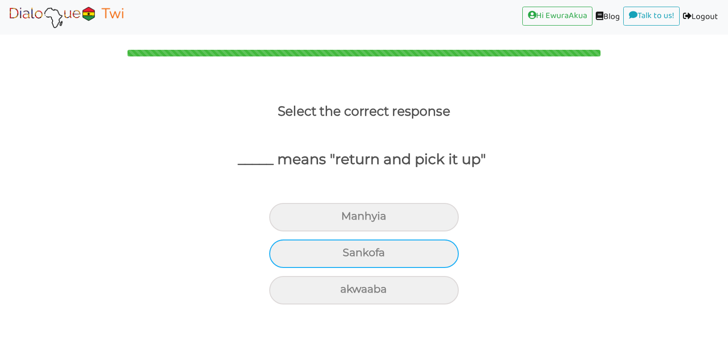
click at [387, 251] on div "Sankofa" at bounding box center [364, 253] width 190 height 28
click at [350, 251] on input "Sankofa" at bounding box center [347, 253] width 6 height 6
radio input "true"
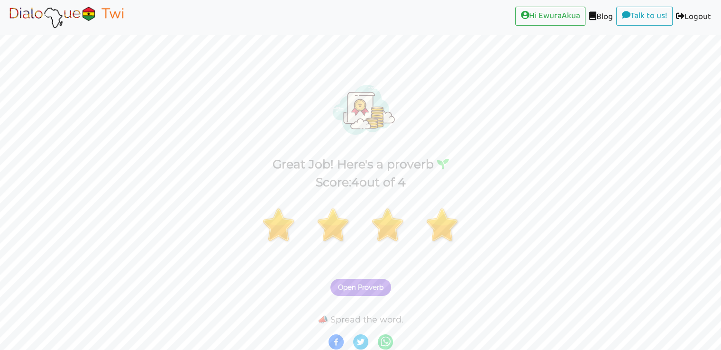
click at [364, 288] on span "Open Proverb" at bounding box center [360, 287] width 45 height 9
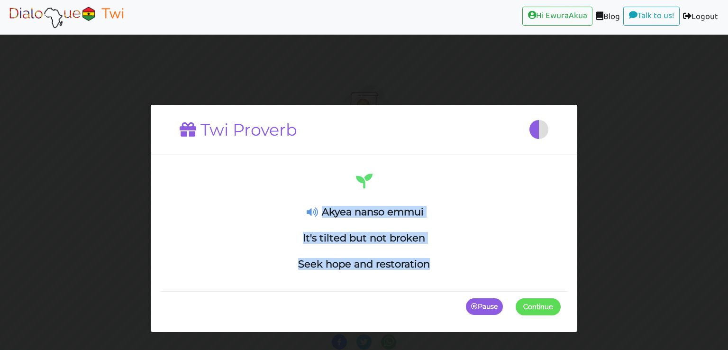
drag, startPoint x: 438, startPoint y: 272, endPoint x: 324, endPoint y: 209, distance: 130.2
click at [324, 209] on div "Akyea nanso emmui It's tilted but not broken Seek hope and restoration" at bounding box center [364, 228] width 407 height 126
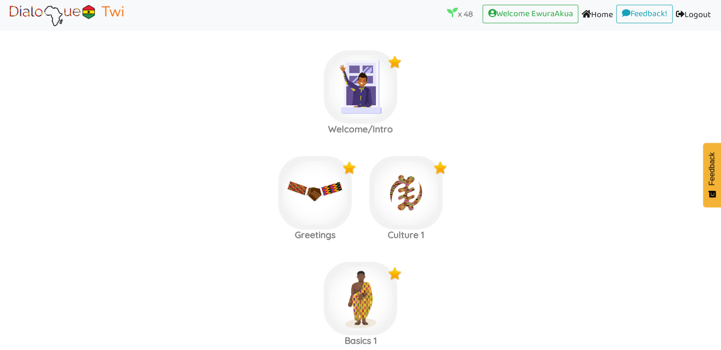
scroll to position [113, 0]
click at [408, 199] on img at bounding box center [405, 192] width 73 height 73
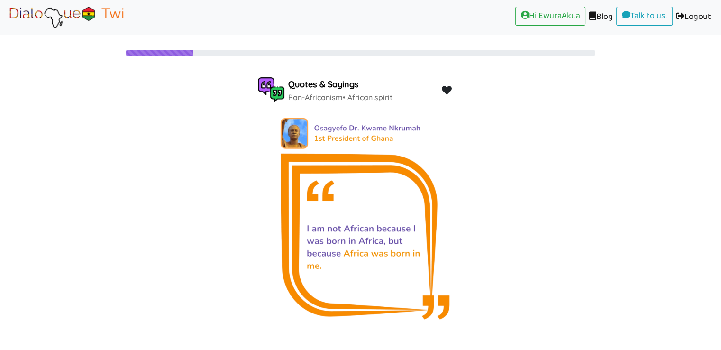
scroll to position [20, 0]
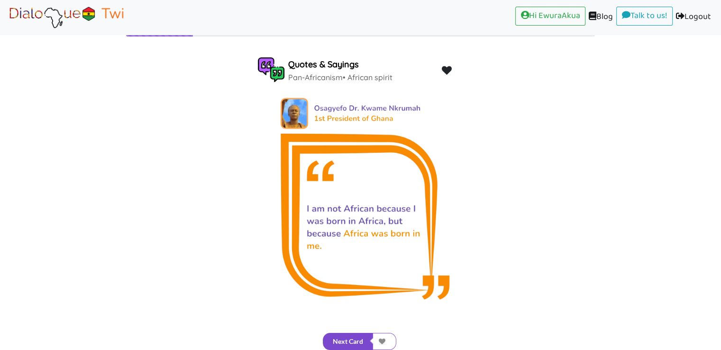
click at [360, 335] on button "Next Card" at bounding box center [348, 341] width 50 height 17
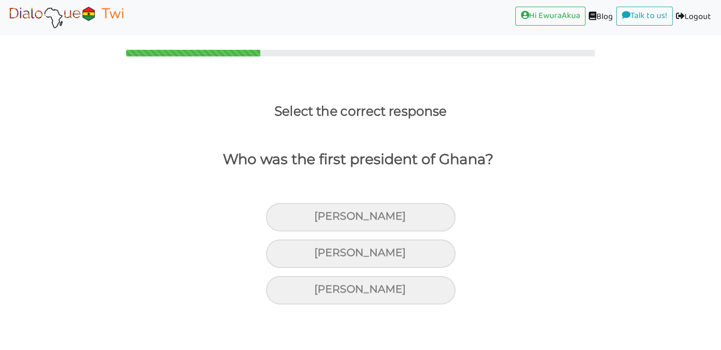
scroll to position [0, 0]
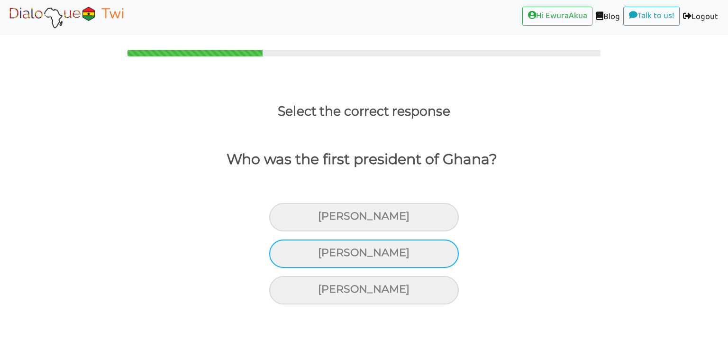
click at [400, 253] on div "Kwame Nkrumah" at bounding box center [364, 253] width 190 height 28
click at [325, 253] on input "Kwame Nkrumah" at bounding box center [322, 253] width 6 height 6
radio input "true"
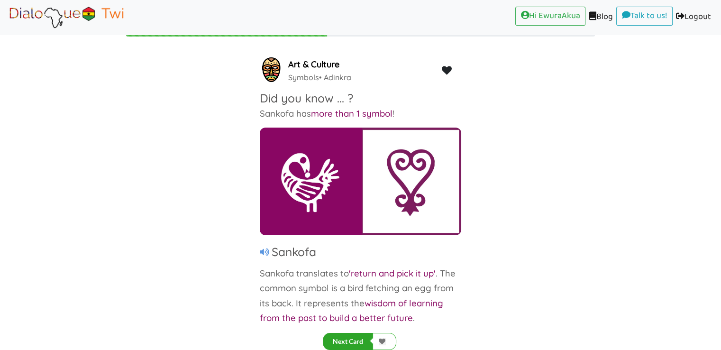
scroll to position [20, 0]
click at [350, 335] on button "Next Card" at bounding box center [348, 341] width 50 height 17
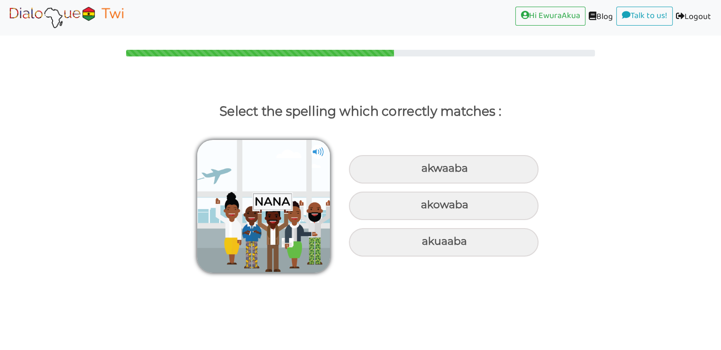
scroll to position [0, 0]
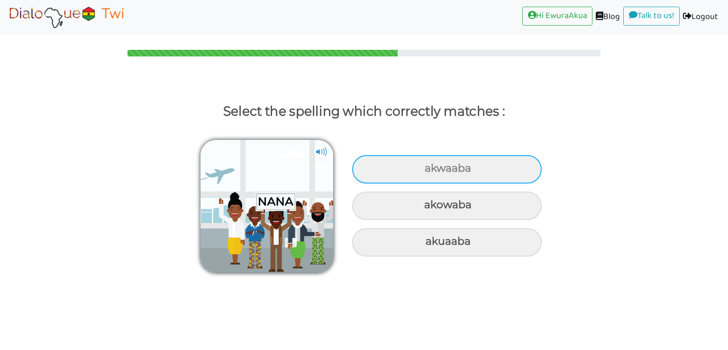
click at [436, 175] on div "akwaaba" at bounding box center [447, 169] width 190 height 28
click at [429, 172] on input "akwaaba" at bounding box center [426, 168] width 6 height 6
radio input "true"
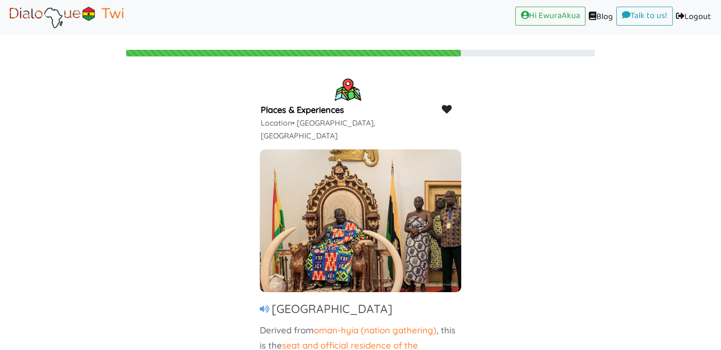
scroll to position [20, 0]
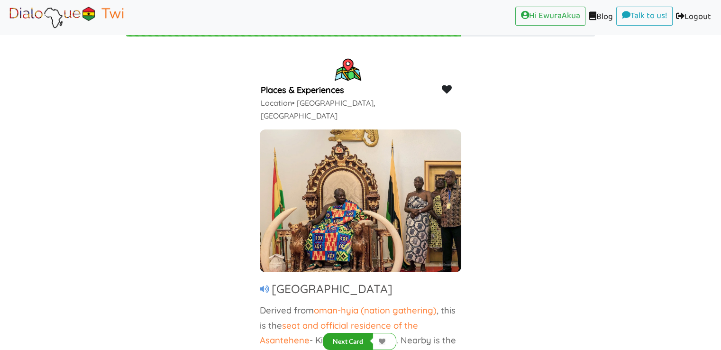
click at [360, 338] on button "Next Card" at bounding box center [348, 341] width 50 height 17
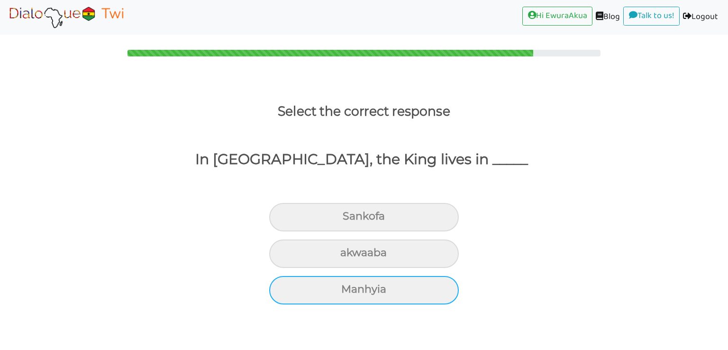
click at [408, 301] on div "Manhyia" at bounding box center [364, 290] width 190 height 28
click at [348, 292] on input "Manhyia" at bounding box center [345, 289] width 6 height 6
radio input "true"
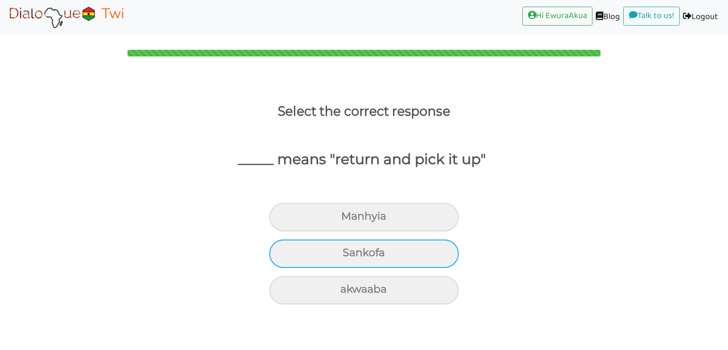
click at [389, 254] on div "Sankofa" at bounding box center [364, 253] width 190 height 28
click at [350, 254] on input "Sankofa" at bounding box center [347, 253] width 6 height 6
radio input "true"
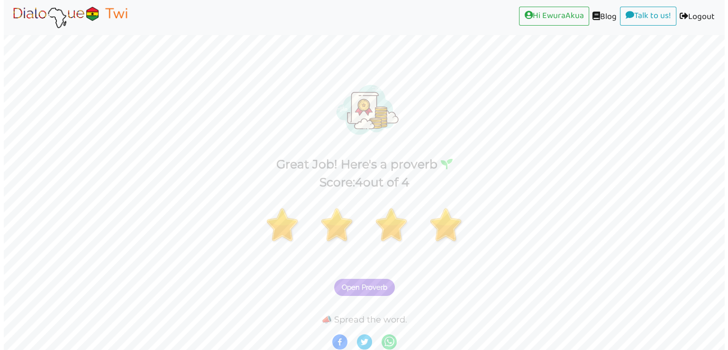
scroll to position [2, 0]
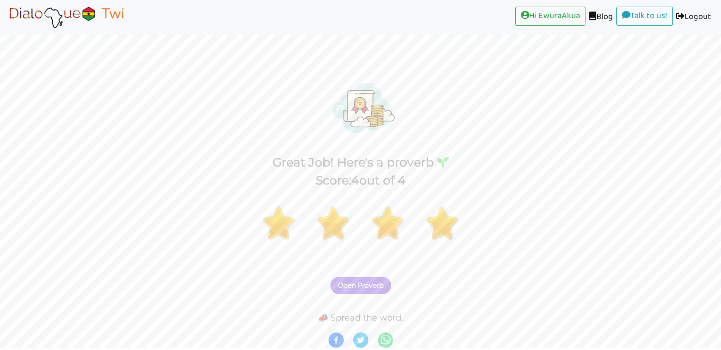
click at [361, 281] on span "Open Proverb" at bounding box center [360, 285] width 45 height 9
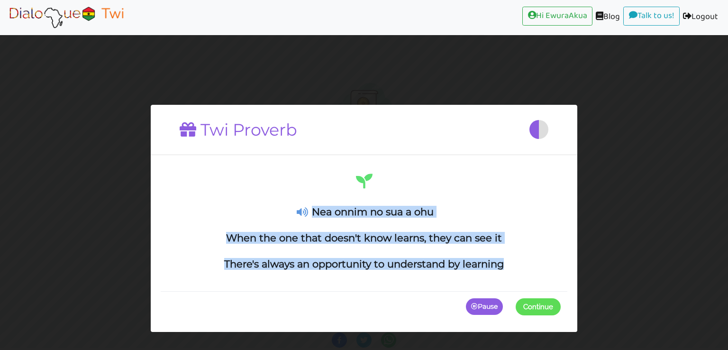
drag, startPoint x: 518, startPoint y: 271, endPoint x: 313, endPoint y: 211, distance: 213.7
click at [313, 211] on div "Nea onnim no sua a ohu When the one that doesn't know learns, they can see it T…" at bounding box center [364, 228] width 407 height 126
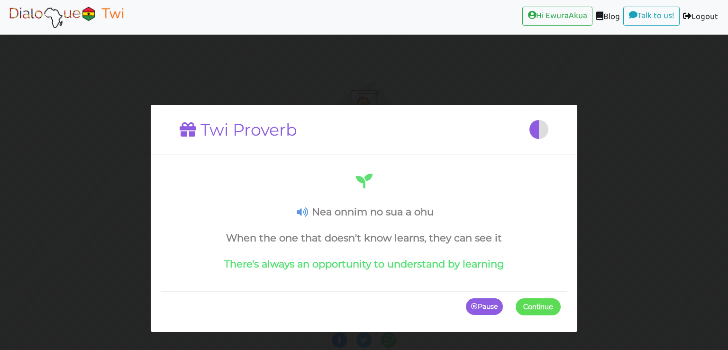
click at [532, 306] on span "Continue" at bounding box center [538, 306] width 30 height 9
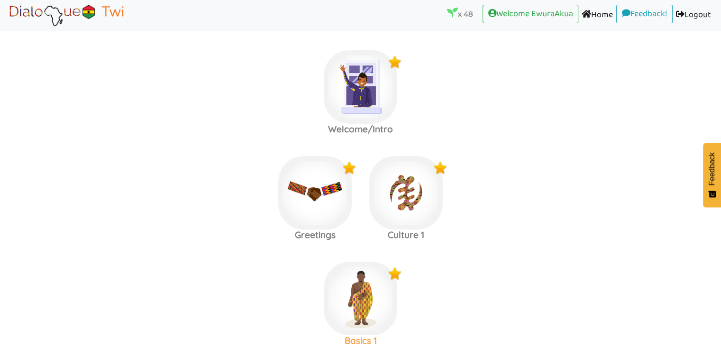
scroll to position [113, 0]
click at [365, 100] on img at bounding box center [360, 86] width 73 height 73
click at [413, 191] on img at bounding box center [405, 192] width 73 height 73
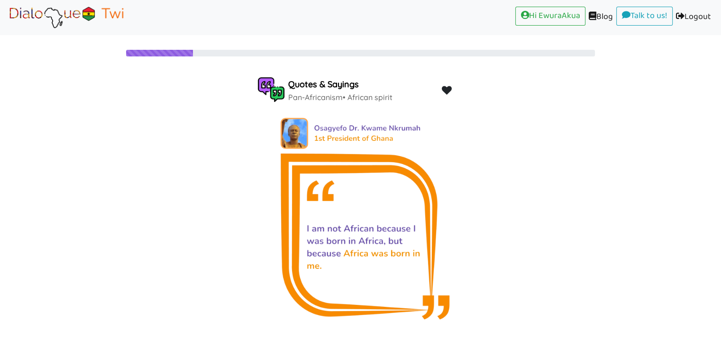
scroll to position [20, 0]
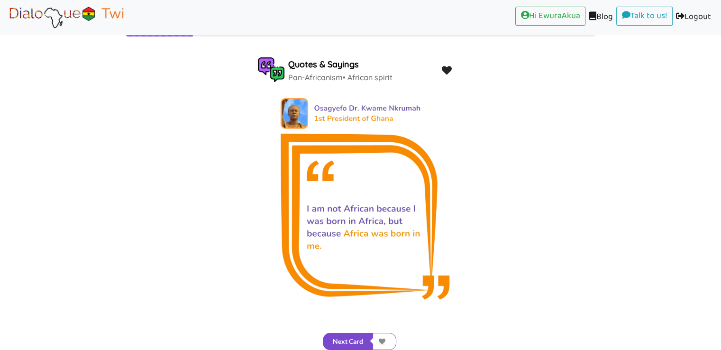
click at [360, 335] on button "Next Card" at bounding box center [348, 341] width 50 height 17
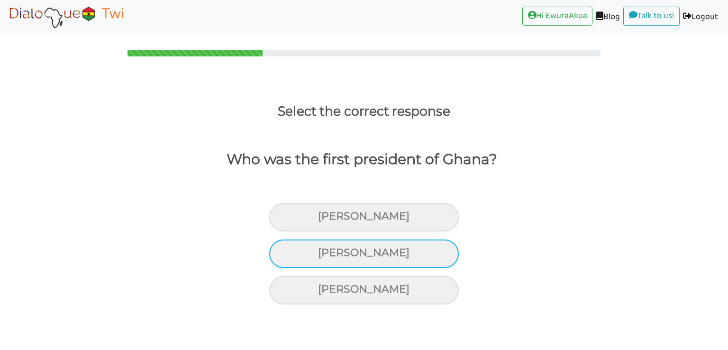
click at [400, 247] on div "Kwame Nkrumah" at bounding box center [364, 253] width 190 height 28
click at [325, 250] on input "Kwame Nkrumah" at bounding box center [322, 253] width 6 height 6
radio input "true"
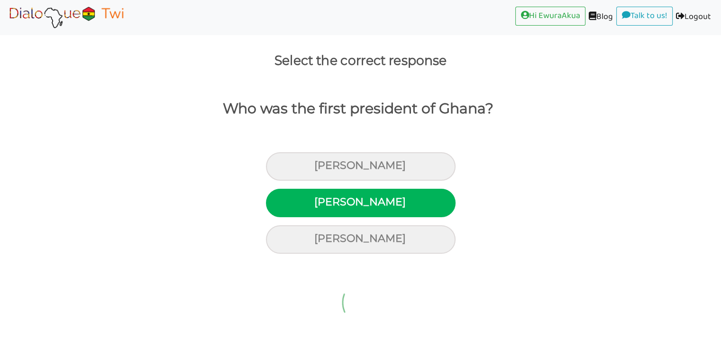
scroll to position [20, 0]
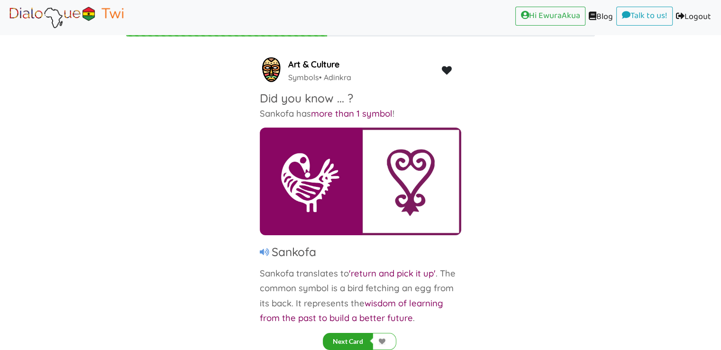
click at [355, 338] on button "Next Card" at bounding box center [348, 341] width 50 height 17
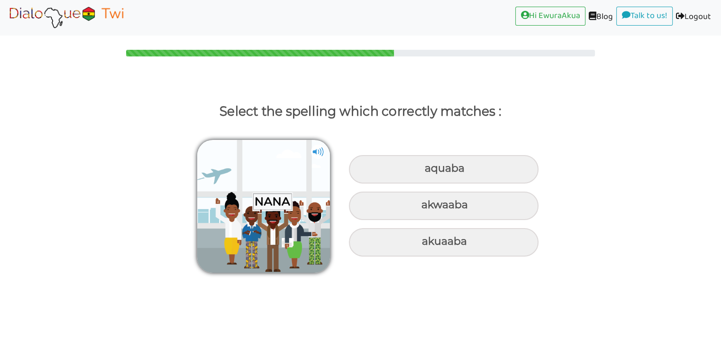
scroll to position [0, 0]
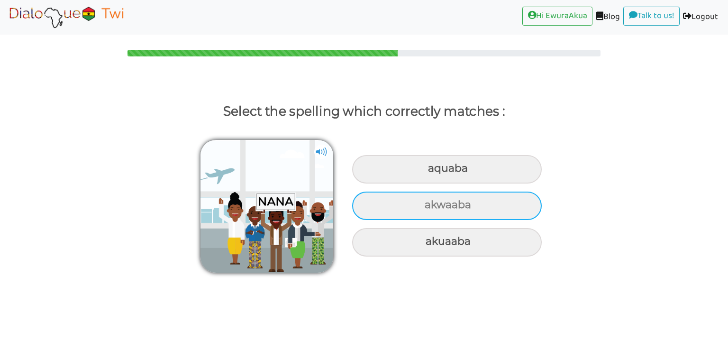
click at [409, 206] on div "akwaaba" at bounding box center [447, 205] width 190 height 28
click at [423, 206] on input "akwaaba" at bounding box center [426, 205] width 6 height 6
radio input "true"
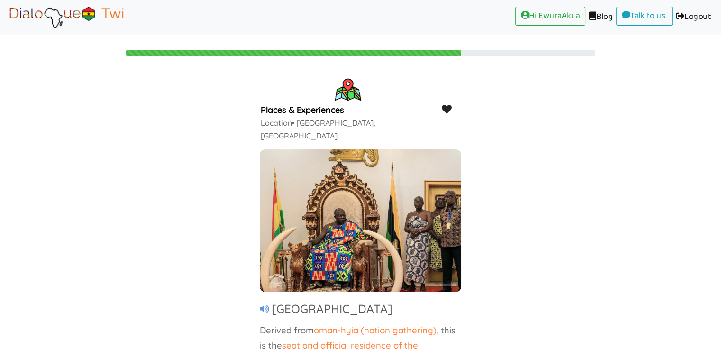
scroll to position [20, 0]
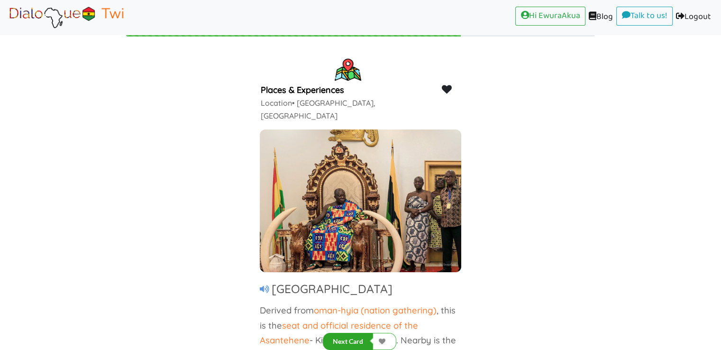
click at [355, 344] on button "Next Card" at bounding box center [348, 341] width 50 height 17
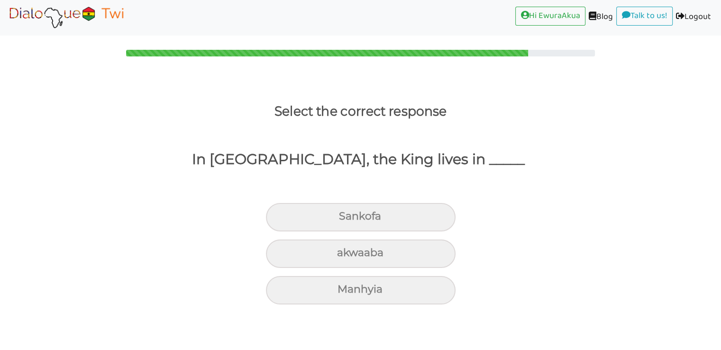
scroll to position [0, 0]
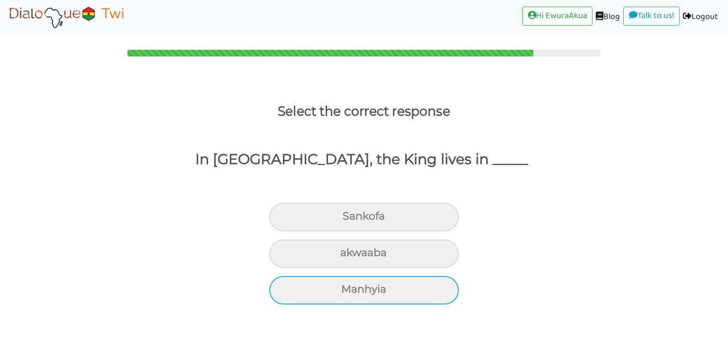
click at [387, 287] on div "Manhyia" at bounding box center [364, 290] width 190 height 28
click at [348, 287] on input "Manhyia" at bounding box center [345, 289] width 6 height 6
radio input "true"
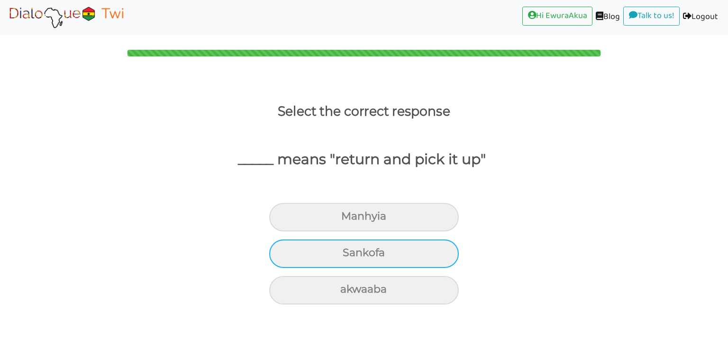
click at [409, 255] on div "Sankofa" at bounding box center [364, 253] width 190 height 28
click at [350, 255] on input "Sankofa" at bounding box center [347, 253] width 6 height 6
radio input "true"
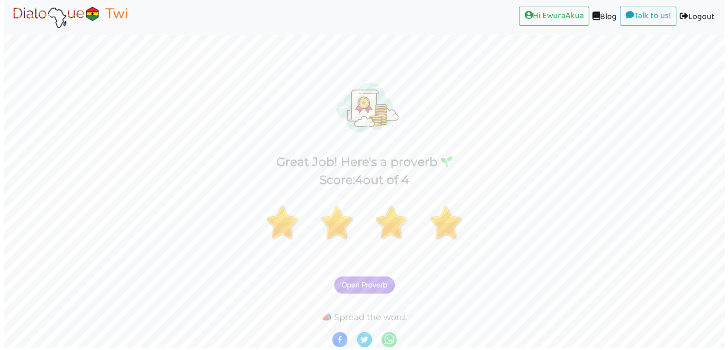
scroll to position [2, 0]
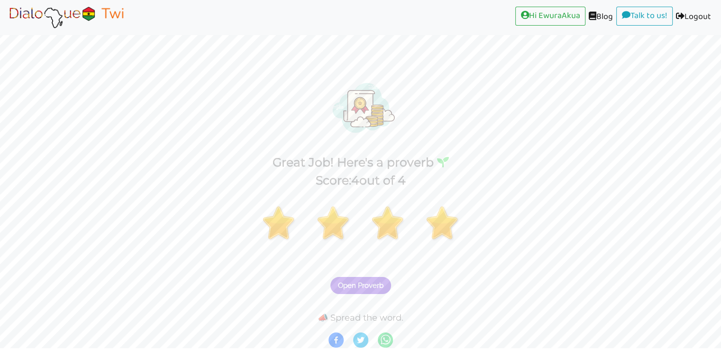
click at [377, 287] on span "Open Proverb" at bounding box center [360, 285] width 45 height 9
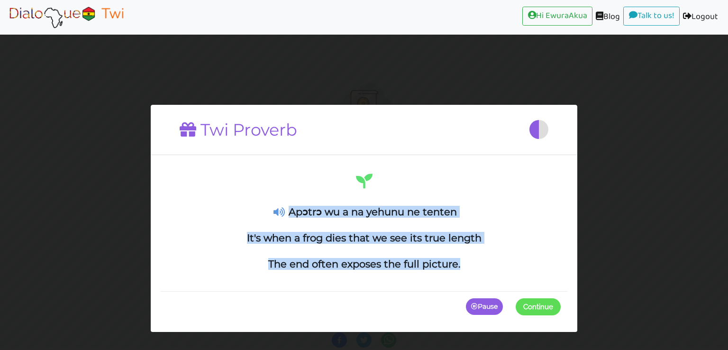
drag, startPoint x: 461, startPoint y: 270, endPoint x: 292, endPoint y: 213, distance: 178.0
click at [292, 213] on div "Apɔtrɔ wu a na yehunu ne tenten It's when a frog dies that we see its true leng…" at bounding box center [363, 221] width 393 height 99
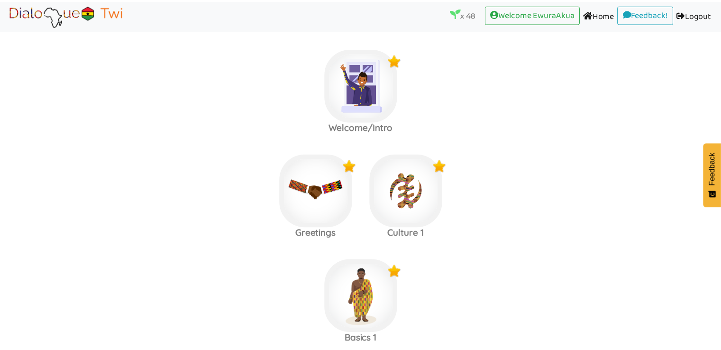
scroll to position [113, 0]
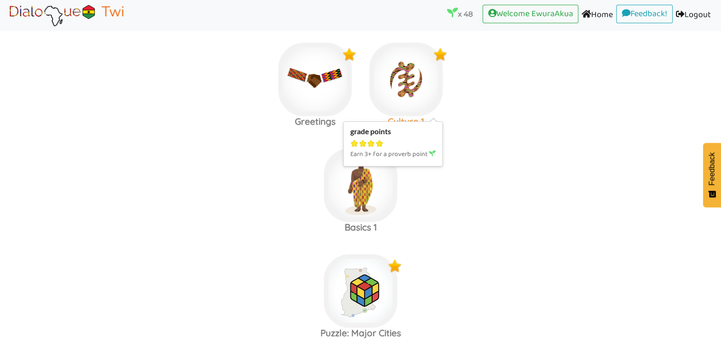
click at [393, 69] on img at bounding box center [405, 79] width 73 height 73
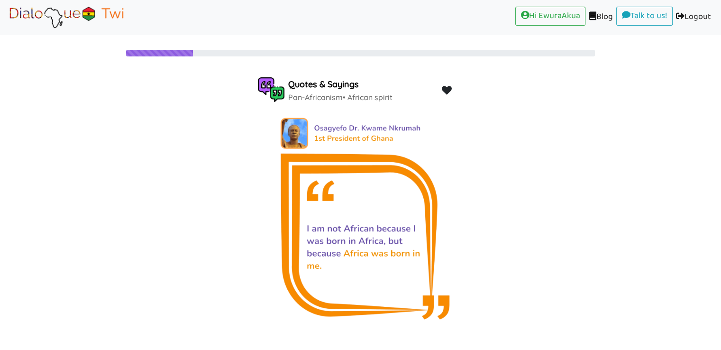
scroll to position [20, 0]
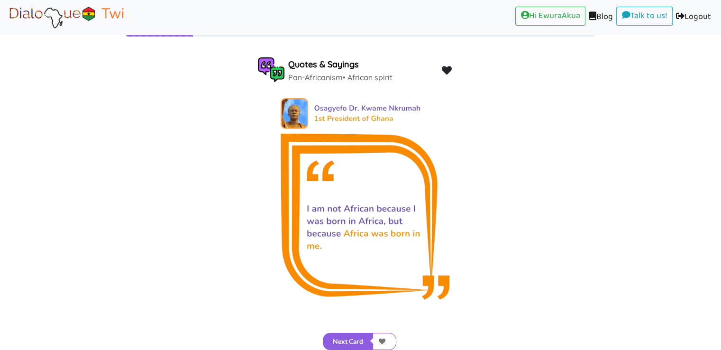
click at [360, 331] on div "Next Card" at bounding box center [360, 333] width 721 height 33
click at [357, 342] on button "Next Card" at bounding box center [348, 341] width 50 height 17
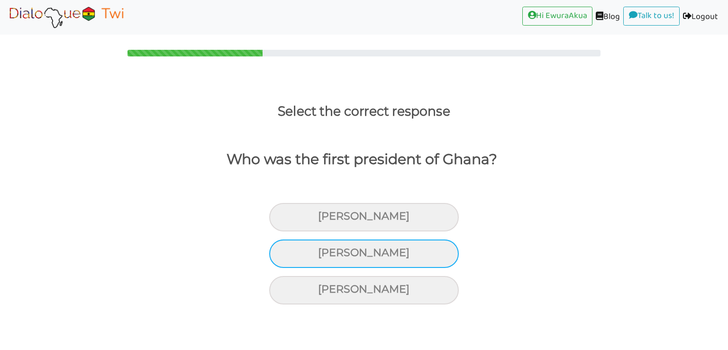
click at [391, 247] on div "Kwame Nkrumah" at bounding box center [364, 253] width 190 height 28
click at [325, 250] on input "Kwame Nkrumah" at bounding box center [322, 253] width 6 height 6
radio input "true"
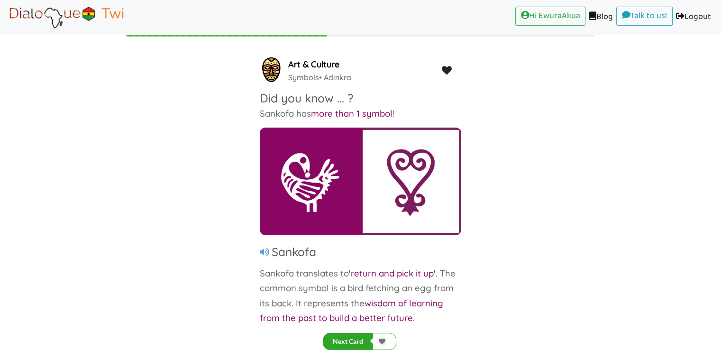
scroll to position [20, 0]
click at [348, 337] on button "Next Card" at bounding box center [348, 341] width 50 height 17
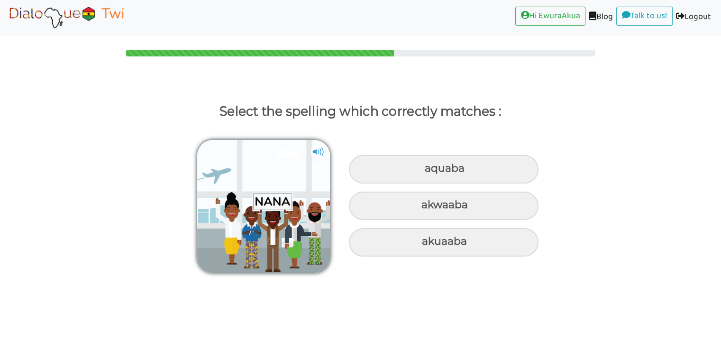
scroll to position [0, 0]
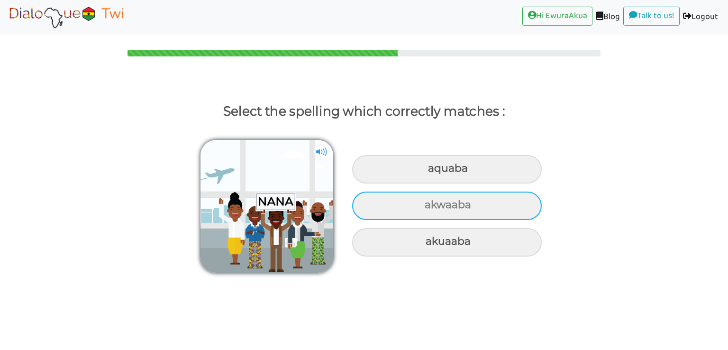
click at [437, 202] on div "akwaaba" at bounding box center [447, 205] width 190 height 28
click at [429, 202] on input "akwaaba" at bounding box center [426, 205] width 6 height 6
radio input "true"
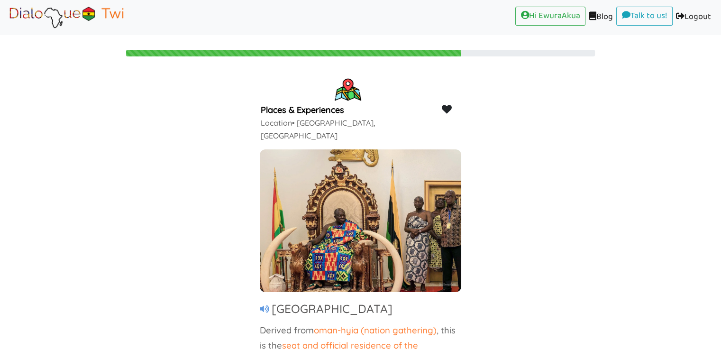
scroll to position [20, 0]
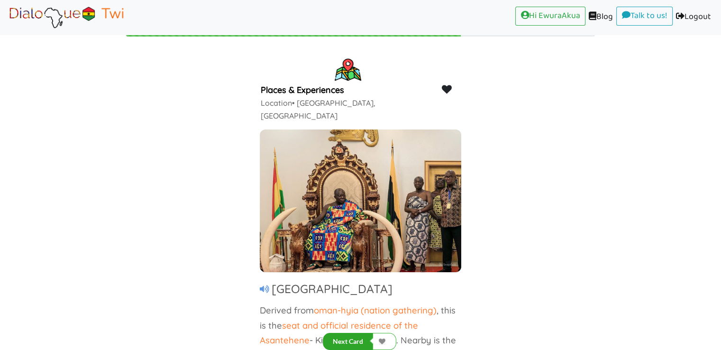
click at [354, 337] on button "Next Card" at bounding box center [348, 341] width 50 height 17
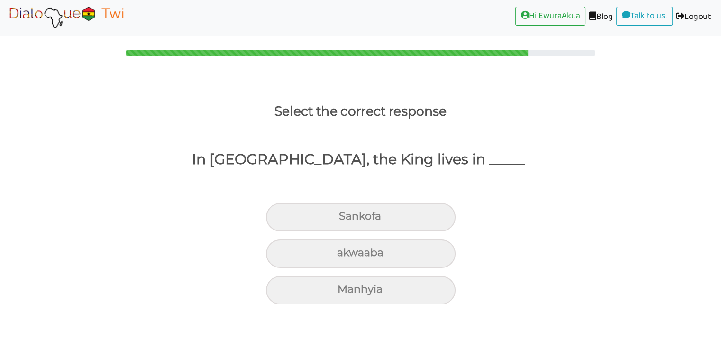
scroll to position [0, 0]
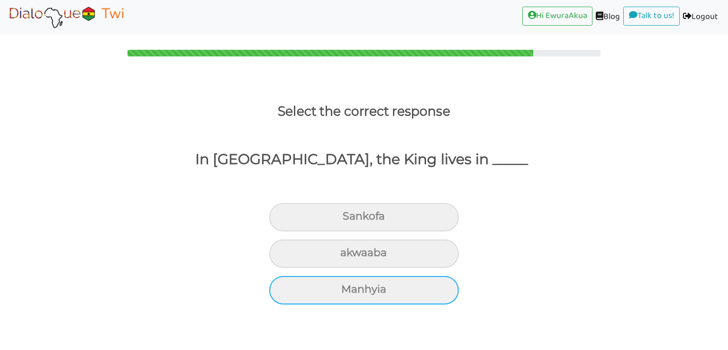
click at [380, 292] on div "Manhyia" at bounding box center [364, 290] width 190 height 28
click at [348, 292] on input "Manhyia" at bounding box center [345, 289] width 6 height 6
radio input "true"
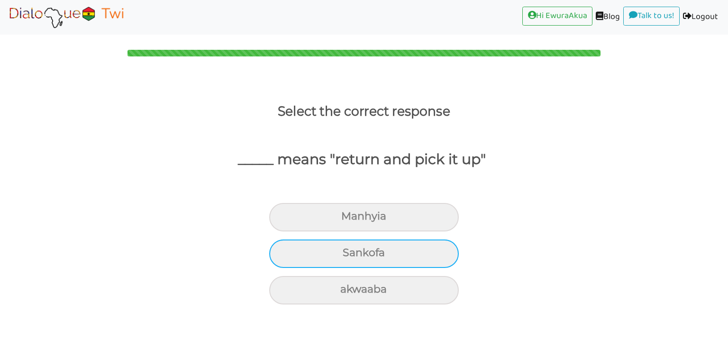
click at [371, 246] on div "Sankofa" at bounding box center [364, 253] width 190 height 28
click at [350, 250] on input "Sankofa" at bounding box center [347, 253] width 6 height 6
radio input "true"
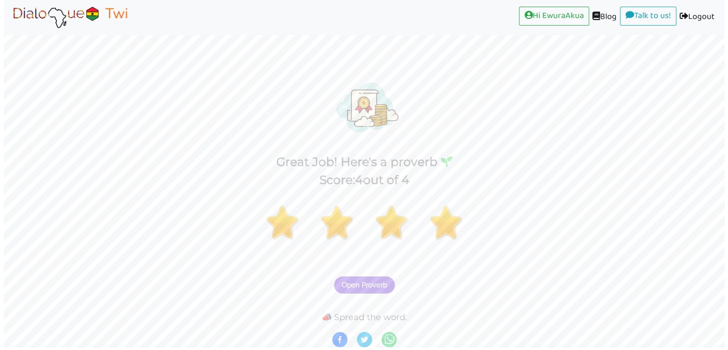
scroll to position [2, 0]
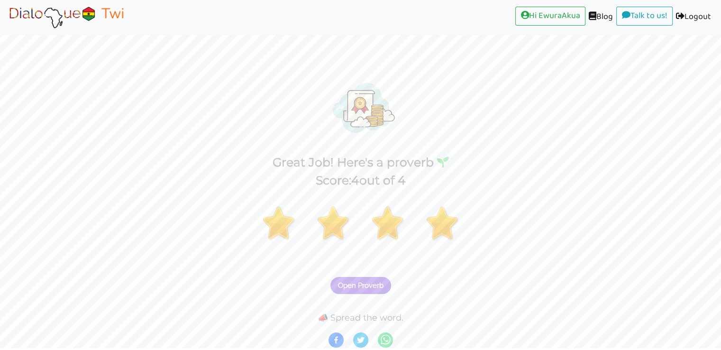
click at [362, 288] on span "Open Proverb" at bounding box center [360, 285] width 45 height 9
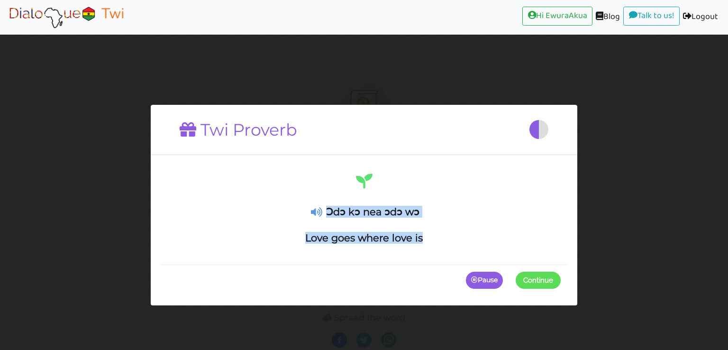
drag, startPoint x: 430, startPoint y: 241, endPoint x: 328, endPoint y: 208, distance: 107.4
click at [328, 208] on div "Ɔdɔ kɔ nea ɔdɔ wɔ Love goes where love is" at bounding box center [363, 208] width 393 height 72
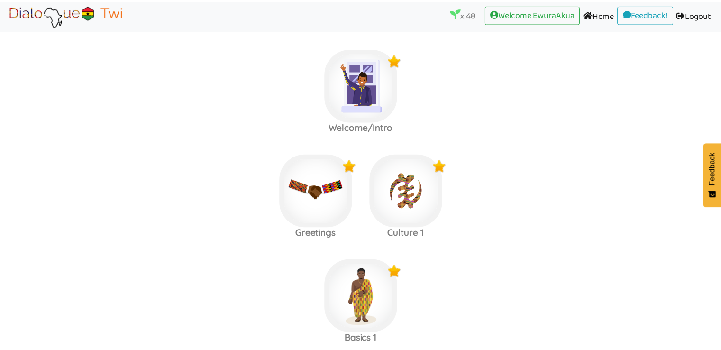
scroll to position [113, 0]
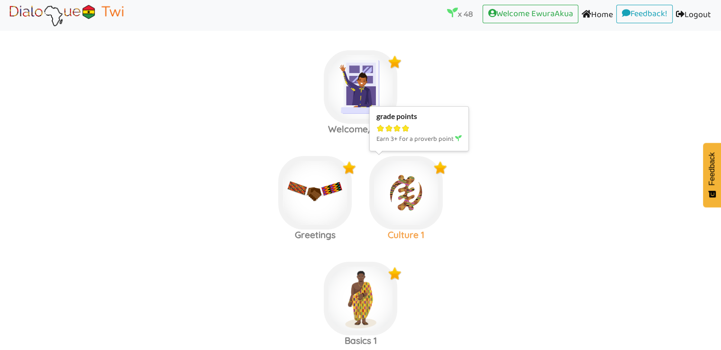
click at [418, 208] on img at bounding box center [405, 192] width 73 height 73
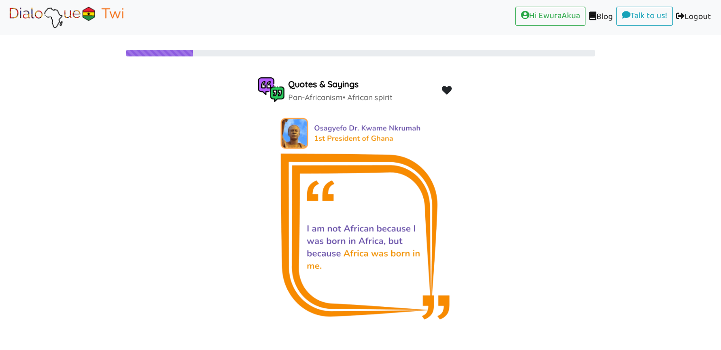
scroll to position [20, 0]
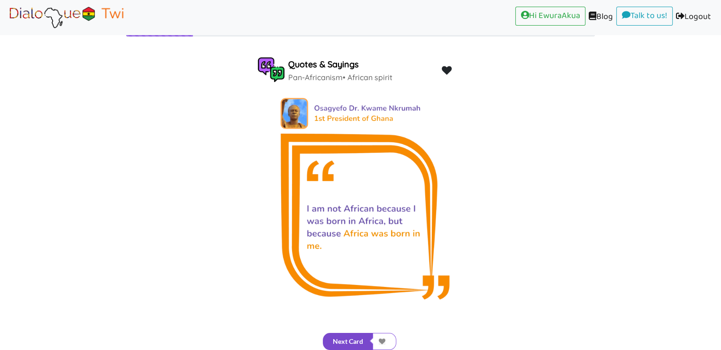
click at [358, 337] on button "Next Card" at bounding box center [348, 341] width 50 height 17
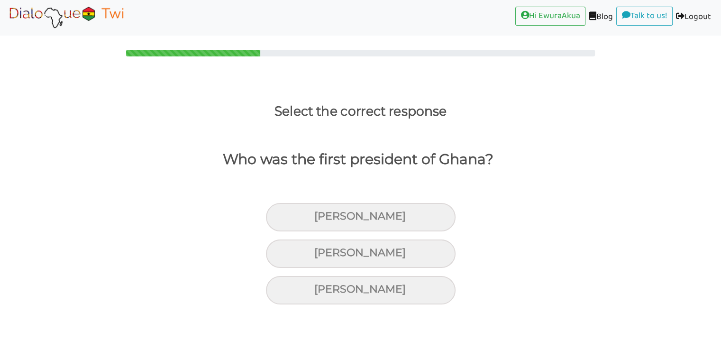
scroll to position [0, 0]
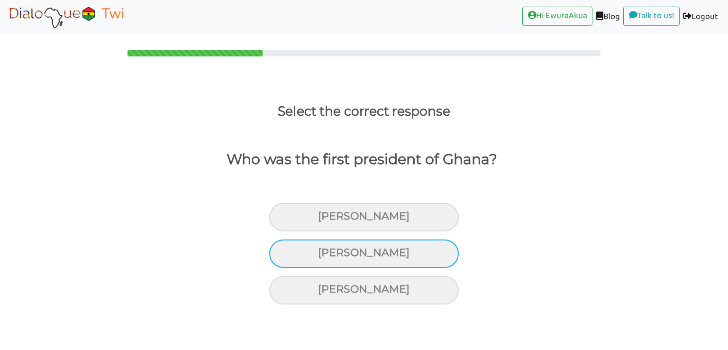
click at [388, 260] on div "Kwame Nkrumah" at bounding box center [364, 253] width 190 height 28
click at [325, 256] on input "Kwame Nkrumah" at bounding box center [322, 253] width 6 height 6
radio input "true"
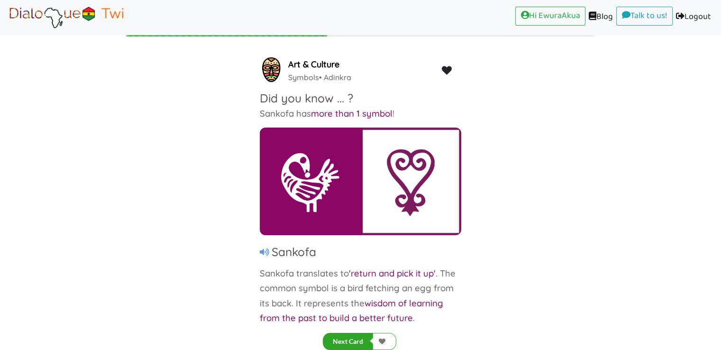
scroll to position [20, 0]
click at [357, 338] on button "Next Card" at bounding box center [348, 341] width 50 height 17
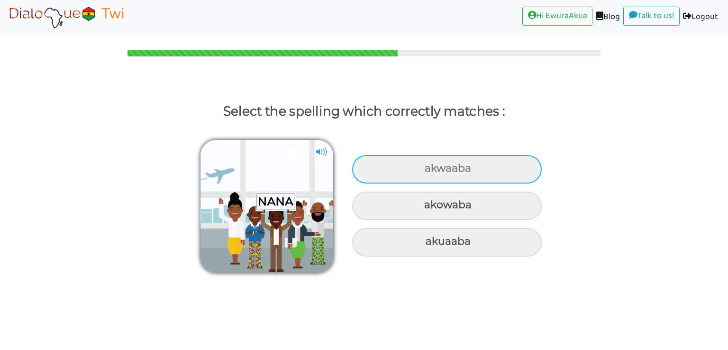
click at [472, 171] on div "akwaaba" at bounding box center [447, 169] width 190 height 28
click at [429, 171] on input "akwaaba" at bounding box center [426, 168] width 6 height 6
radio input "true"
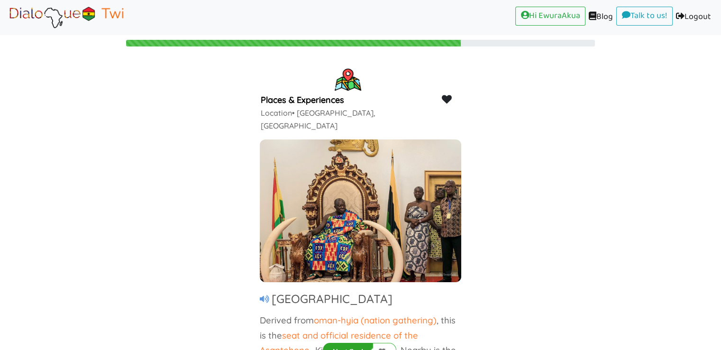
scroll to position [20, 0]
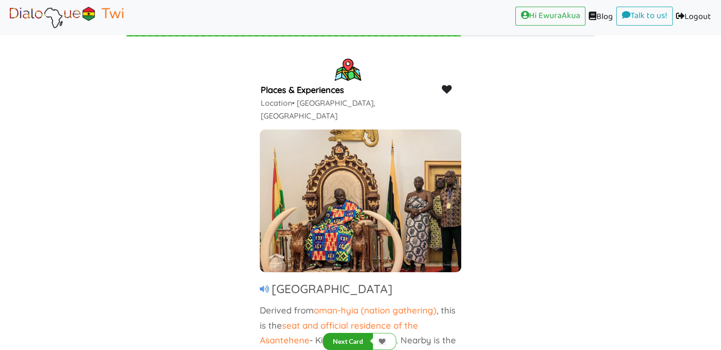
click at [345, 330] on div "Next Card" at bounding box center [360, 333] width 721 height 33
click at [347, 337] on button "Next Card" at bounding box center [348, 341] width 50 height 17
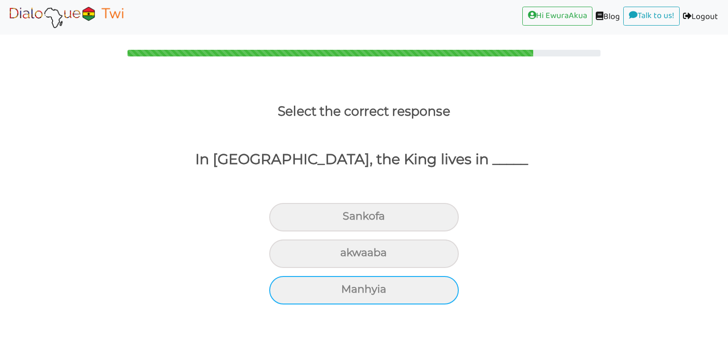
click at [393, 297] on div "Manhyia" at bounding box center [364, 290] width 190 height 28
click at [348, 292] on input "Manhyia" at bounding box center [345, 289] width 6 height 6
radio input "true"
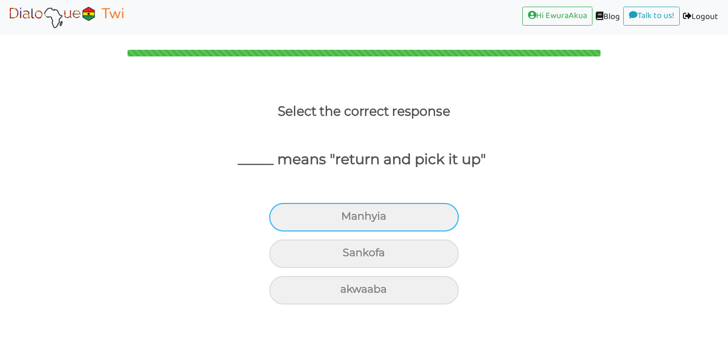
click at [403, 223] on div "Manhyia" at bounding box center [364, 217] width 190 height 28
click at [348, 219] on input "Manhyia" at bounding box center [345, 216] width 6 height 6
radio input "true"
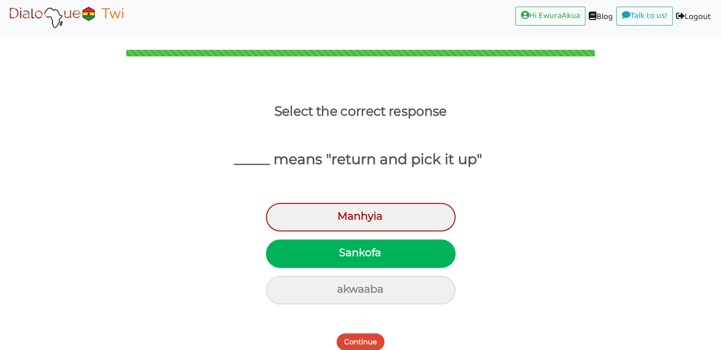
click at [370, 342] on button "Continue" at bounding box center [360, 341] width 48 height 17
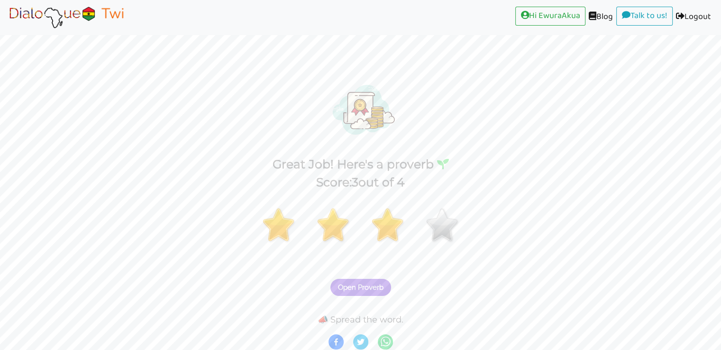
click at [372, 288] on span "Open Proverb" at bounding box center [360, 287] width 45 height 9
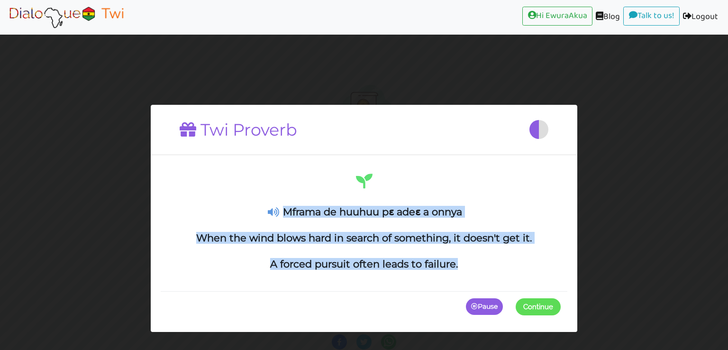
drag, startPoint x: 461, startPoint y: 266, endPoint x: 286, endPoint y: 207, distance: 184.5
click at [286, 207] on div "Mframa de huuhuu pɛ adeɛ a onnya When the wind blows hard in search of somethin…" at bounding box center [363, 221] width 393 height 99
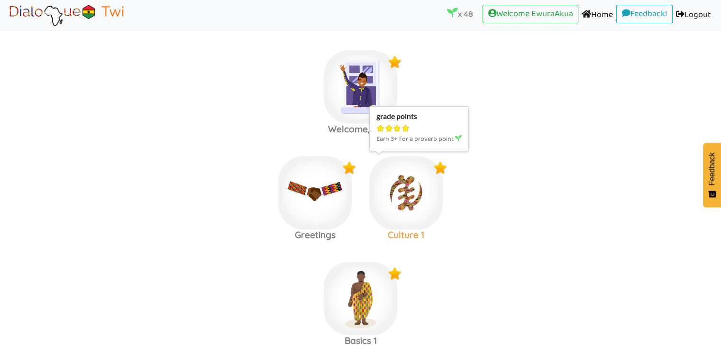
click at [425, 184] on img at bounding box center [405, 192] width 73 height 73
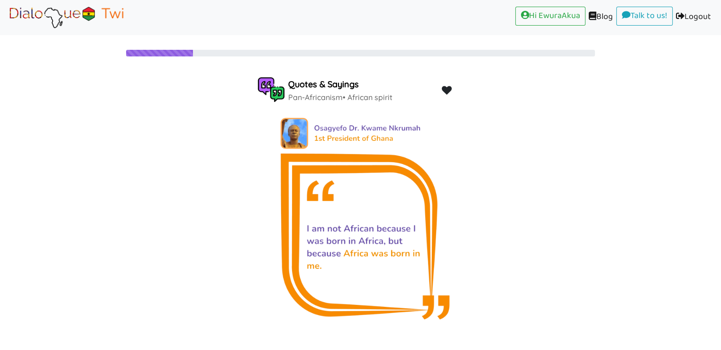
scroll to position [20, 0]
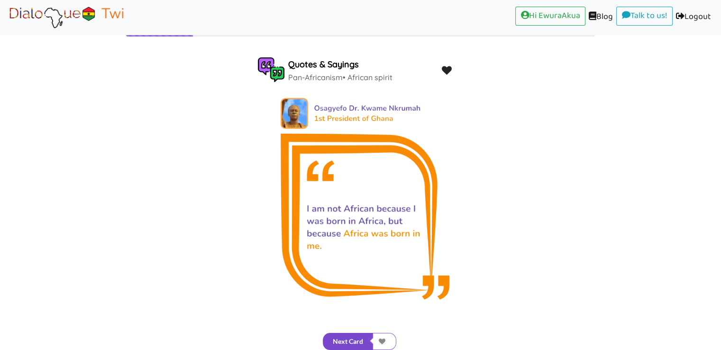
click at [364, 337] on button "Next Card" at bounding box center [348, 341] width 50 height 17
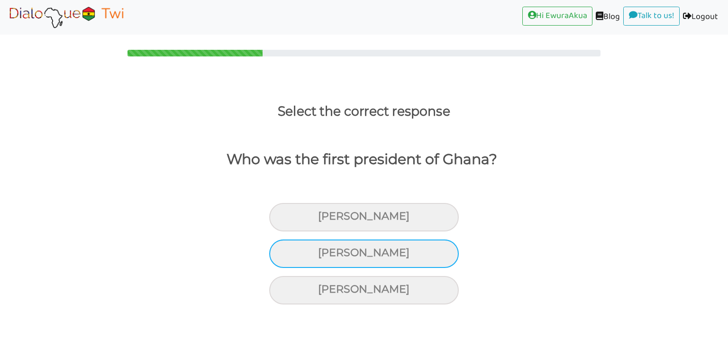
click at [413, 247] on div "Kwame Nkrumah" at bounding box center [364, 253] width 190 height 28
click at [325, 250] on input "Kwame Nkrumah" at bounding box center [322, 253] width 6 height 6
radio input "true"
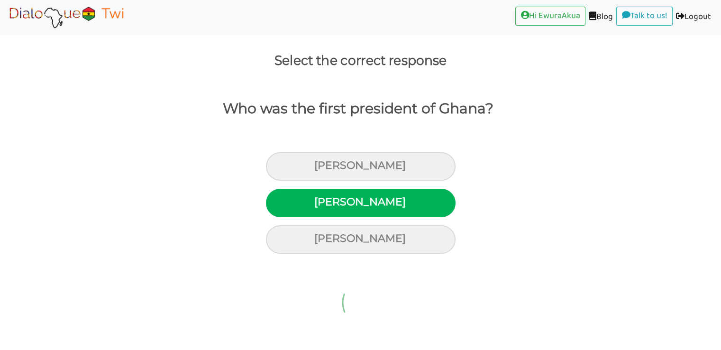
scroll to position [20, 0]
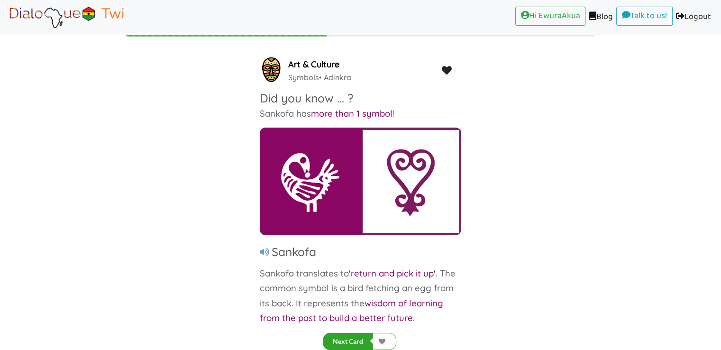
click at [350, 343] on button "Next Card" at bounding box center [348, 341] width 50 height 17
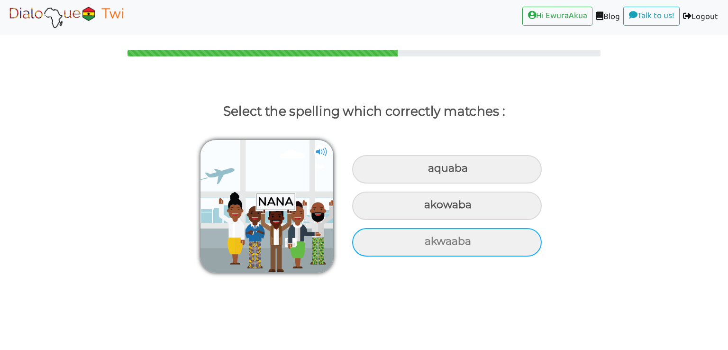
click at [424, 241] on div "akwaaba" at bounding box center [447, 242] width 190 height 28
click at [424, 241] on input "akwaaba" at bounding box center [426, 241] width 6 height 6
radio input "true"
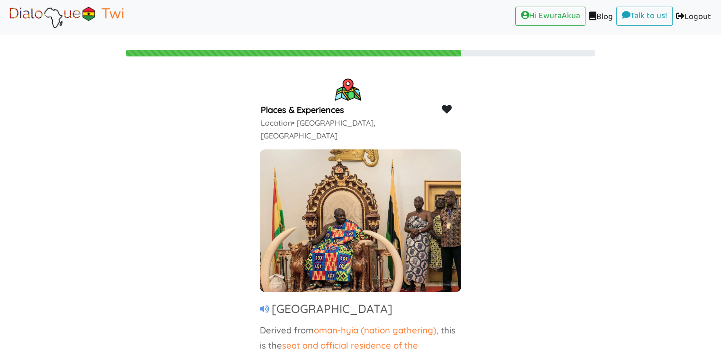
scroll to position [20, 0]
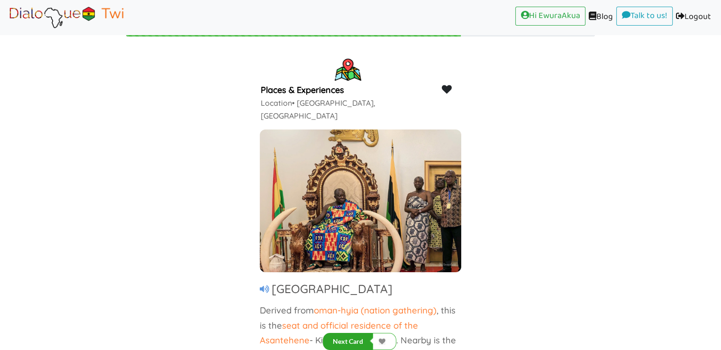
click at [358, 342] on button "Next Card" at bounding box center [348, 341] width 50 height 17
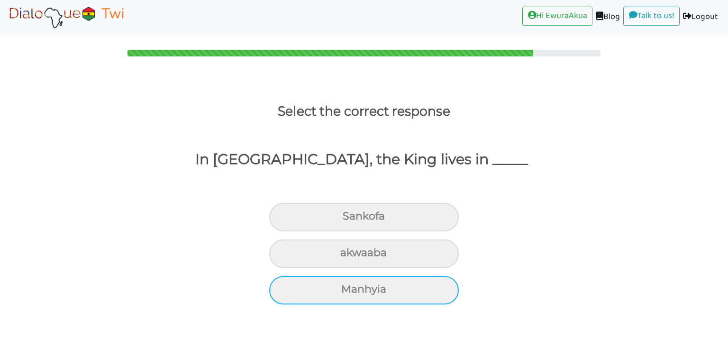
click at [408, 289] on div "Manhyia" at bounding box center [364, 290] width 190 height 28
click at [348, 289] on input "Manhyia" at bounding box center [345, 289] width 6 height 6
radio input "true"
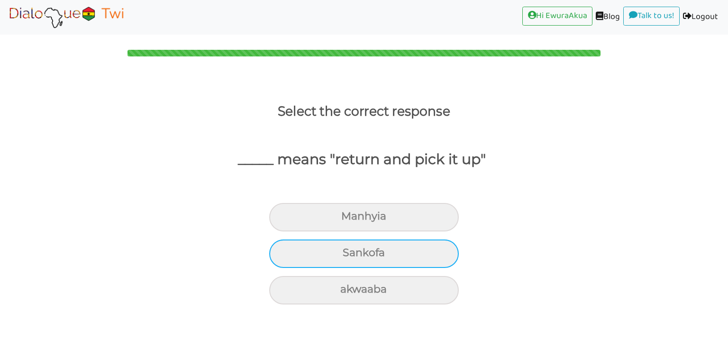
click at [400, 256] on div "Sankofa" at bounding box center [364, 253] width 190 height 28
click at [350, 256] on input "Sankofa" at bounding box center [347, 253] width 6 height 6
radio input "true"
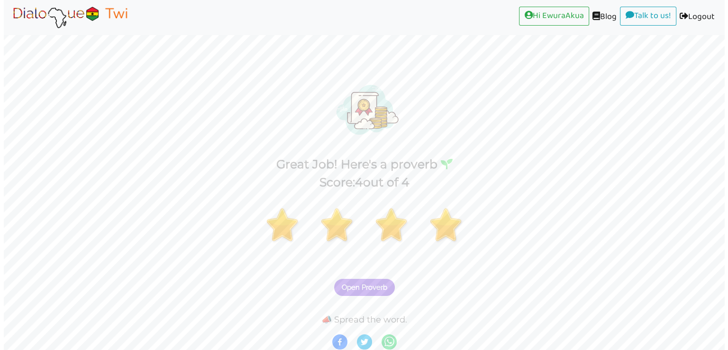
scroll to position [2, 0]
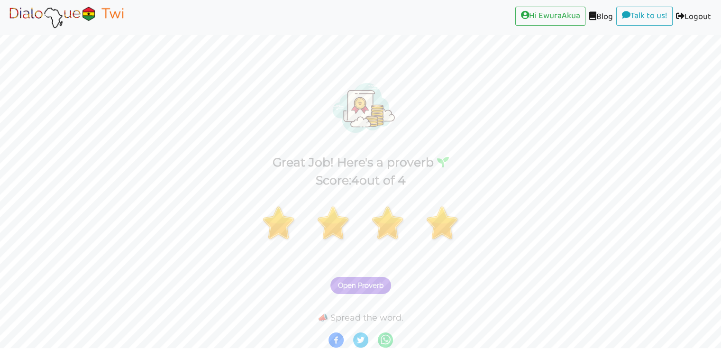
click at [373, 283] on span "Open Proverb" at bounding box center [360, 285] width 45 height 9
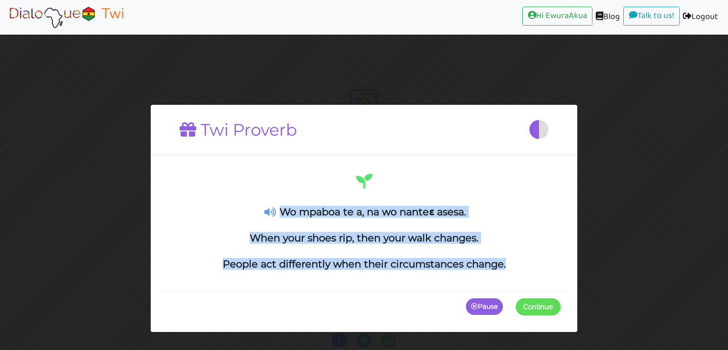
drag, startPoint x: 512, startPoint y: 271, endPoint x: 283, endPoint y: 212, distance: 236.3
click at [283, 212] on div "Wo mpaboa te a, na wo nanteɛ asesa. When your shoes rip, then your walk changes…" at bounding box center [364, 228] width 407 height 126
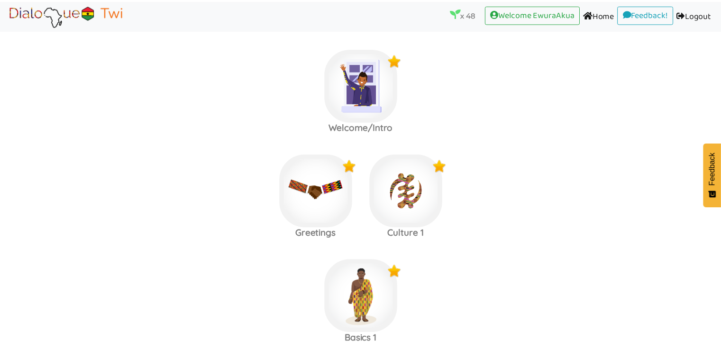
scroll to position [113, 0]
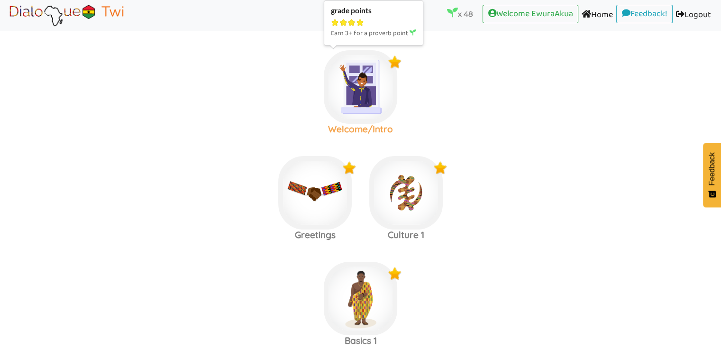
click at [371, 106] on img at bounding box center [360, 86] width 73 height 73
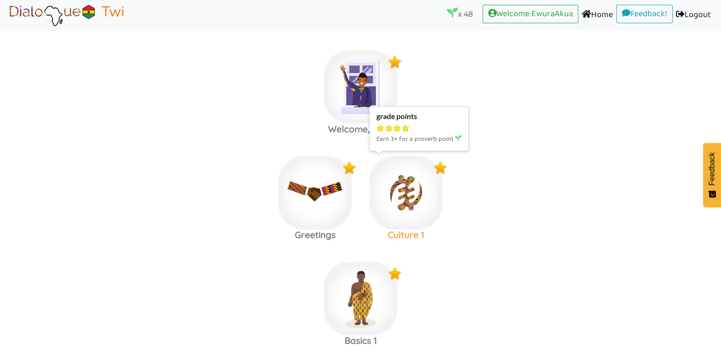
click at [409, 213] on img at bounding box center [405, 192] width 73 height 73
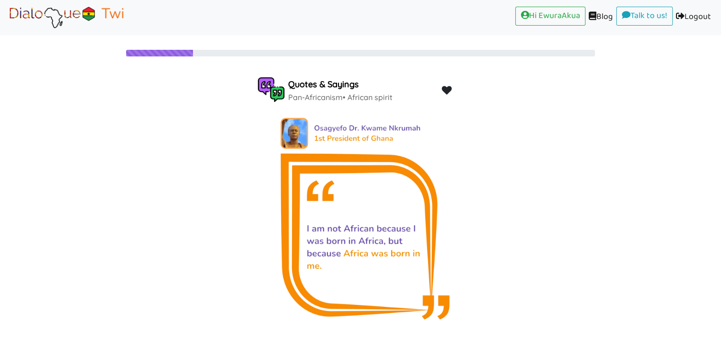
scroll to position [20, 0]
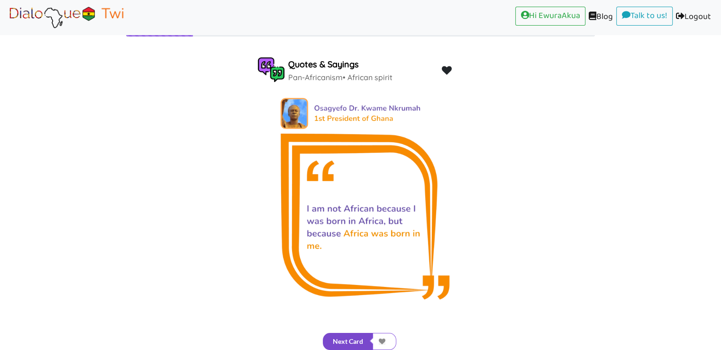
click at [367, 339] on button "Next Card" at bounding box center [348, 341] width 50 height 17
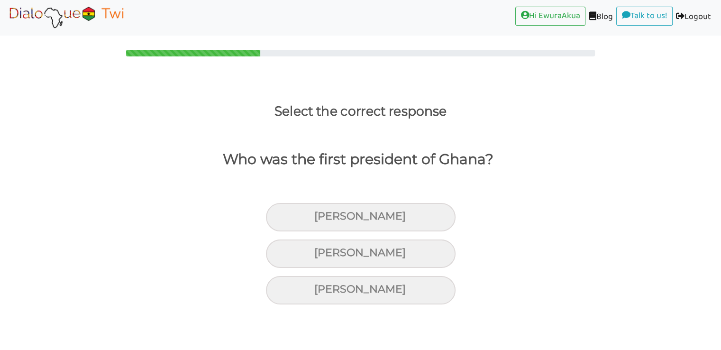
scroll to position [0, 0]
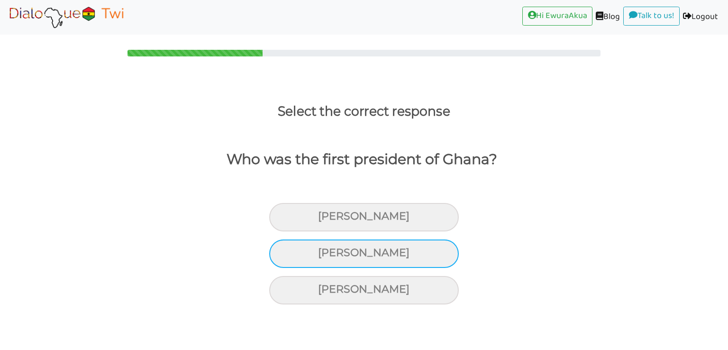
click at [411, 258] on div "Kwame Nkrumah" at bounding box center [364, 253] width 190 height 28
click at [325, 256] on input "Kwame Nkrumah" at bounding box center [322, 253] width 6 height 6
radio input "true"
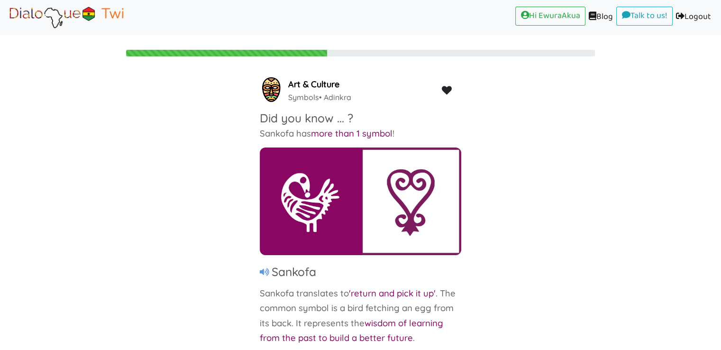
scroll to position [20, 0]
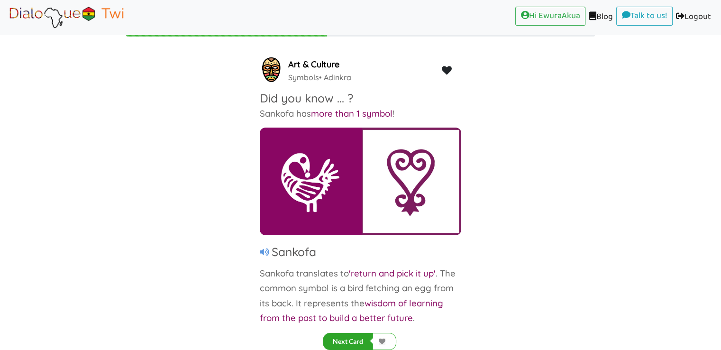
click at [358, 335] on button "Next Card" at bounding box center [348, 341] width 50 height 17
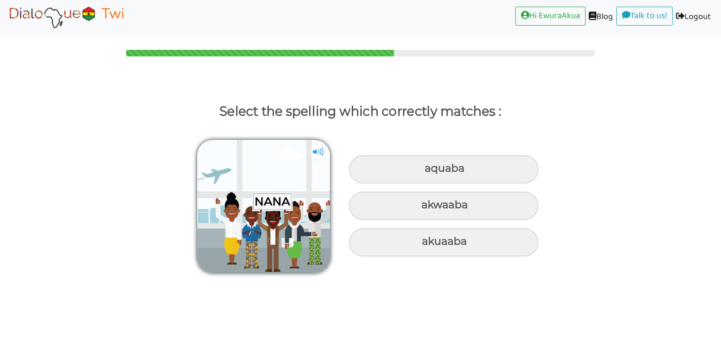
scroll to position [0, 0]
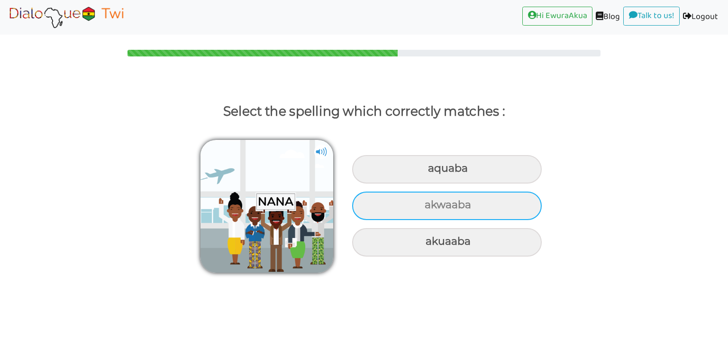
click at [428, 199] on div "akwaaba" at bounding box center [447, 205] width 190 height 28
click at [428, 202] on input "akwaaba" at bounding box center [426, 205] width 6 height 6
radio input "true"
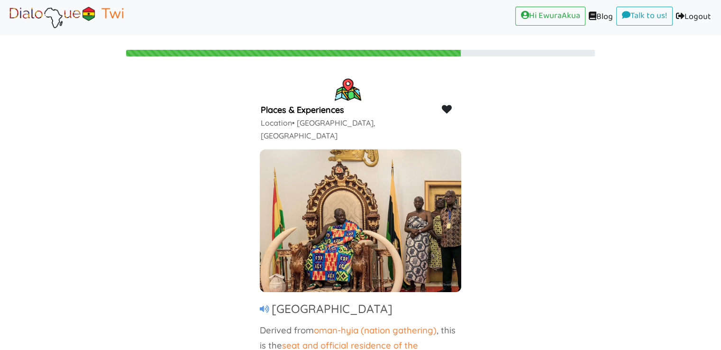
scroll to position [20, 0]
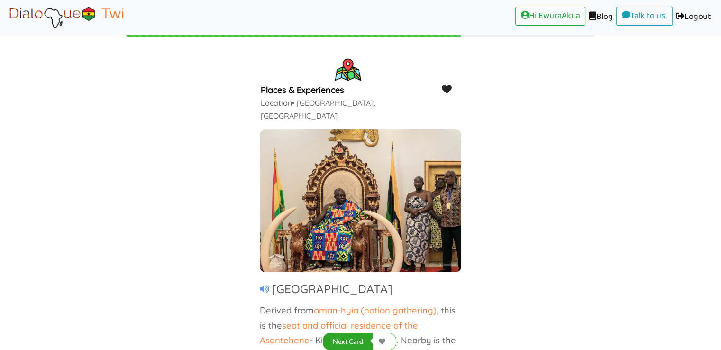
click at [353, 338] on button "Next Card" at bounding box center [348, 341] width 50 height 17
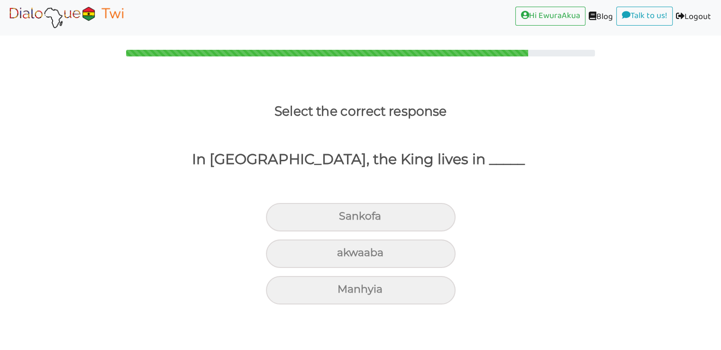
scroll to position [0, 0]
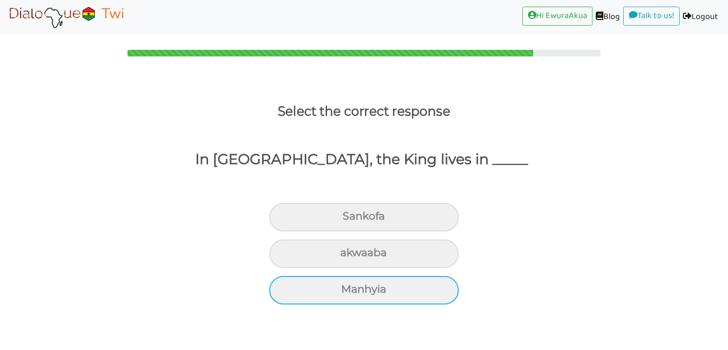
click at [406, 290] on div "Manhyia" at bounding box center [364, 290] width 190 height 28
click at [348, 290] on input "Manhyia" at bounding box center [345, 289] width 6 height 6
radio input "true"
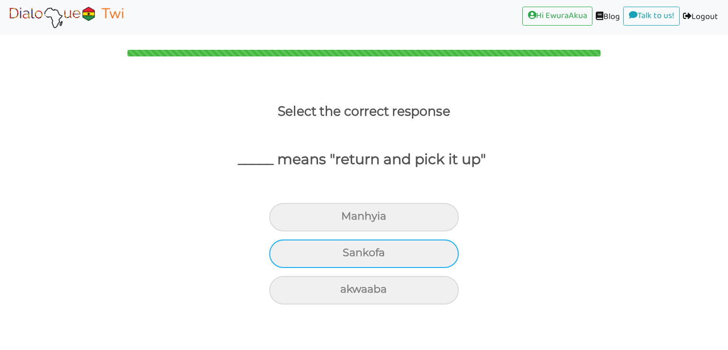
click at [406, 252] on div "Sankofa" at bounding box center [364, 253] width 190 height 28
click at [350, 252] on input "Sankofa" at bounding box center [347, 253] width 6 height 6
radio input "true"
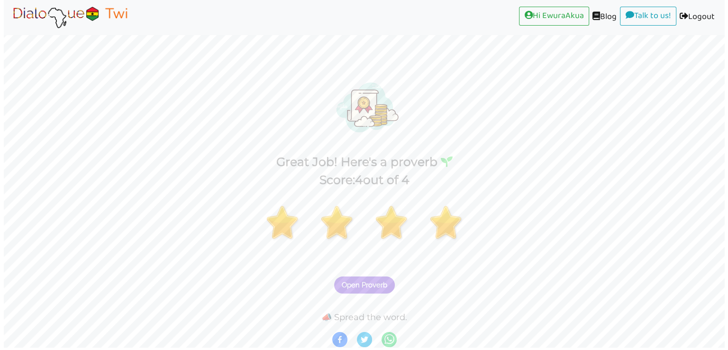
scroll to position [2, 0]
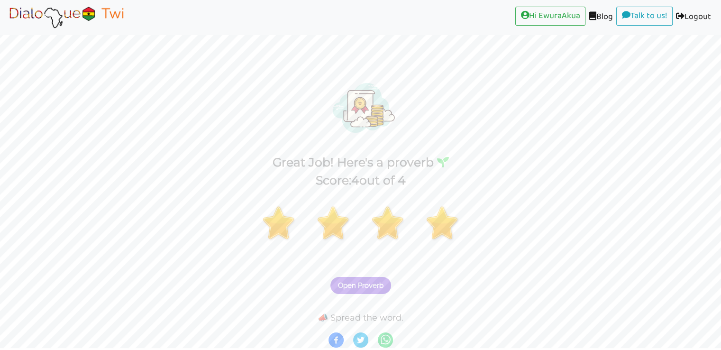
click at [375, 287] on span "Open Proverb" at bounding box center [360, 285] width 45 height 9
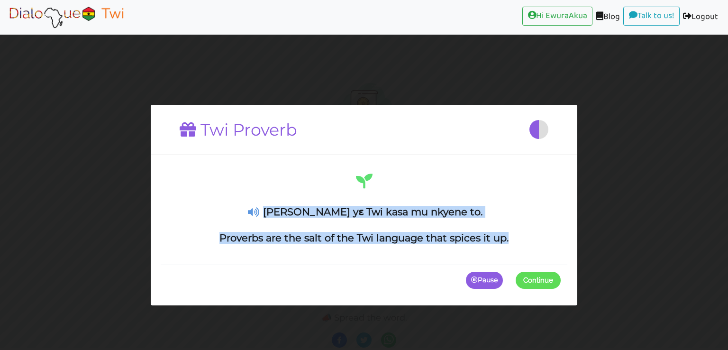
drag, startPoint x: 511, startPoint y: 237, endPoint x: 288, endPoint y: 207, distance: 225.2
click at [288, 207] on div "Abɛbuo yɛ Twi kasa mu nkyene to. Proverbs are the salt of the Twi language that…" at bounding box center [363, 208] width 393 height 72
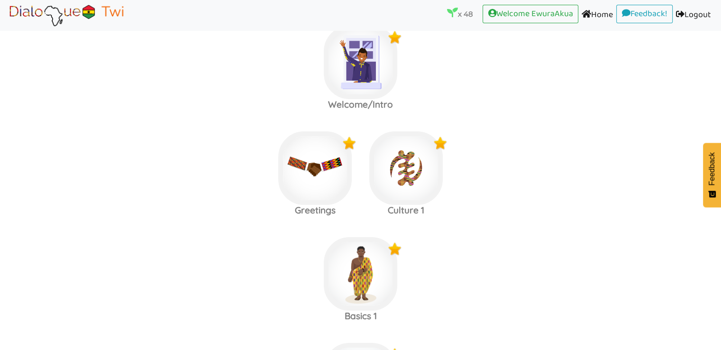
scroll to position [113, 0]
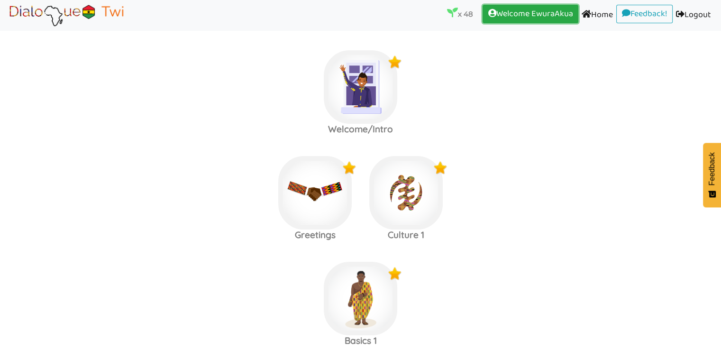
click at [496, 20] on link "Welcome EwuraAkua (current)" at bounding box center [530, 14] width 96 height 19
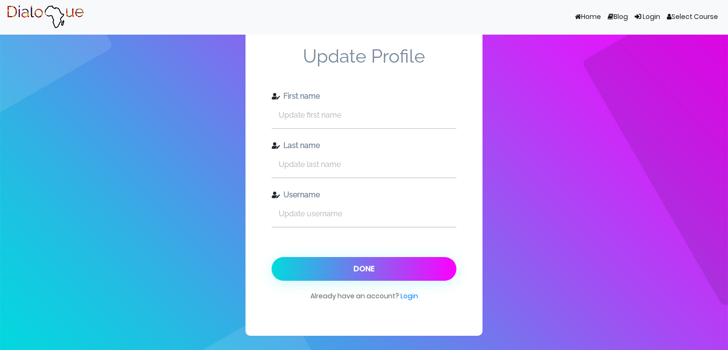
click at [649, 17] on link "Login" at bounding box center [647, 17] width 32 height 18
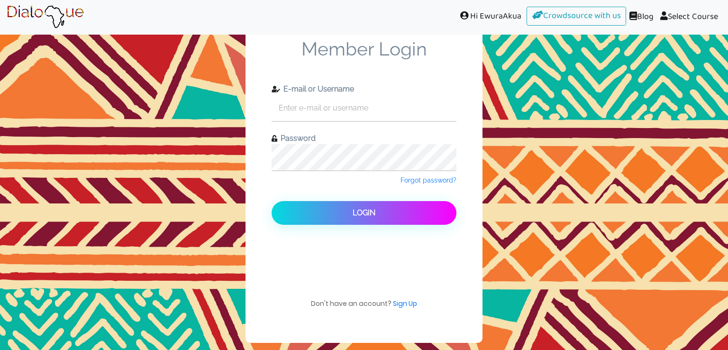
click at [686, 19] on link "Select Course" at bounding box center [689, 17] width 64 height 21
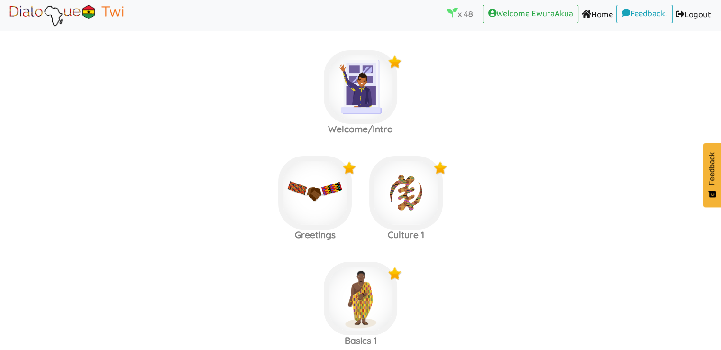
click at [7, 27] on area at bounding box center [7, 27] width 0 height 0
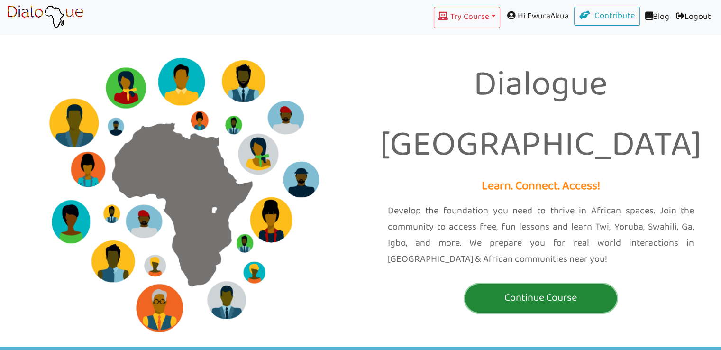
click at [490, 289] on p "Continue Course" at bounding box center [540, 298] width 147 height 18
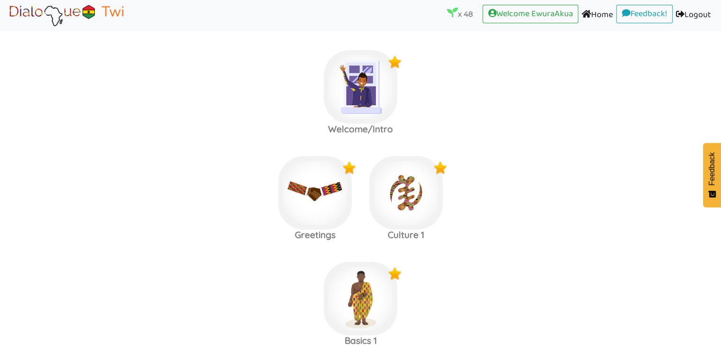
click at [7, 27] on area at bounding box center [7, 27] width 0 height 0
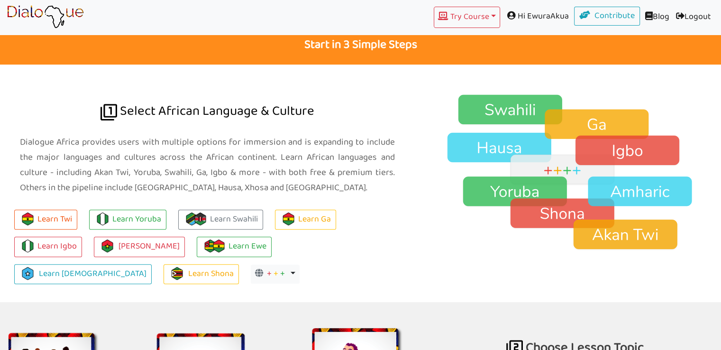
scroll to position [618, 0]
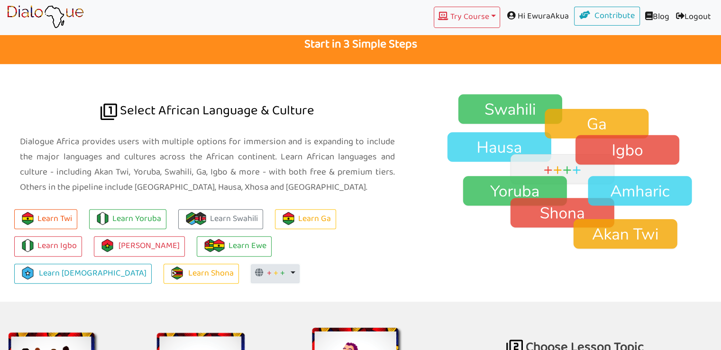
click at [251, 270] on button "+ + + Toggle Dropdown" at bounding box center [275, 273] width 49 height 19
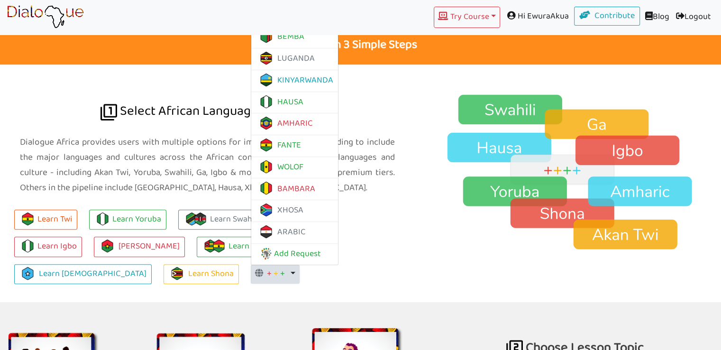
scroll to position [619, 0]
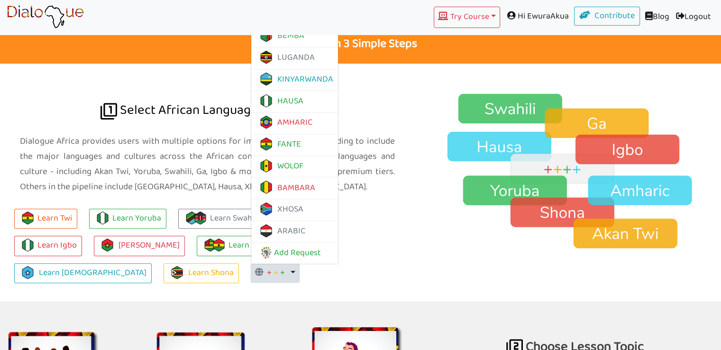
click at [280, 269] on span "+" at bounding box center [282, 272] width 5 height 15
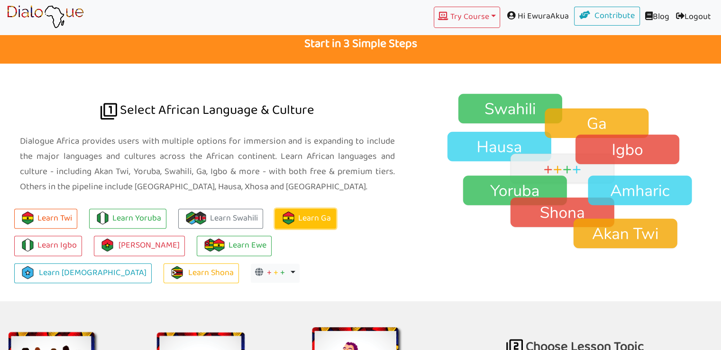
click at [306, 218] on link "Learn Ga" at bounding box center [305, 218] width 61 height 20
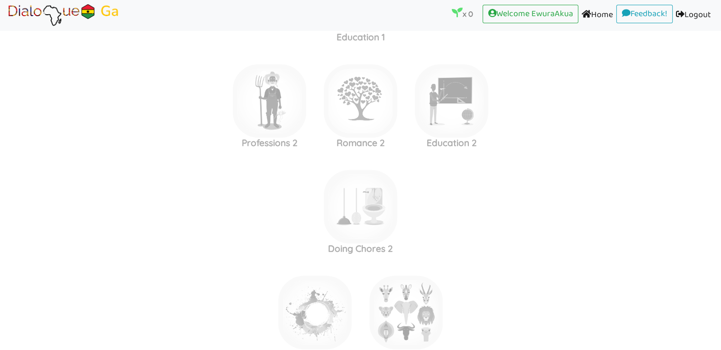
scroll to position [1492, 0]
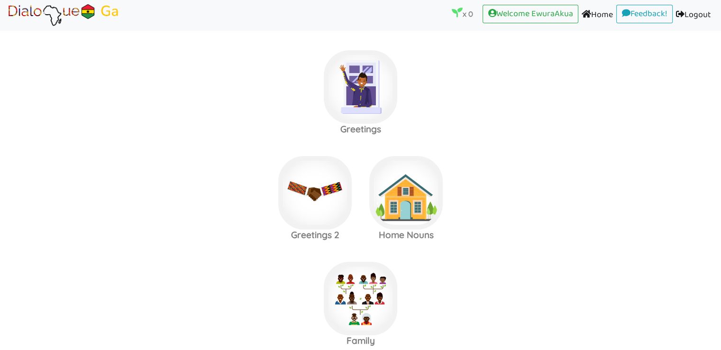
scroll to position [654, 0]
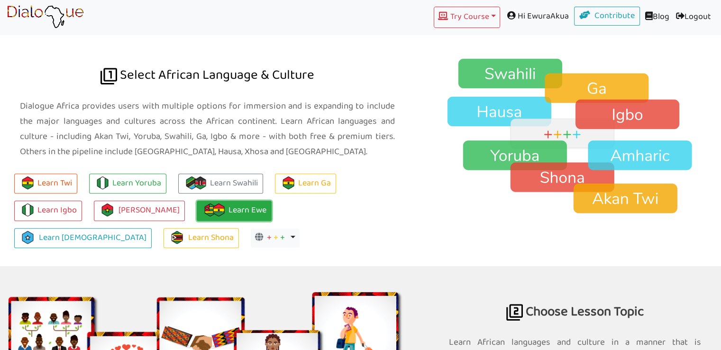
click at [234, 216] on link "Learn Ewe" at bounding box center [234, 210] width 75 height 20
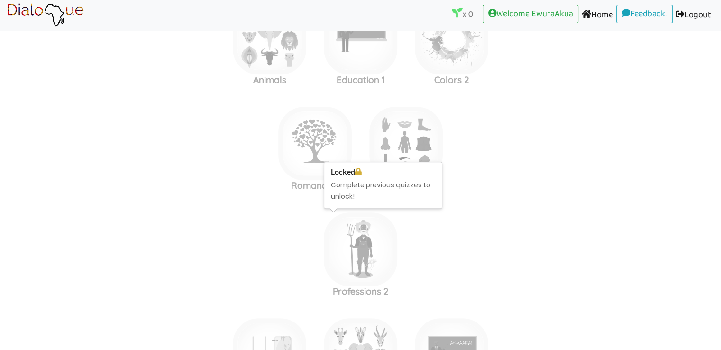
scroll to position [963, 0]
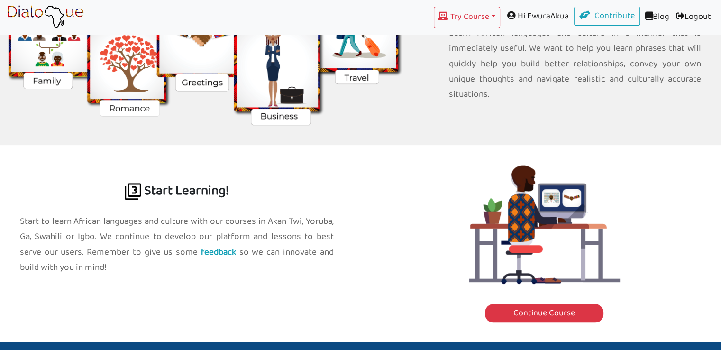
scroll to position [654, 0]
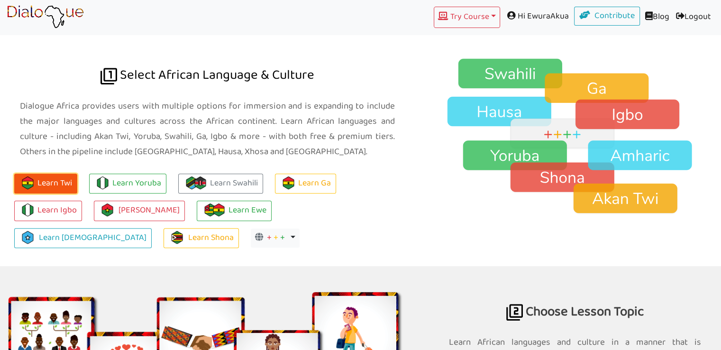
click at [53, 180] on button "Learn Twi" at bounding box center [45, 183] width 63 height 20
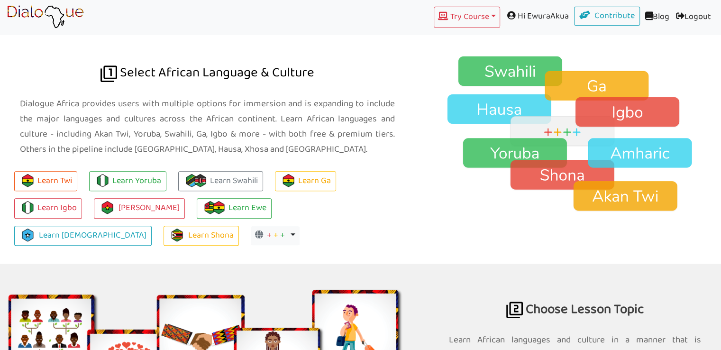
scroll to position [657, 0]
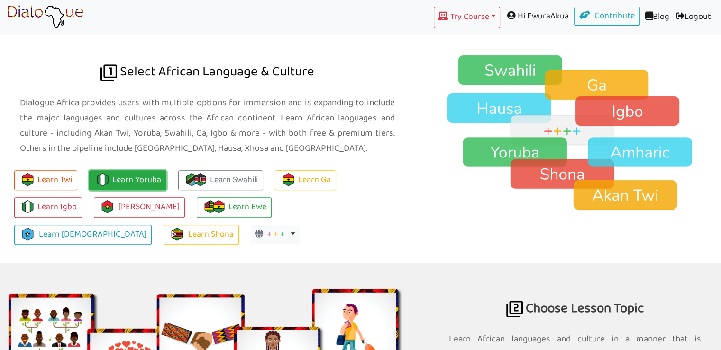
click at [113, 175] on link "Learn Yoruba" at bounding box center [127, 180] width 77 height 20
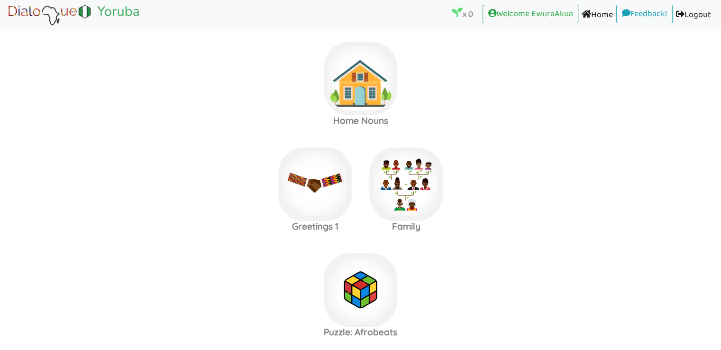
scroll to position [7, 0]
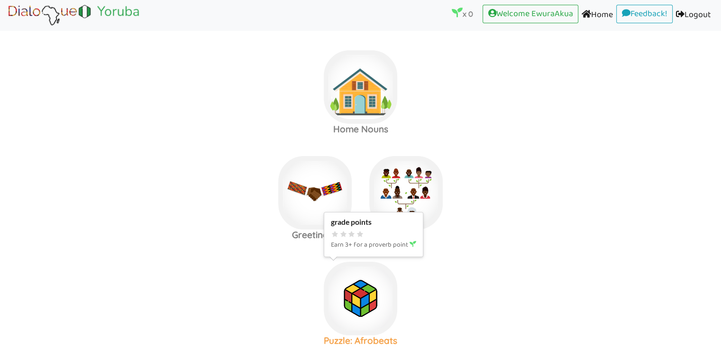
click at [358, 283] on img at bounding box center [360, 298] width 73 height 73
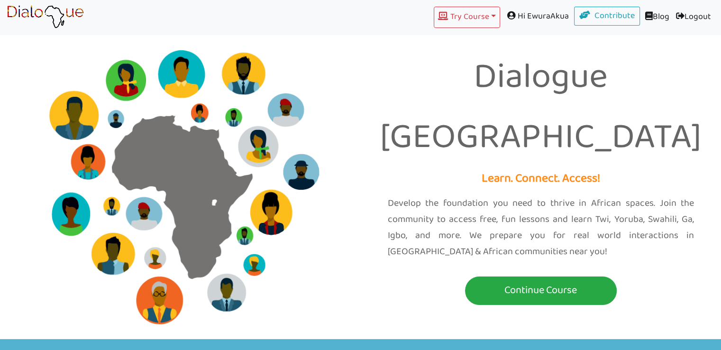
scroll to position [654, 0]
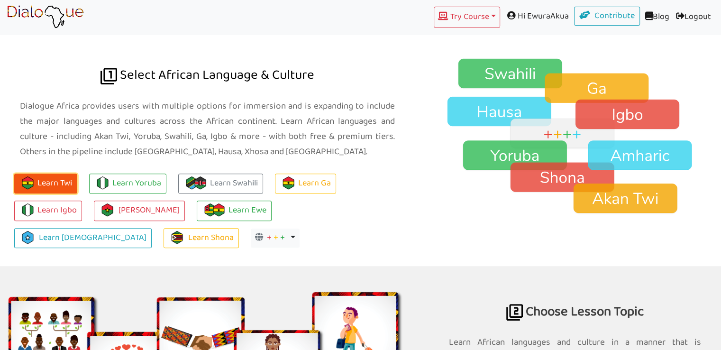
click at [55, 178] on button "Learn Twi" at bounding box center [45, 183] width 63 height 20
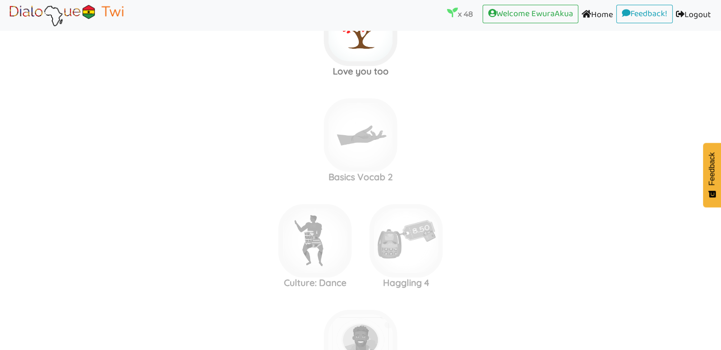
scroll to position [4400, 0]
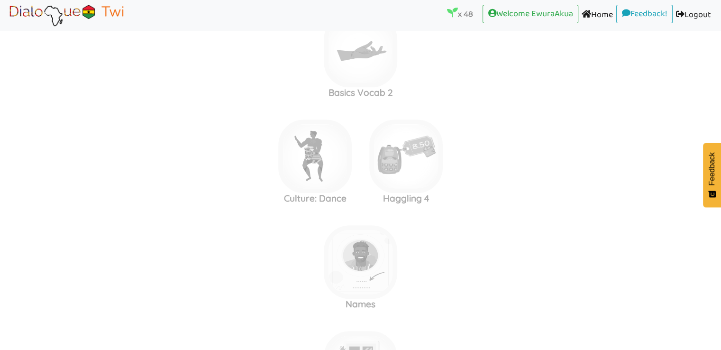
click at [516, 118] on label "Culture: Dance Haggling 4" at bounding box center [360, 156] width 721 height 102
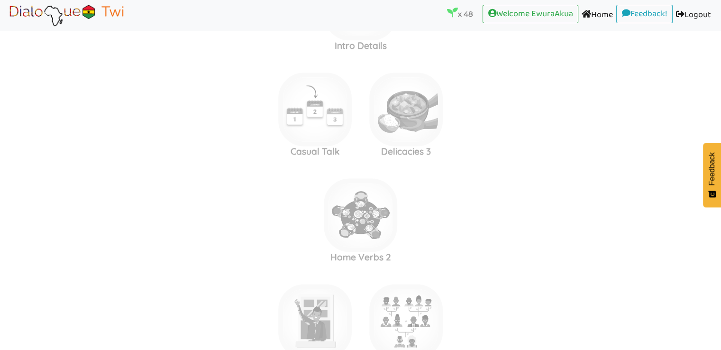
scroll to position [4982, 0]
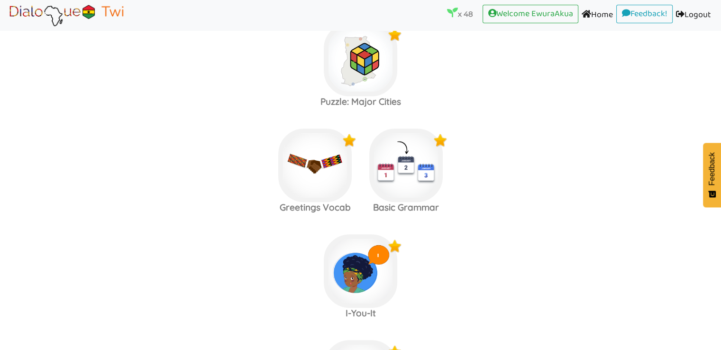
scroll to position [345, 0]
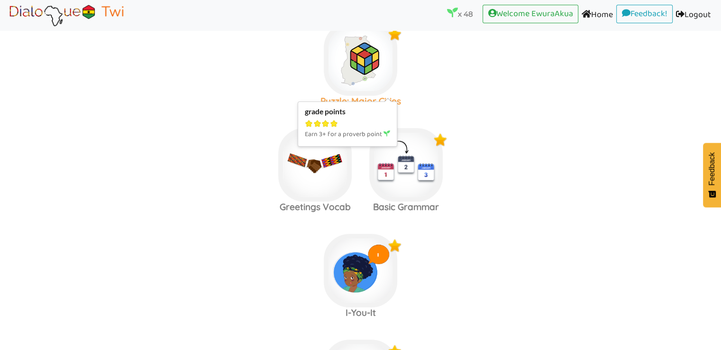
click at [366, 72] on img at bounding box center [360, 58] width 73 height 73
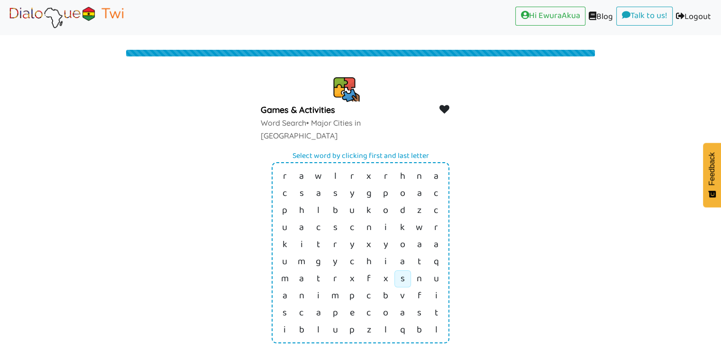
scroll to position [20, 0]
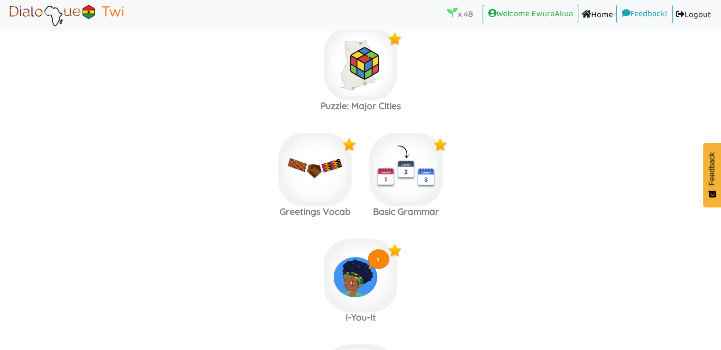
scroll to position [325, 0]
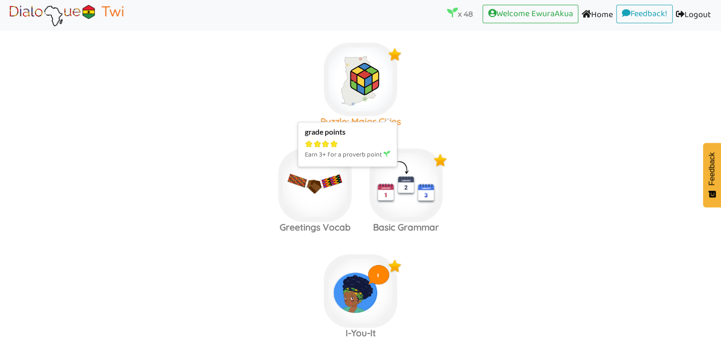
click at [339, 86] on img at bounding box center [360, 79] width 73 height 73
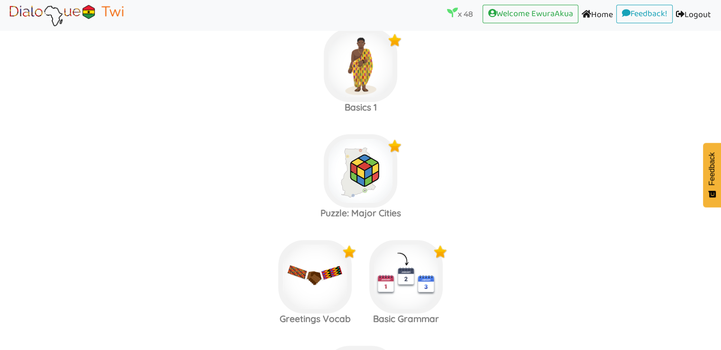
scroll to position [267, 0]
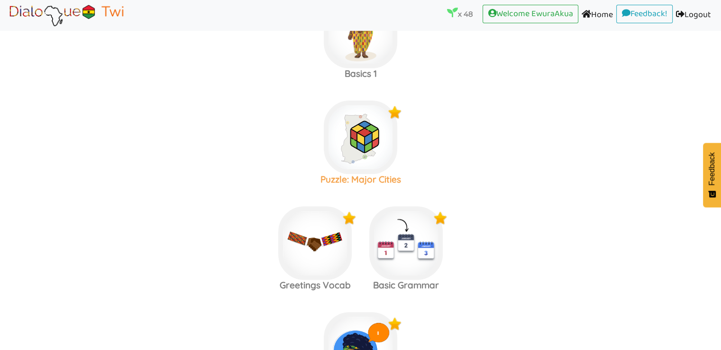
click at [381, 154] on img at bounding box center [360, 136] width 73 height 73
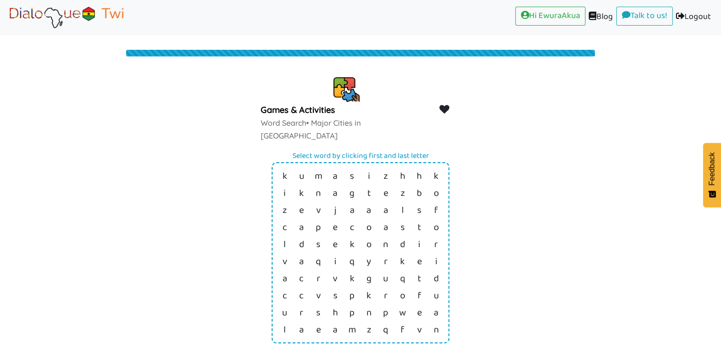
scroll to position [20, 0]
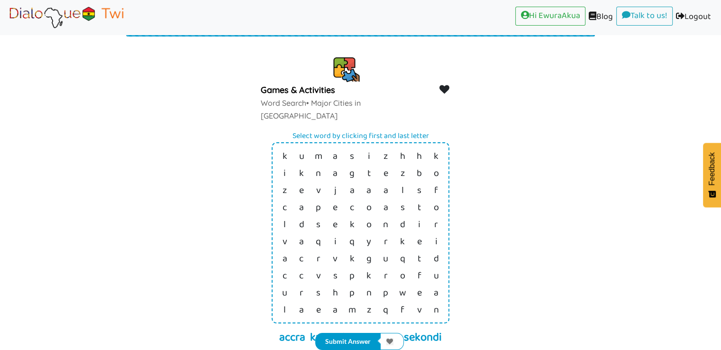
click at [66, 16] on img at bounding box center [66, 17] width 119 height 24
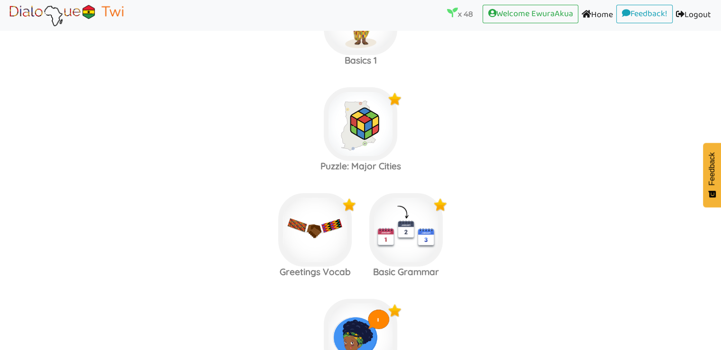
scroll to position [281, 0]
click at [369, 106] on img at bounding box center [360, 123] width 73 height 73
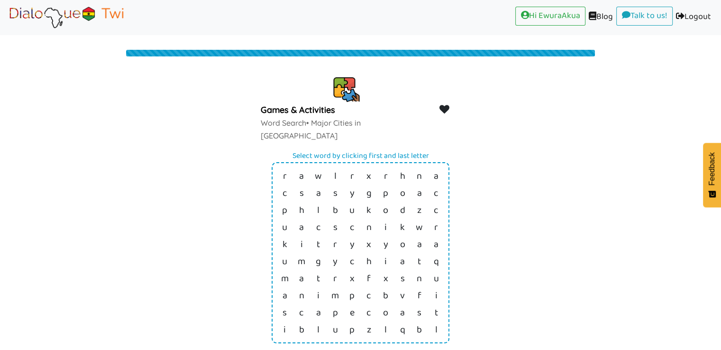
scroll to position [20, 0]
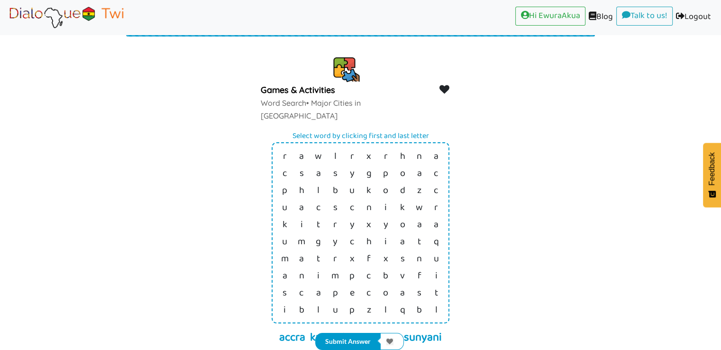
click at [36, 28] on img at bounding box center [66, 17] width 119 height 24
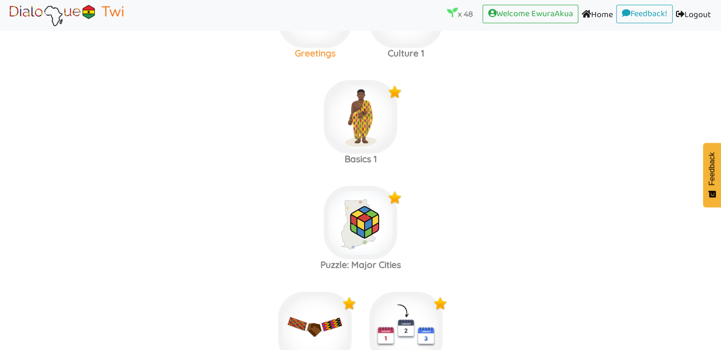
scroll to position [182, 0]
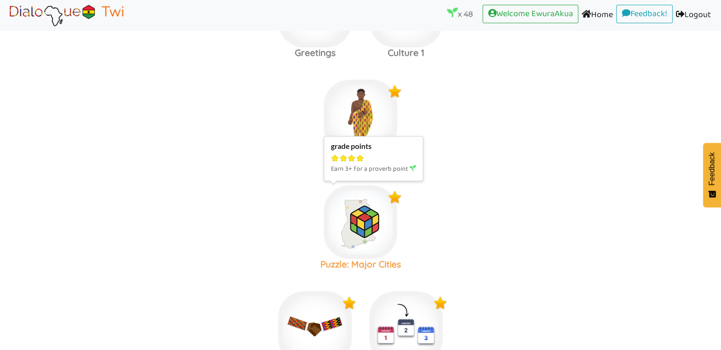
click at [362, 232] on img at bounding box center [360, 221] width 73 height 73
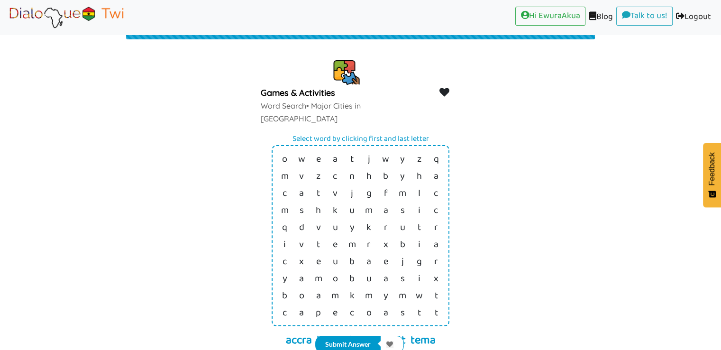
scroll to position [20, 0]
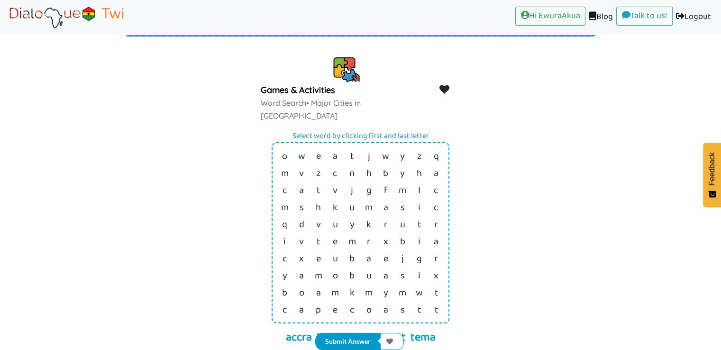
click at [49, 12] on img at bounding box center [66, 17] width 119 height 24
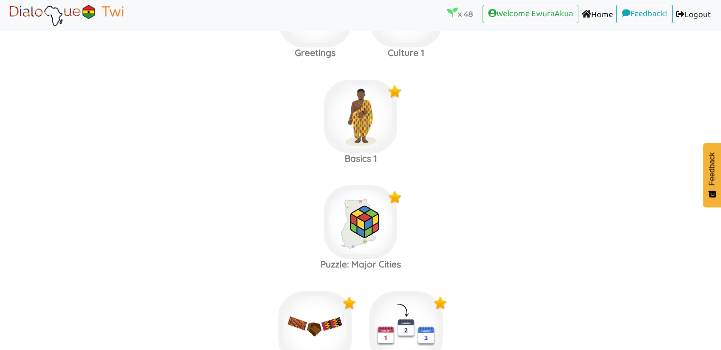
scroll to position [182, 0]
click at [365, 234] on img at bounding box center [360, 221] width 73 height 73
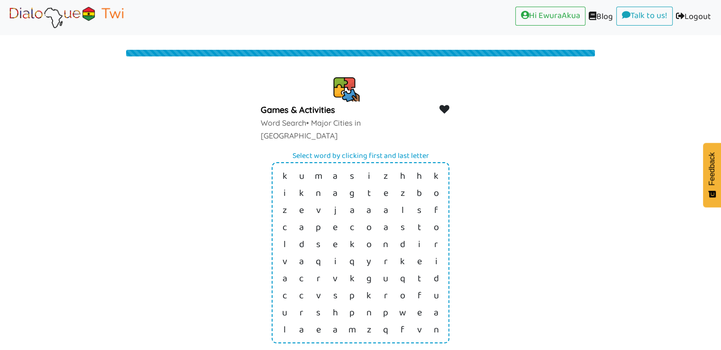
click at [97, 19] on img at bounding box center [66, 17] width 119 height 24
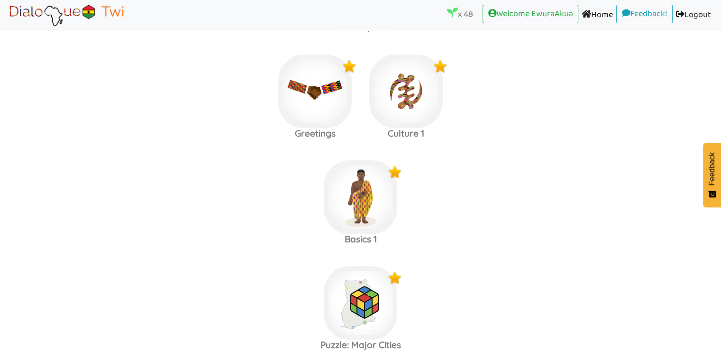
scroll to position [102, 0]
click at [368, 300] on img at bounding box center [360, 301] width 73 height 73
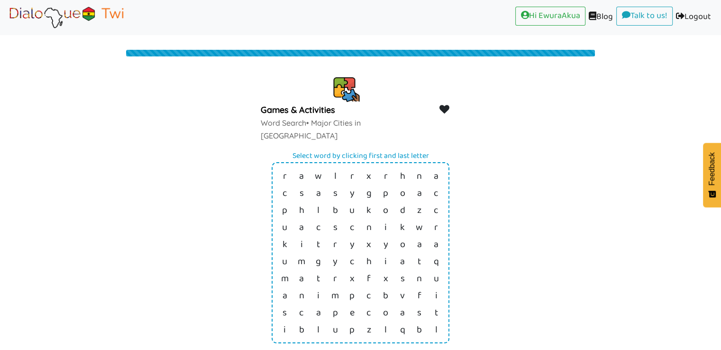
click at [72, 20] on img at bounding box center [66, 17] width 119 height 24
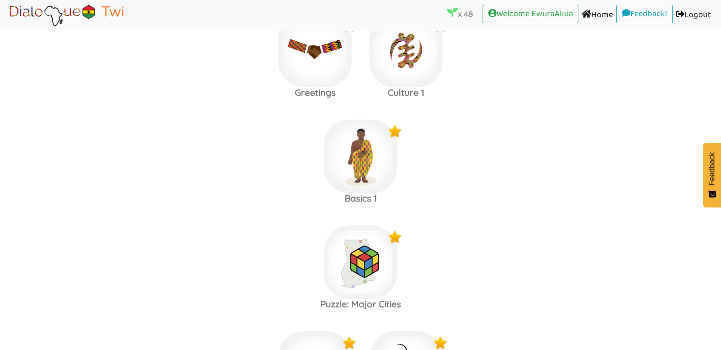
scroll to position [150, 0]
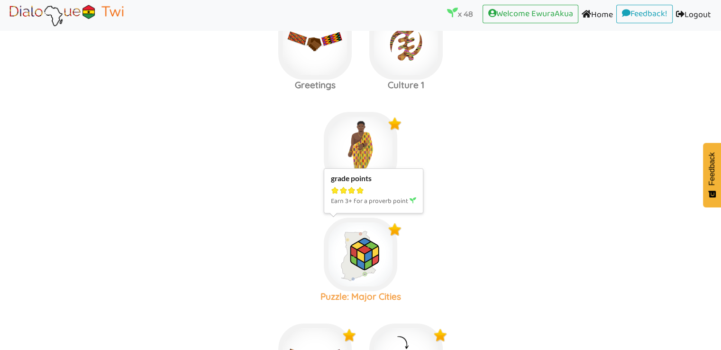
click at [355, 265] on img at bounding box center [360, 253] width 73 height 73
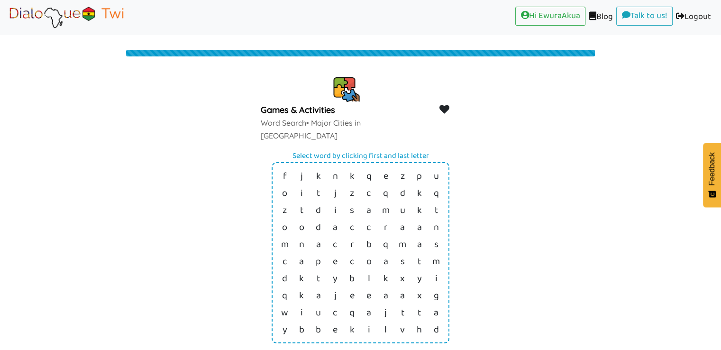
click at [78, 14] on img at bounding box center [66, 17] width 119 height 24
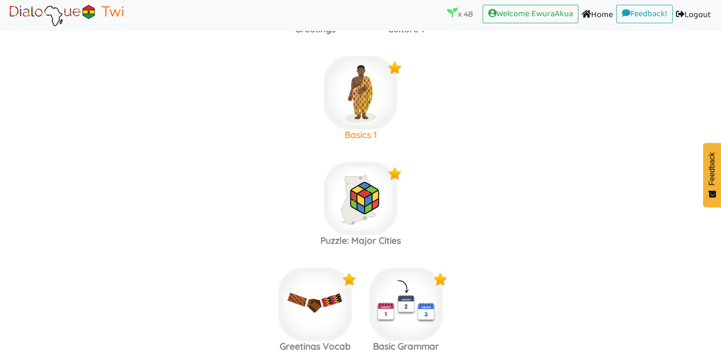
scroll to position [206, 0]
click at [365, 206] on img at bounding box center [360, 197] width 73 height 73
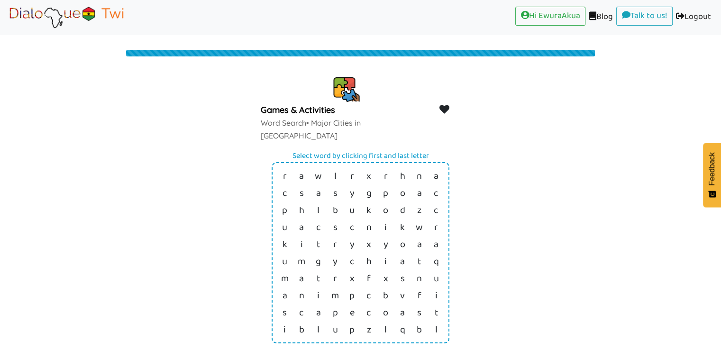
click at [74, 16] on img at bounding box center [66, 17] width 119 height 24
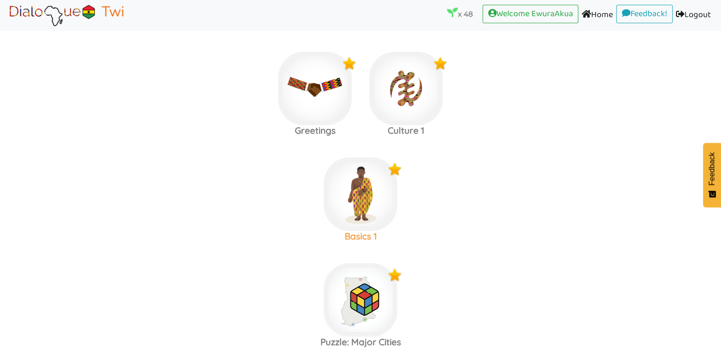
scroll to position [108, 0]
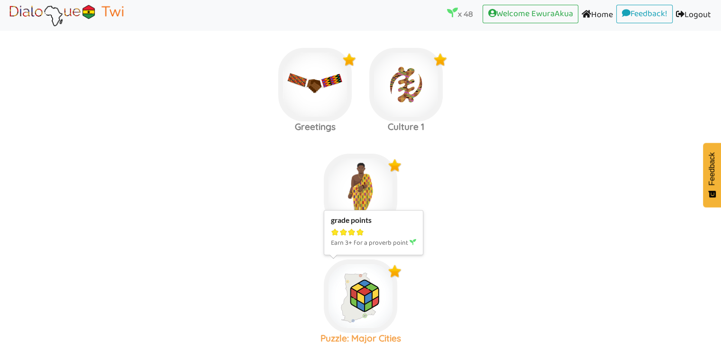
click at [362, 312] on img at bounding box center [360, 295] width 73 height 73
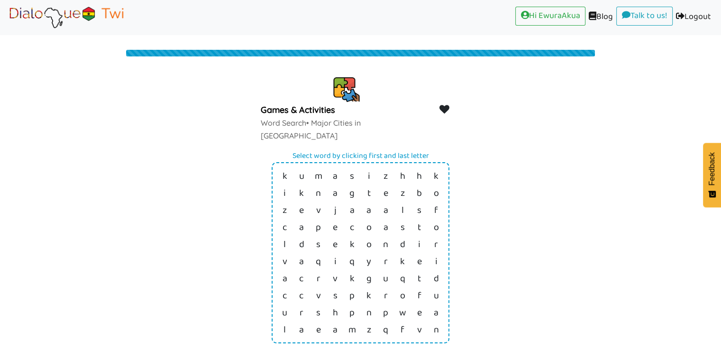
click at [62, 6] on img at bounding box center [66, 17] width 119 height 24
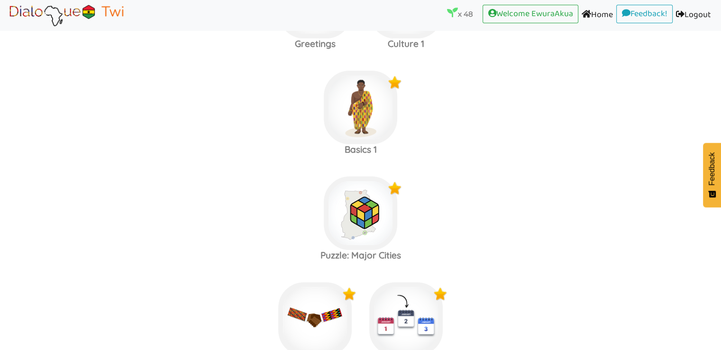
scroll to position [200, 0]
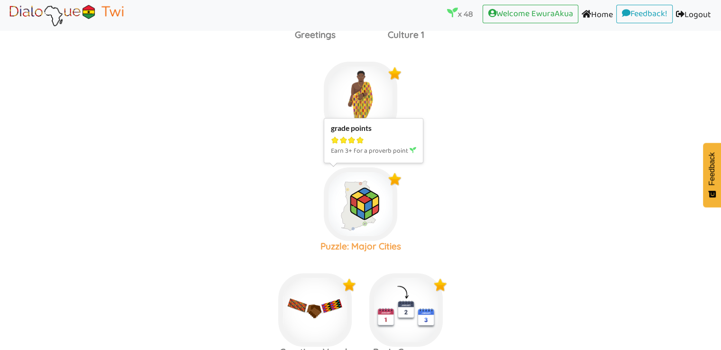
click at [379, 218] on img at bounding box center [360, 203] width 73 height 73
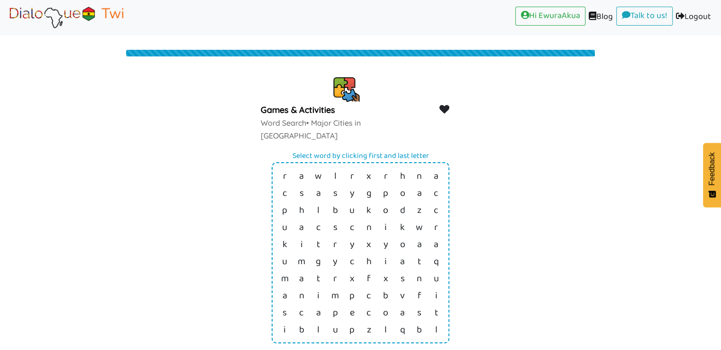
scroll to position [20, 0]
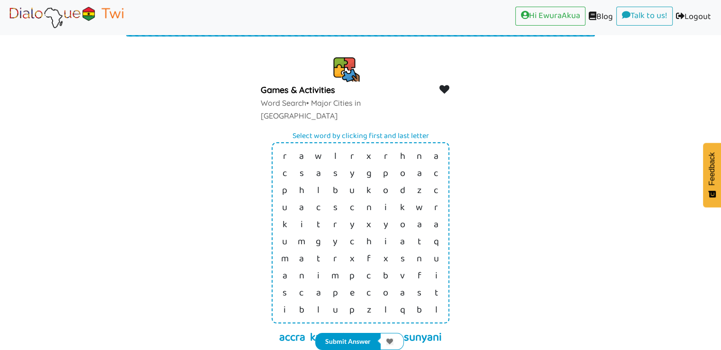
click at [69, 16] on img at bounding box center [66, 17] width 119 height 24
